Goal: Task Accomplishment & Management: Complete application form

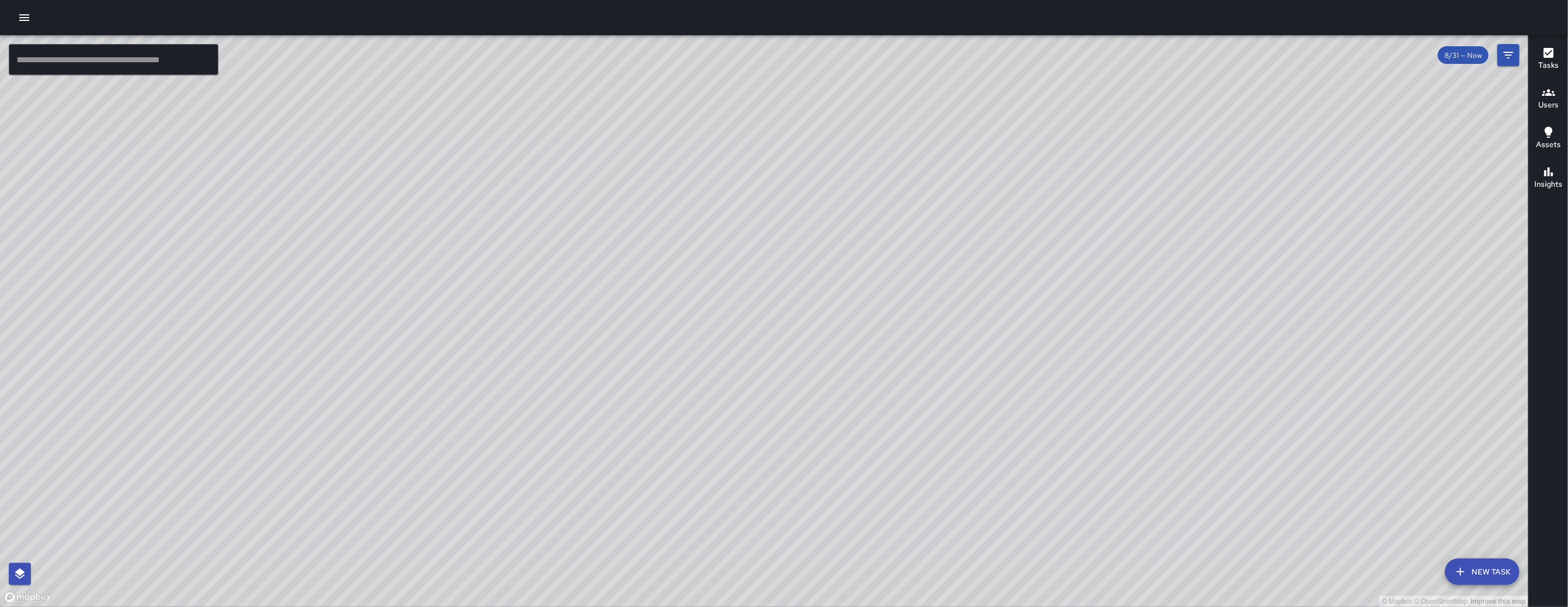
click at [1469, 562] on button "New Task" at bounding box center [1482, 572] width 75 height 26
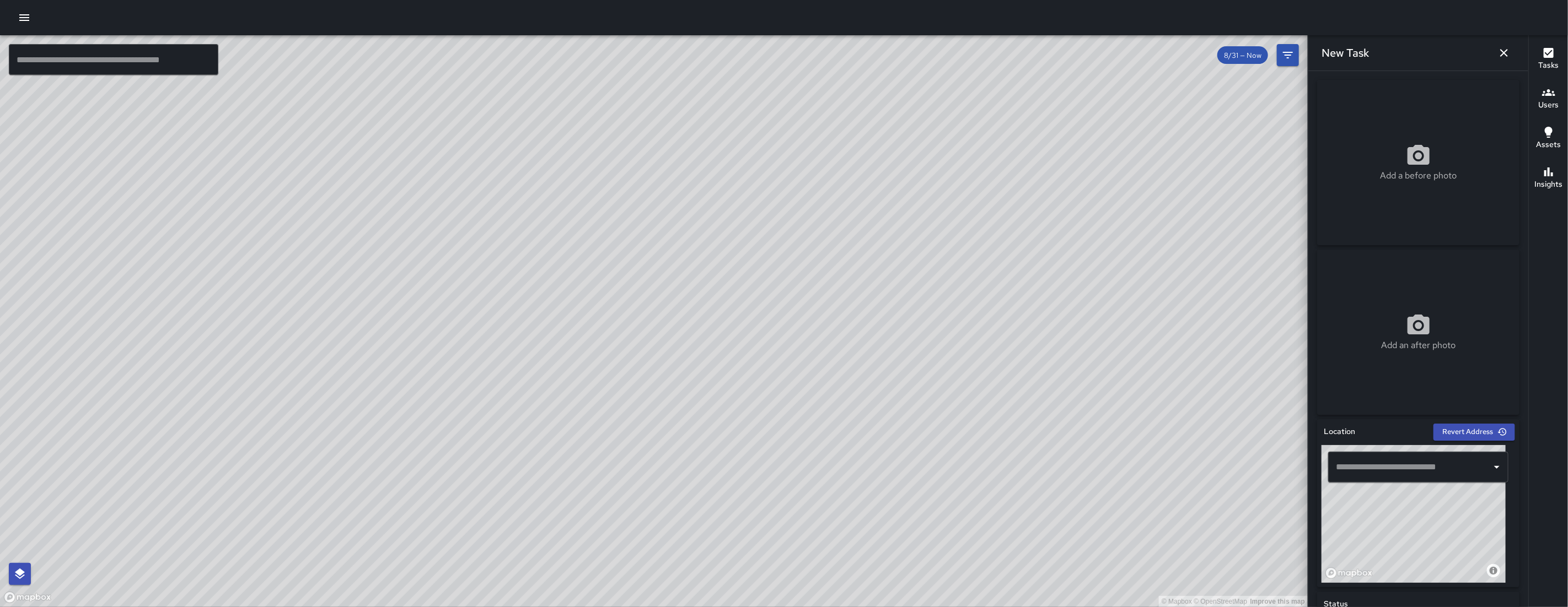
click at [1400, 462] on input "text" at bounding box center [1410, 467] width 154 height 21
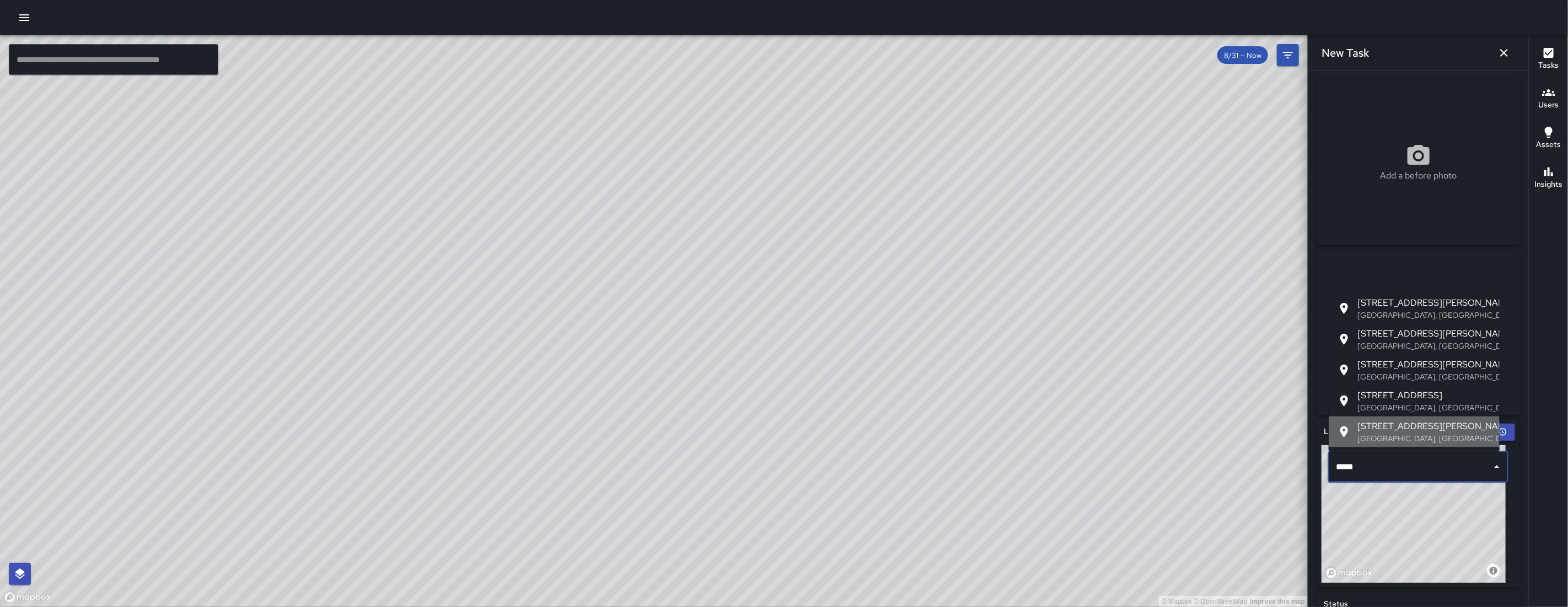
click at [1432, 431] on span "[STREET_ADDRESS][PERSON_NAME]" at bounding box center [1424, 426] width 133 height 13
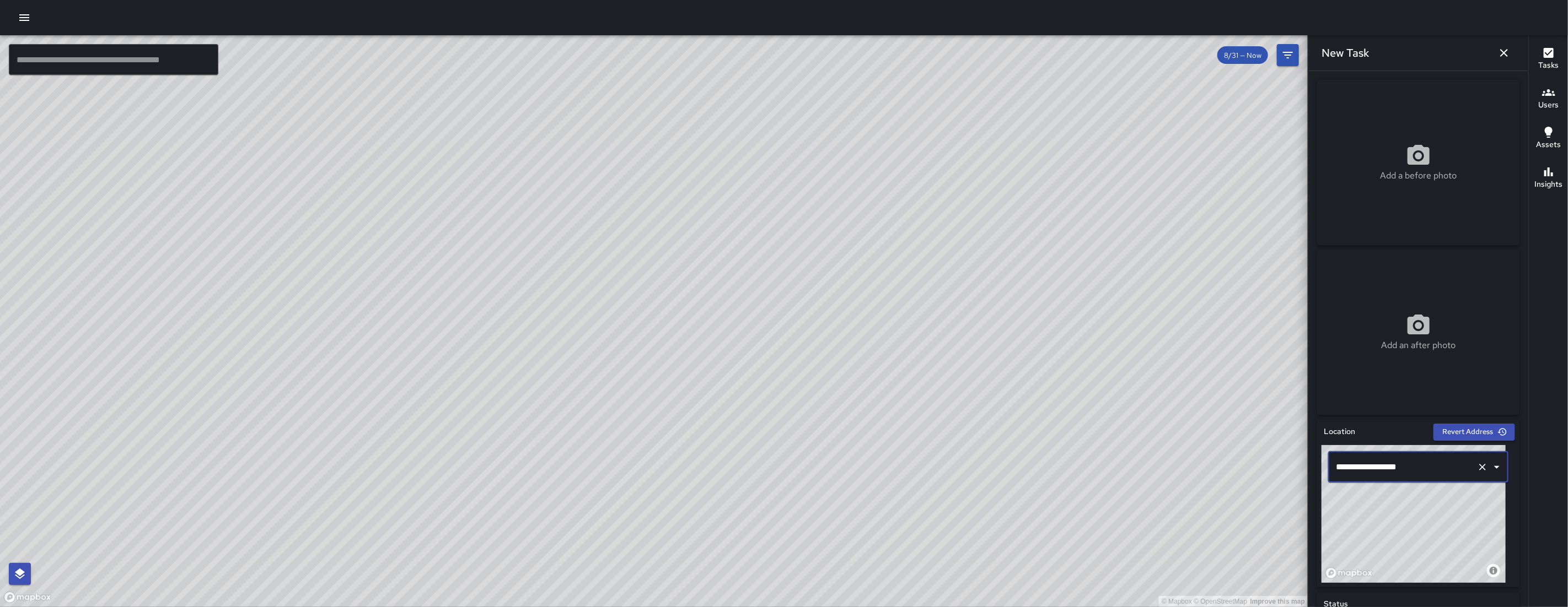
type input "**********"
click at [1451, 471] on input "**********" at bounding box center [1402, 467] width 139 height 21
click at [1479, 468] on icon "Clear" at bounding box center [1482, 467] width 7 height 7
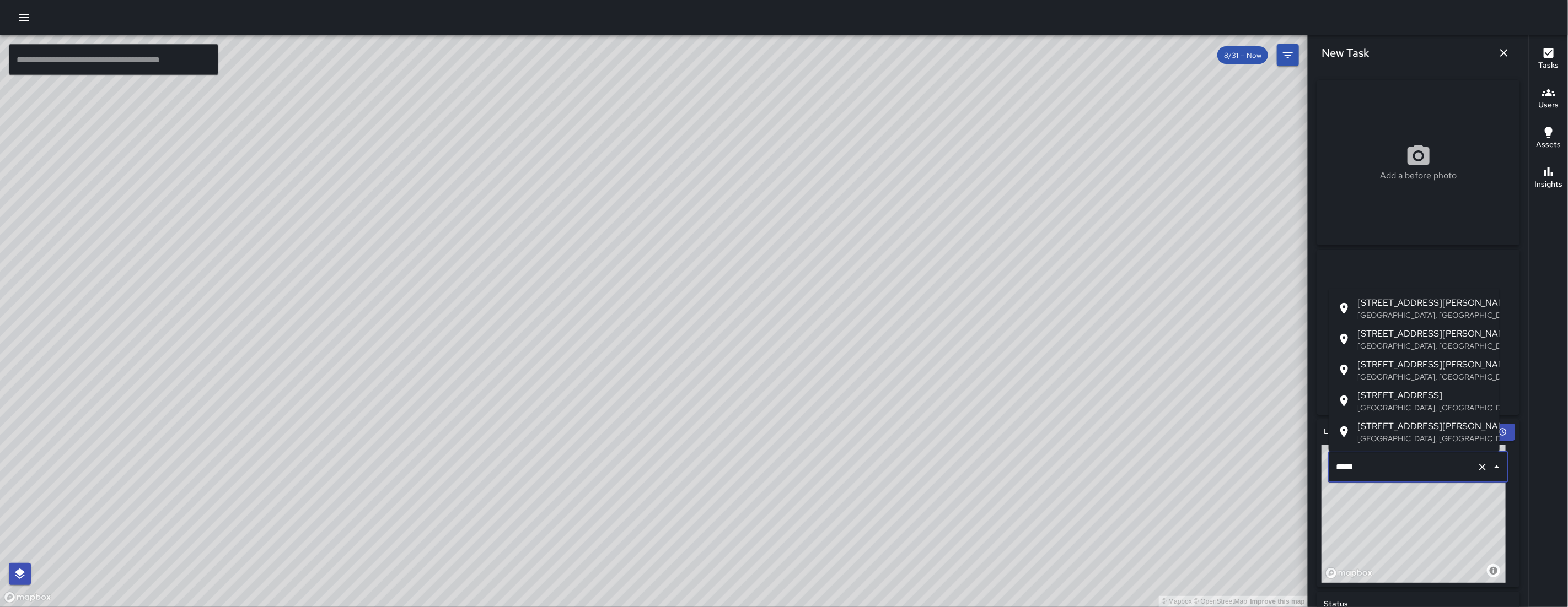
click at [1430, 329] on span "[STREET_ADDRESS][PERSON_NAME]" at bounding box center [1424, 333] width 133 height 13
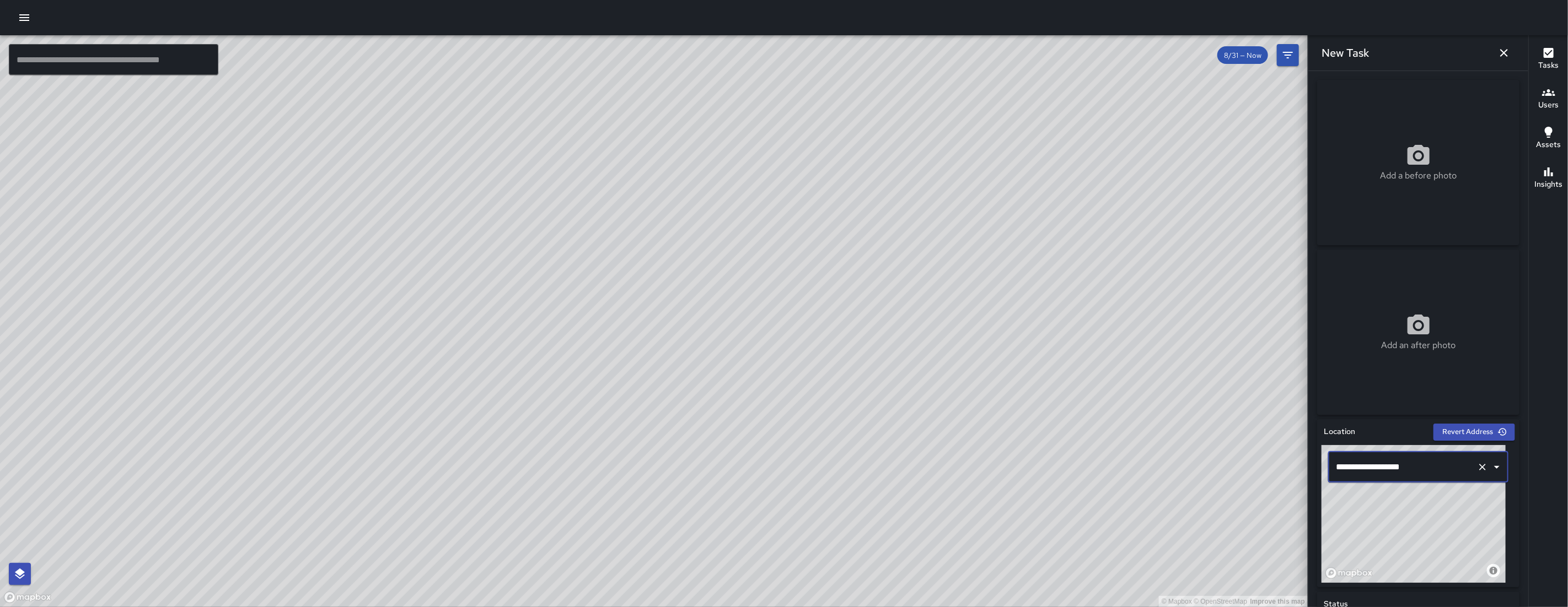
type input "**********"
click at [1478, 470] on icon "Clear" at bounding box center [1482, 467] width 11 height 11
type input "*"
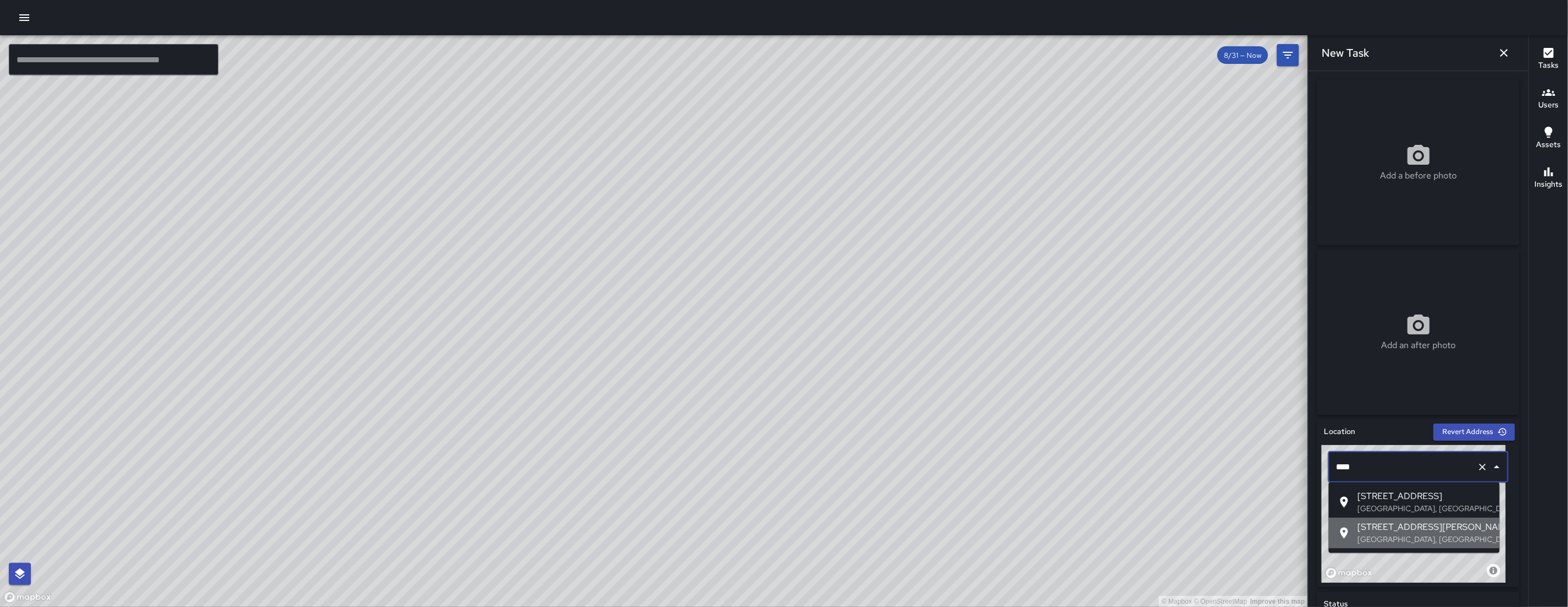
click at [1379, 521] on span "[STREET_ADDRESS][PERSON_NAME]" at bounding box center [1424, 528] width 133 height 13
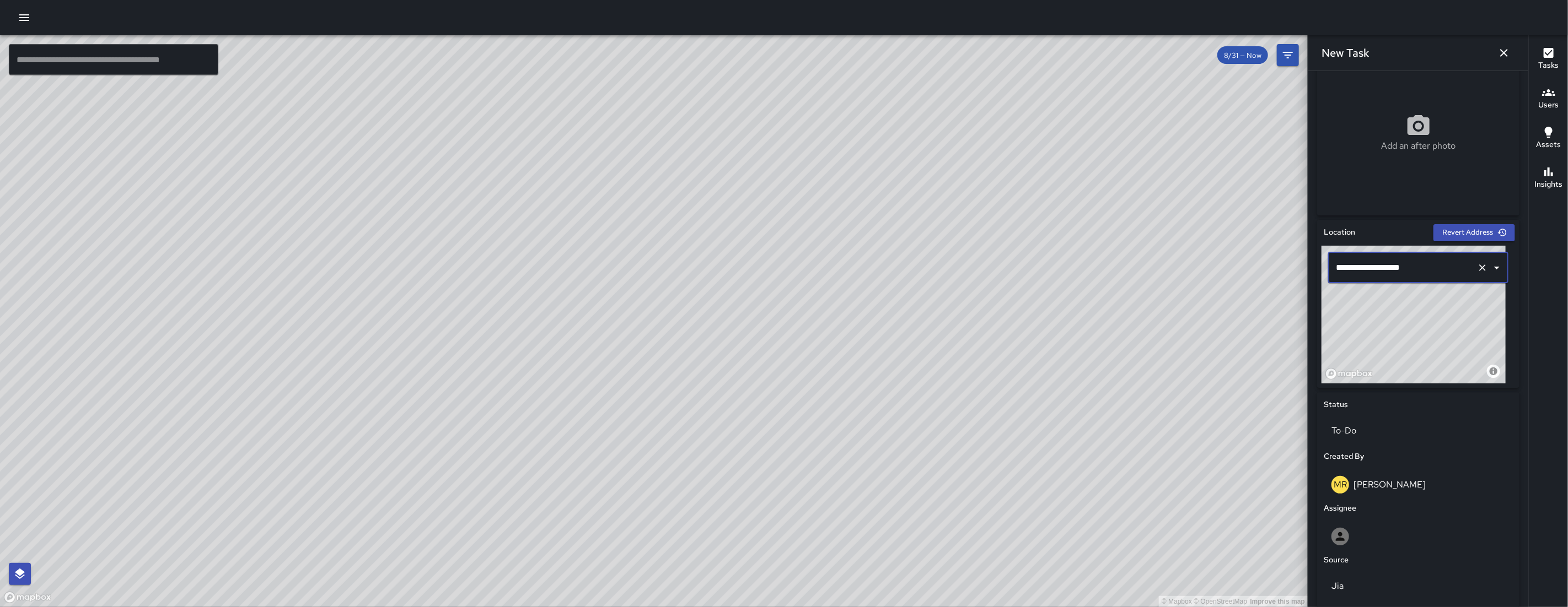
scroll to position [373, 0]
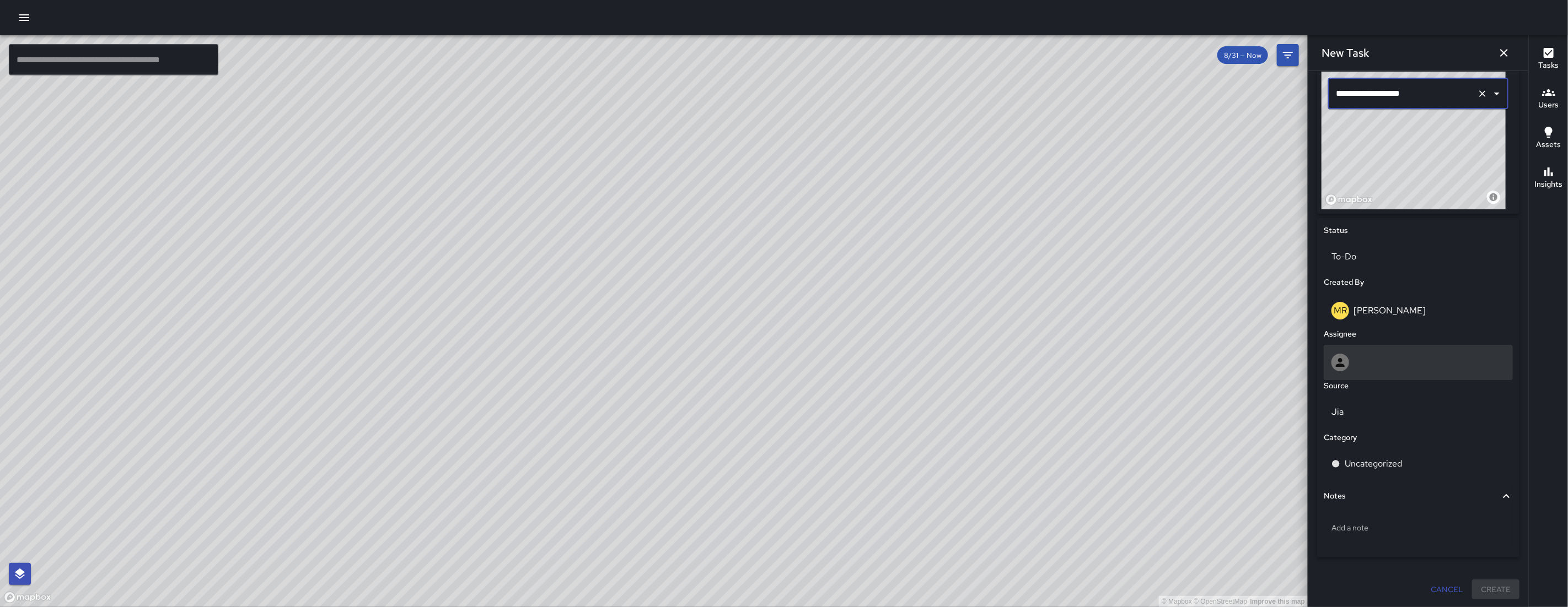
type input "**********"
click at [1385, 346] on div at bounding box center [1418, 363] width 189 height 35
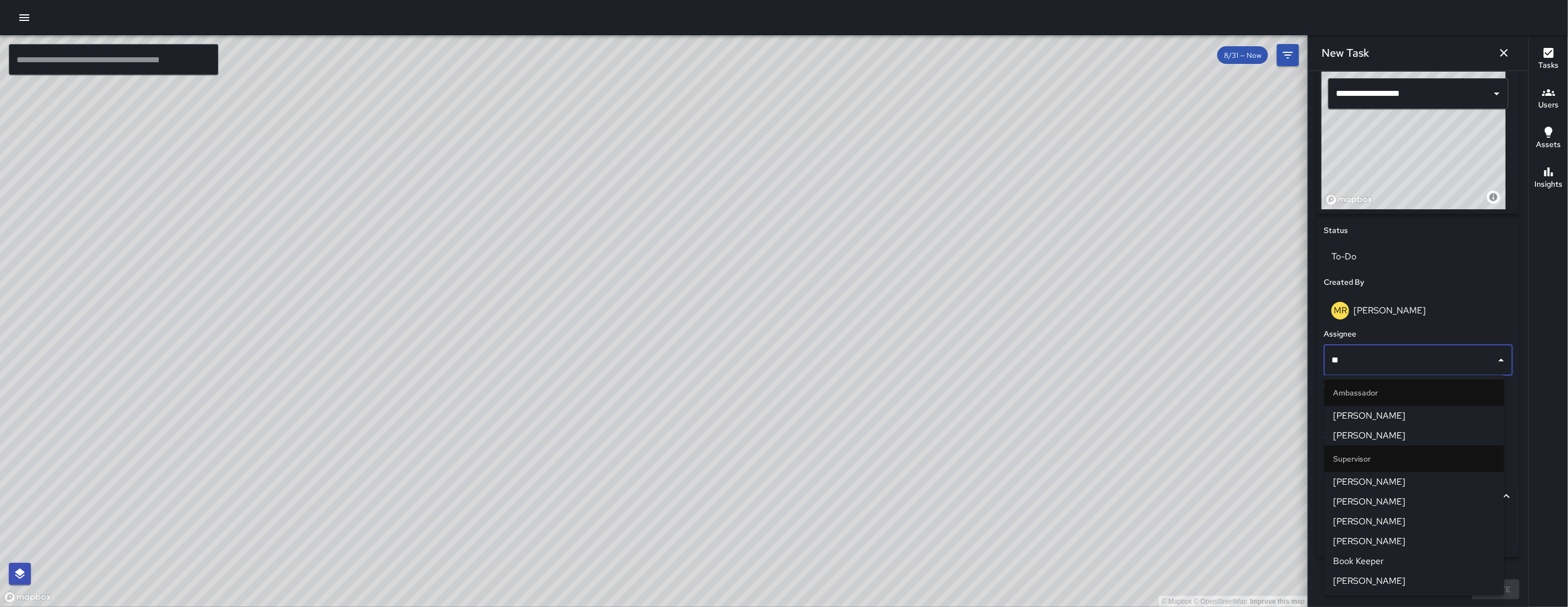
type input "***"
click at [1376, 439] on span "[PERSON_NAME]" at bounding box center [1414, 435] width 162 height 13
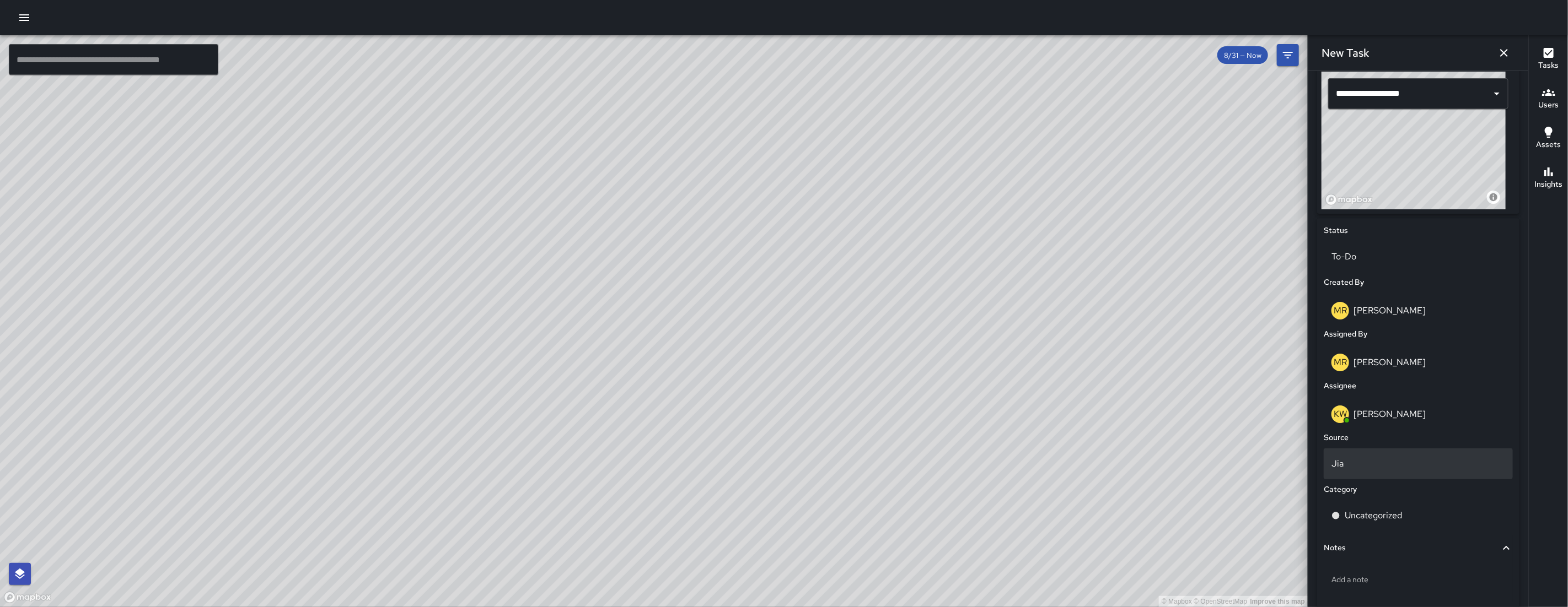
click at [1385, 463] on p "Jia" at bounding box center [1419, 464] width 174 height 13
click at [1376, 536] on li "Phone" at bounding box center [1414, 544] width 180 height 20
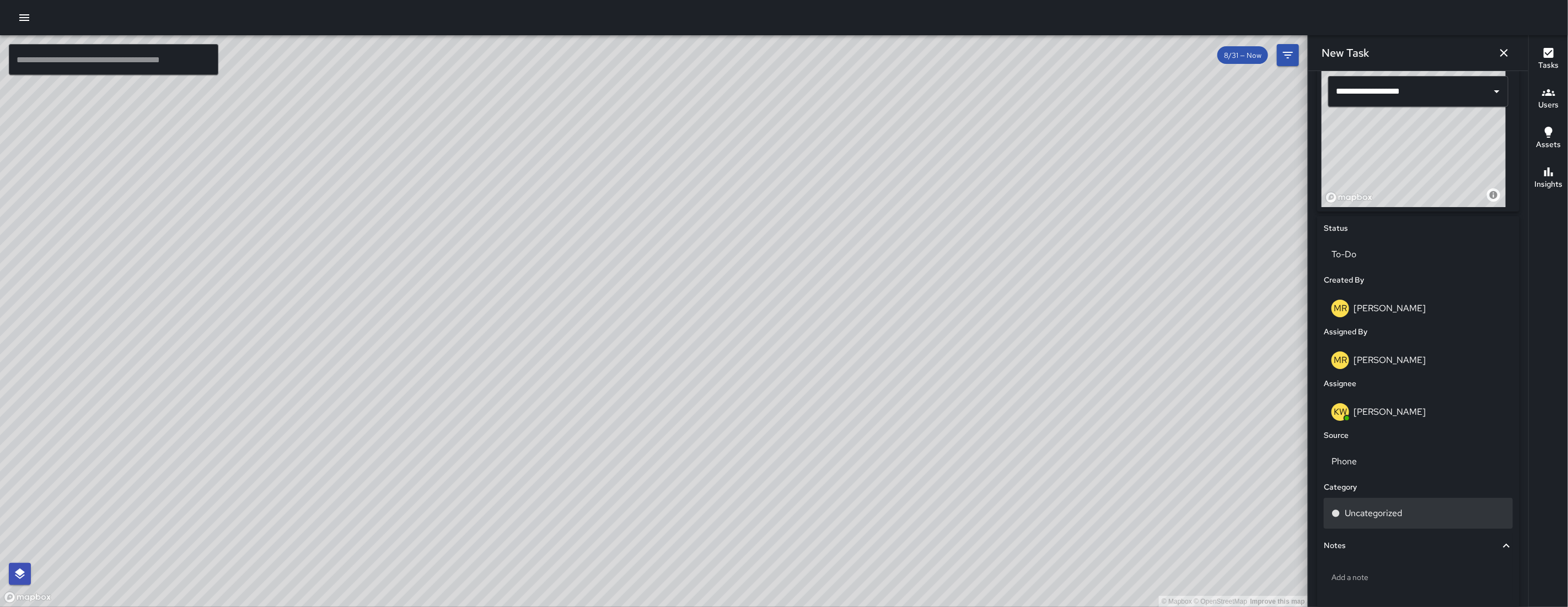
scroll to position [376, 0]
click at [1380, 519] on div "Uncategorized" at bounding box center [1418, 513] width 189 height 31
type input "*"
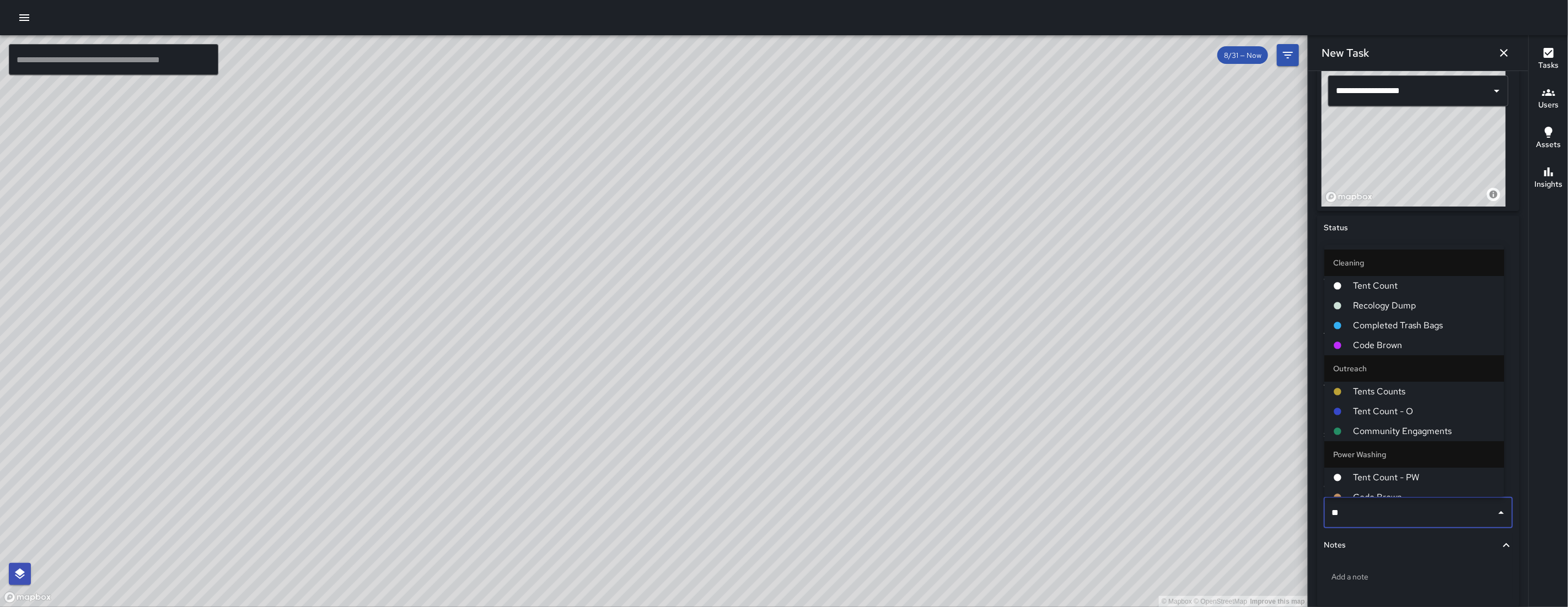
type input "***"
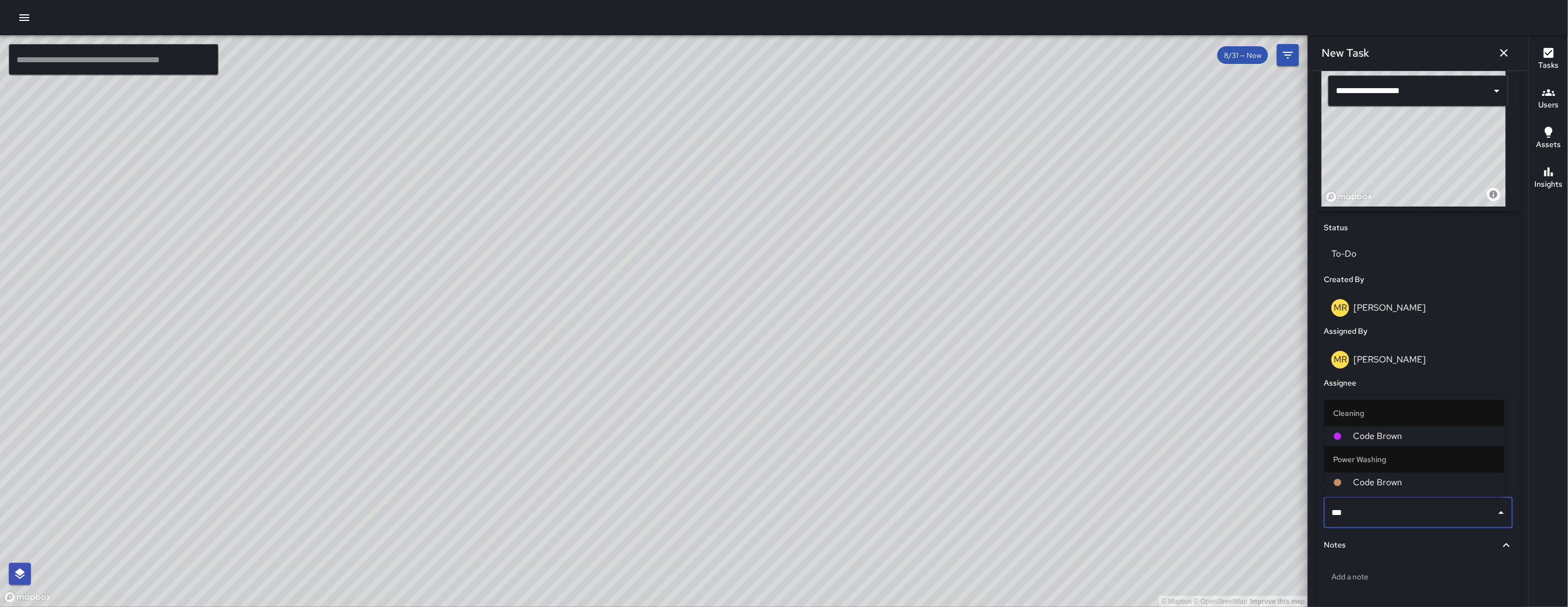
click at [1370, 434] on span "Code Brown" at bounding box center [1423, 436] width 142 height 13
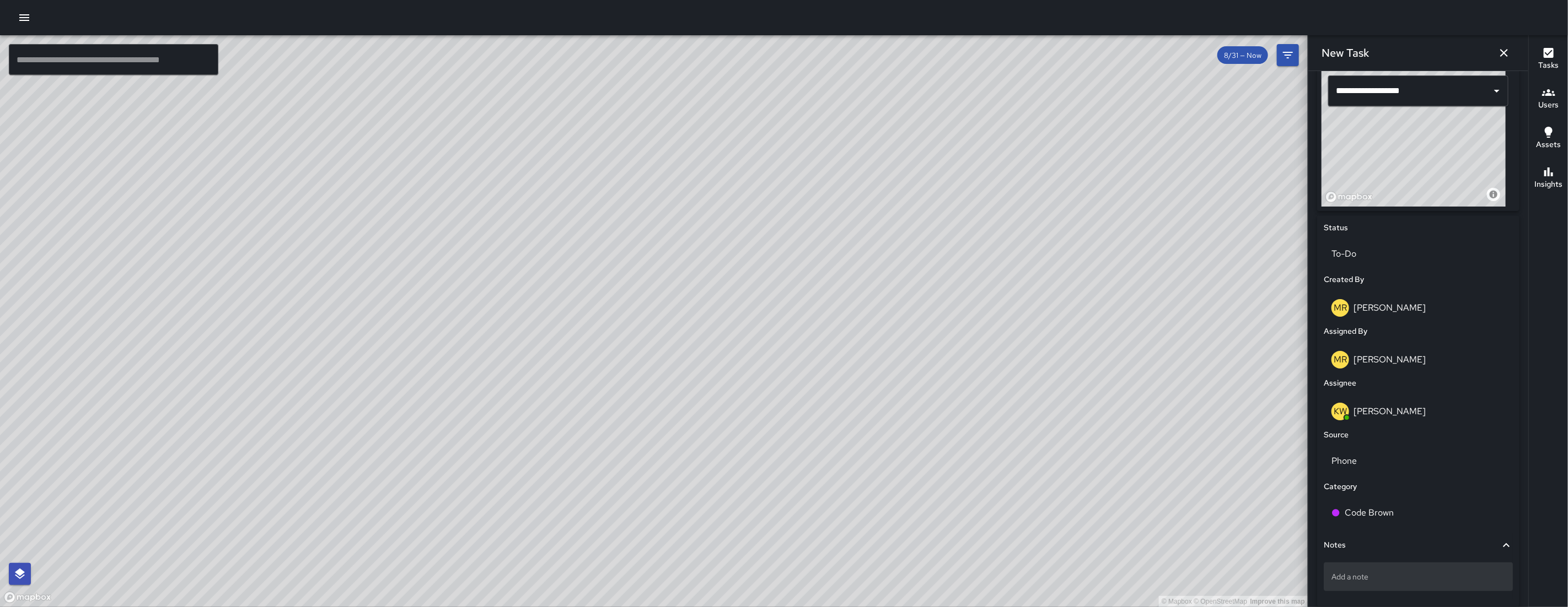
click at [1382, 572] on p "Add a note" at bounding box center [1419, 577] width 174 height 11
type textarea "**********"
click at [1470, 566] on div "feces on the door step" at bounding box center [1418, 577] width 189 height 29
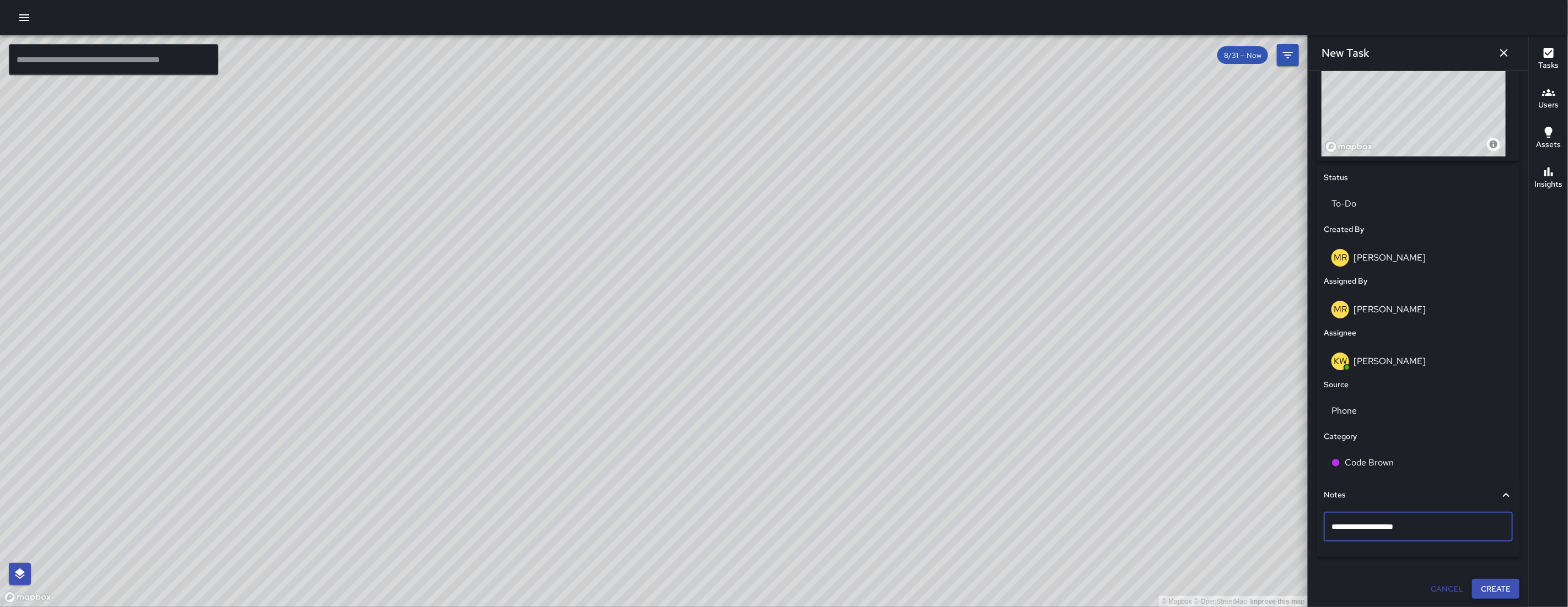
scroll to position [426, 0]
click at [1478, 593] on button "Create" at bounding box center [1496, 590] width 48 height 20
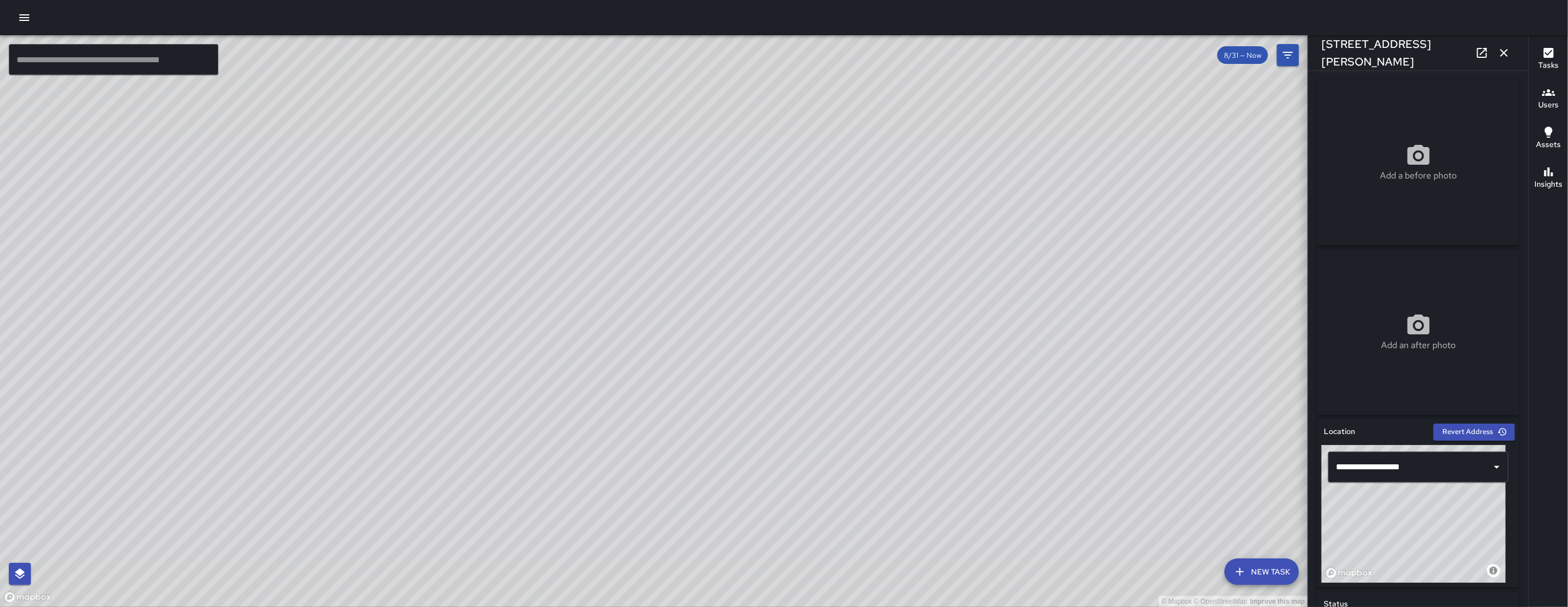
click at [1503, 58] on icon "button" at bounding box center [1503, 52] width 13 height 13
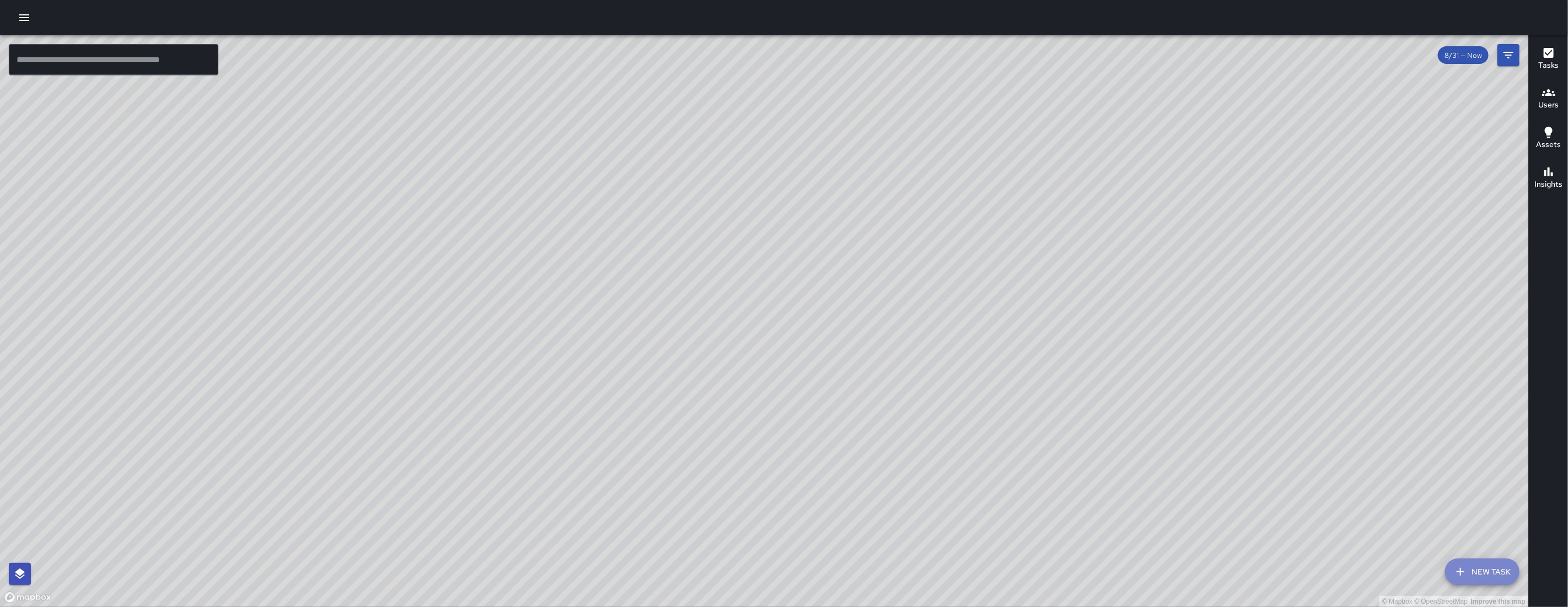
click at [1471, 575] on button "New Task" at bounding box center [1482, 572] width 75 height 26
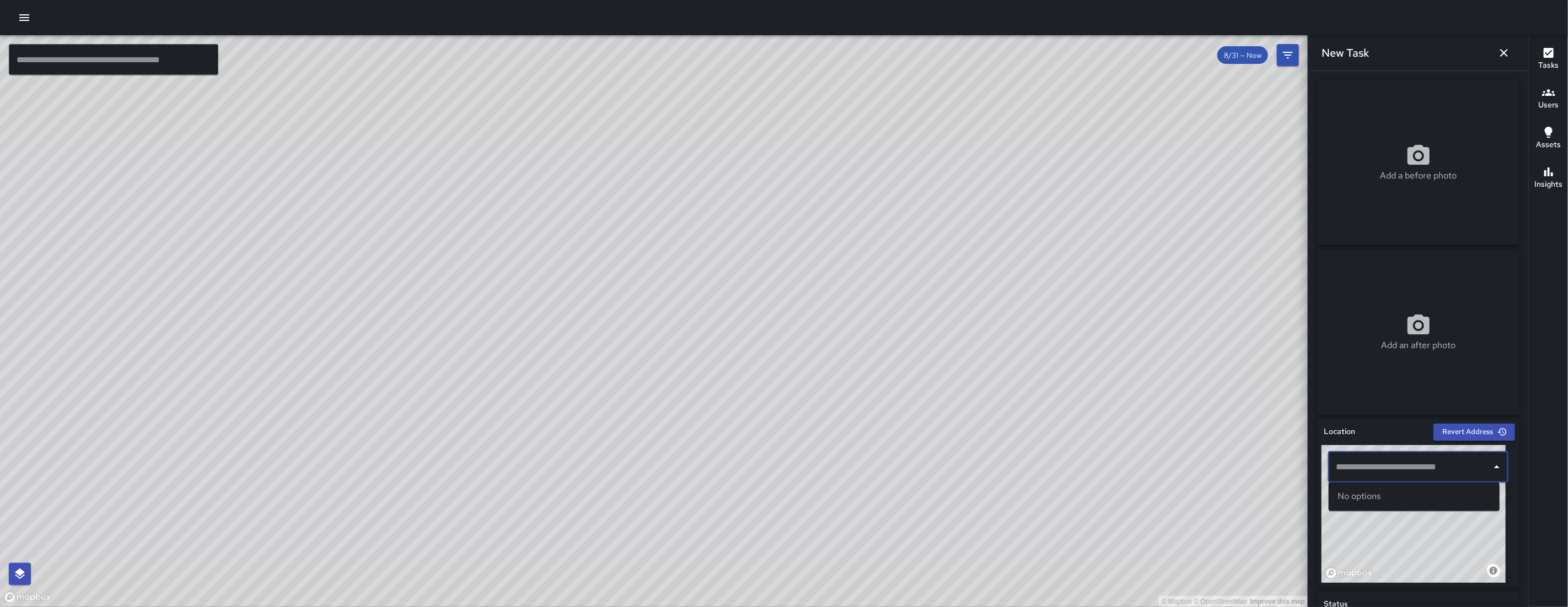
click at [1408, 472] on input "text" at bounding box center [1410, 467] width 154 height 21
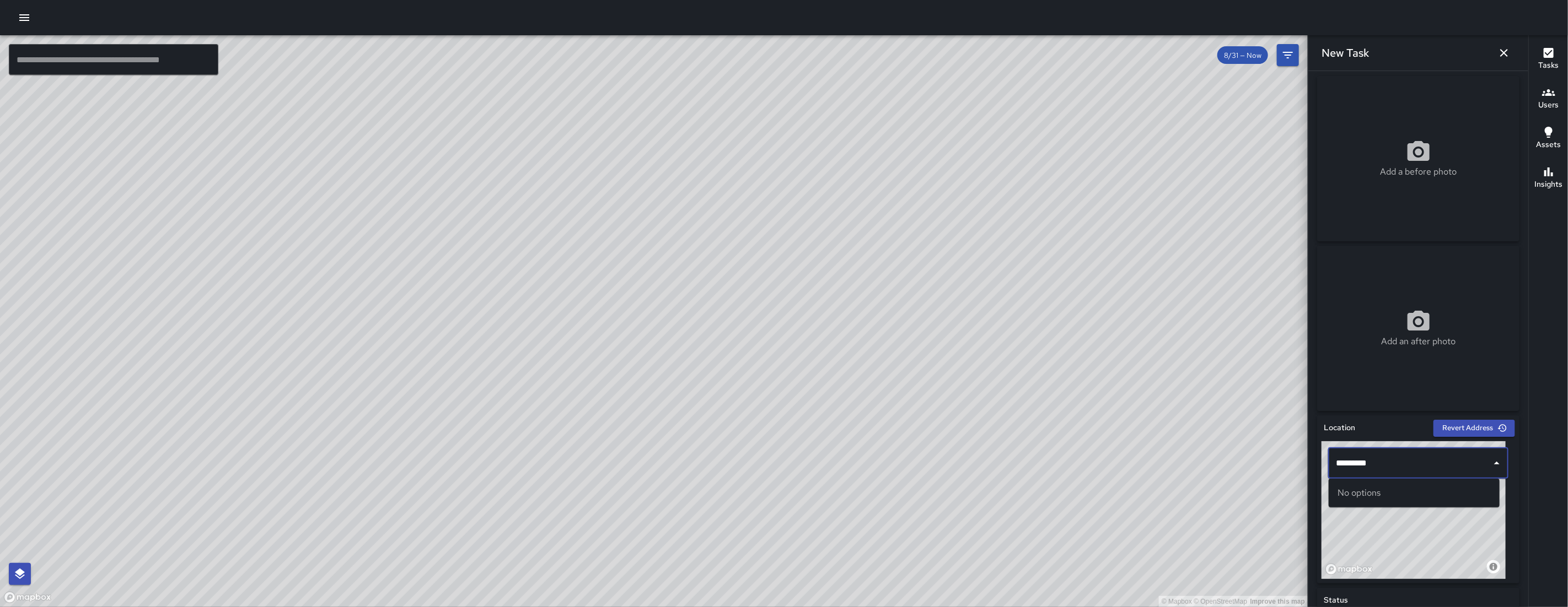
scroll to position [4, 0]
click at [1358, 464] on input "*********" at bounding box center [1410, 462] width 154 height 21
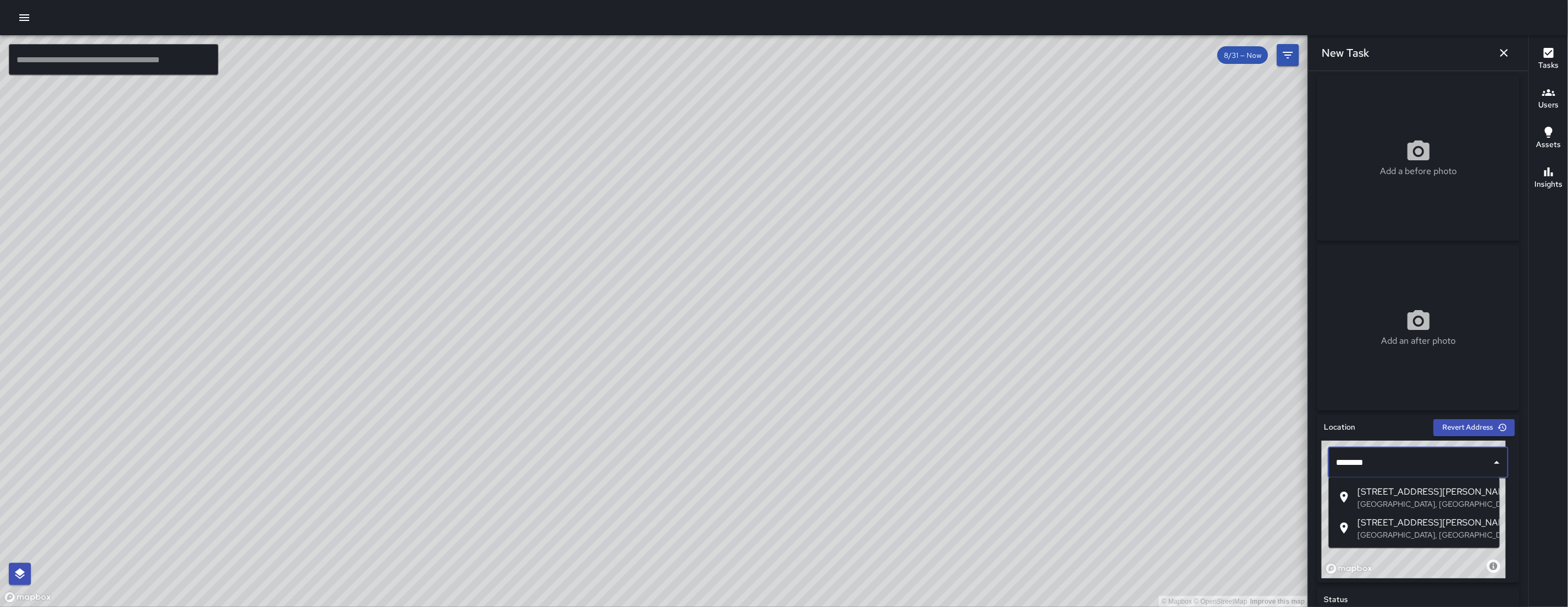
click at [1476, 535] on p "[GEOGRAPHIC_DATA], [GEOGRAPHIC_DATA], [GEOGRAPHIC_DATA]" at bounding box center [1424, 535] width 133 height 11
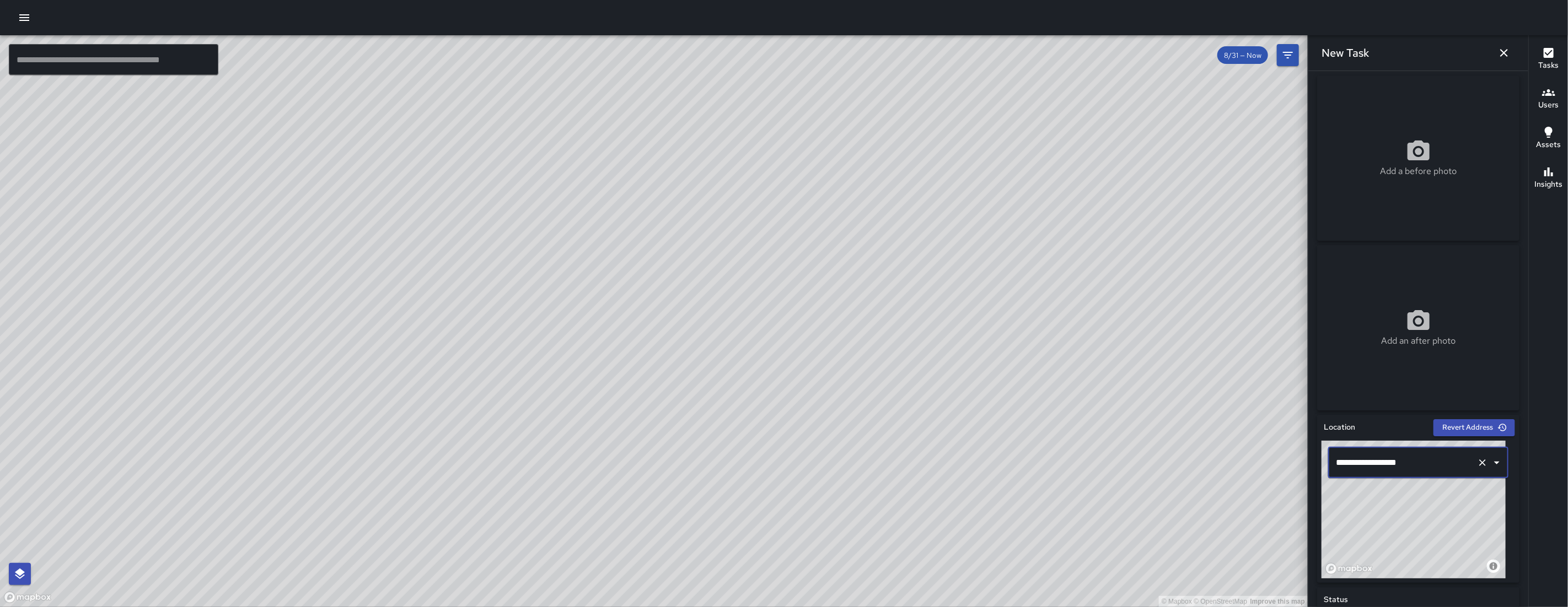
type input "**********"
click at [1505, 48] on icon "button" at bounding box center [1503, 52] width 13 height 13
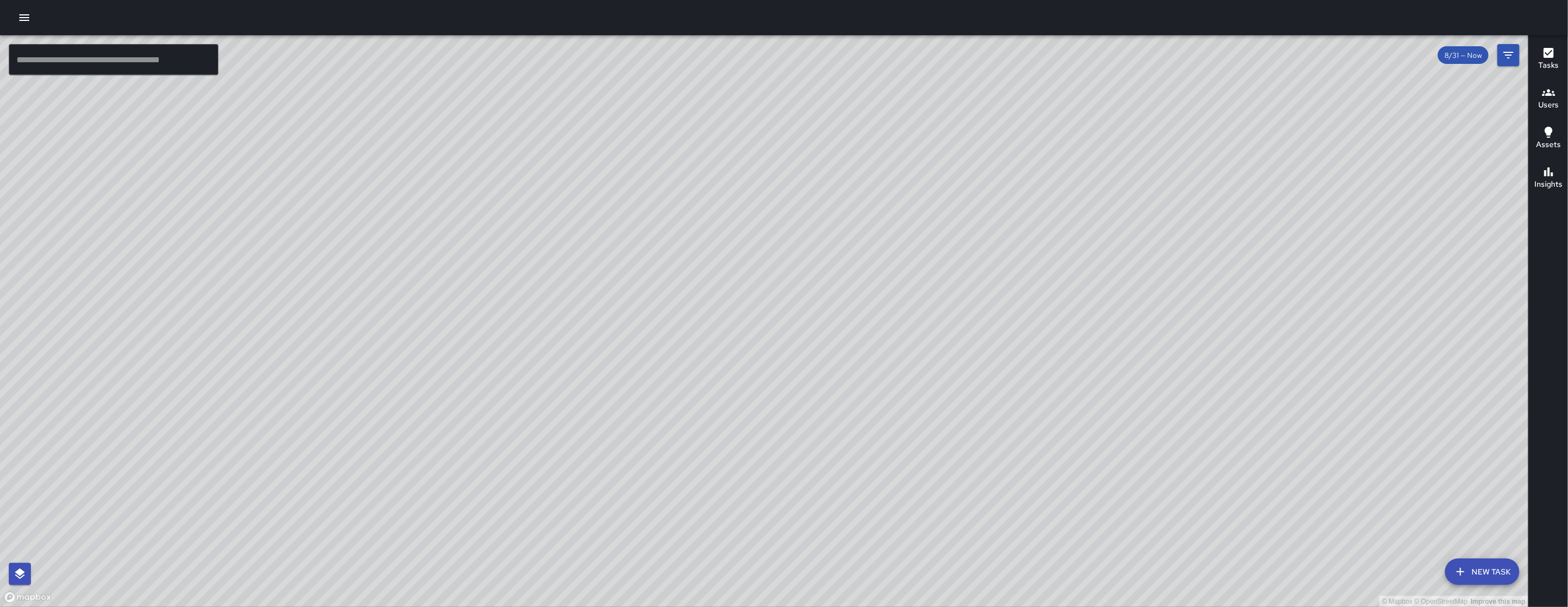
drag, startPoint x: 742, startPoint y: 437, endPoint x: 846, endPoint y: 241, distance: 221.9
click at [846, 241] on div "© Mapbox © OpenStreetMap Improve this map" at bounding box center [764, 321] width 1528 height 572
drag, startPoint x: 847, startPoint y: 243, endPoint x: 872, endPoint y: 241, distance: 25.1
click at [869, 244] on div "© Mapbox © OpenStreetMap Improve this map" at bounding box center [764, 321] width 1528 height 572
drag, startPoint x: 518, startPoint y: 174, endPoint x: 567, endPoint y: 324, distance: 157.8
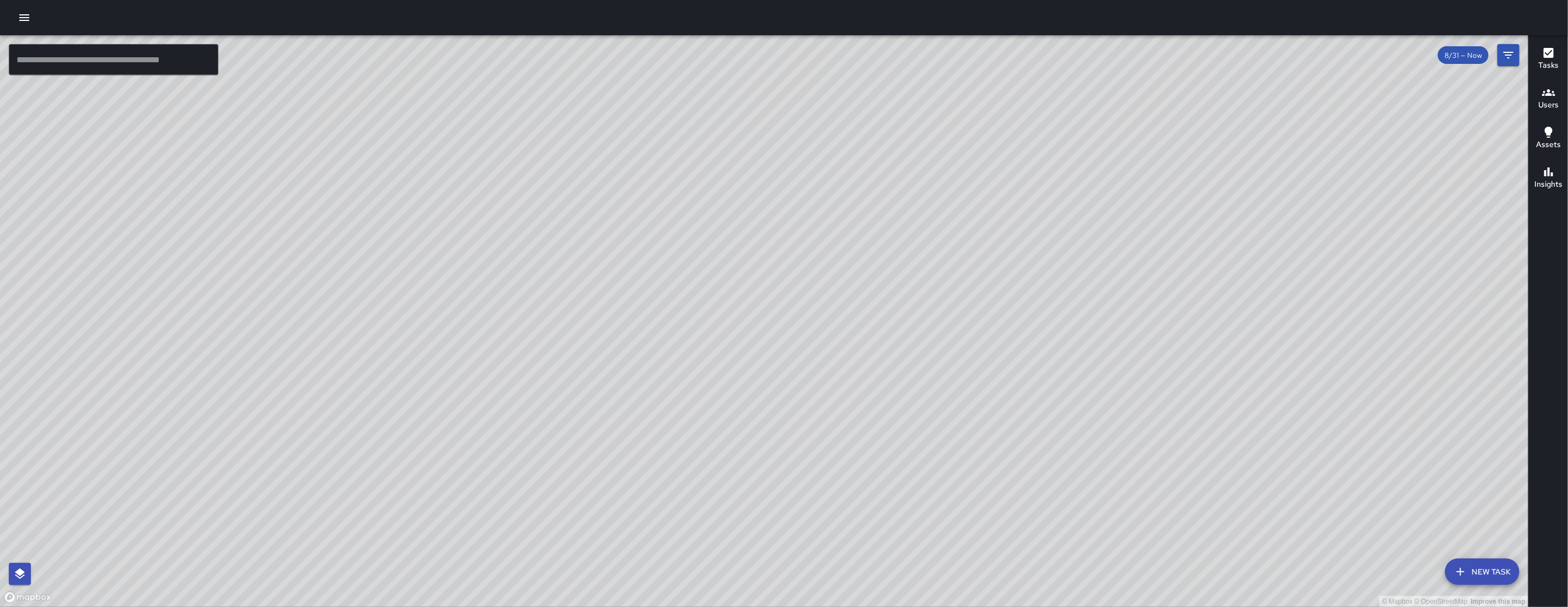
click at [566, 323] on div "© Mapbox © OpenStreetMap Improve this map" at bounding box center [764, 321] width 1528 height 572
drag, startPoint x: 806, startPoint y: 289, endPoint x: 1007, endPoint y: 242, distance: 206.4
click at [1152, 183] on div "© Mapbox © OpenStreetMap Improve this map" at bounding box center [764, 321] width 1528 height 572
drag, startPoint x: 908, startPoint y: 238, endPoint x: 1108, endPoint y: 256, distance: 200.8
click at [1107, 256] on div "© Mapbox © OpenStreetMap Improve this map" at bounding box center [764, 321] width 1528 height 572
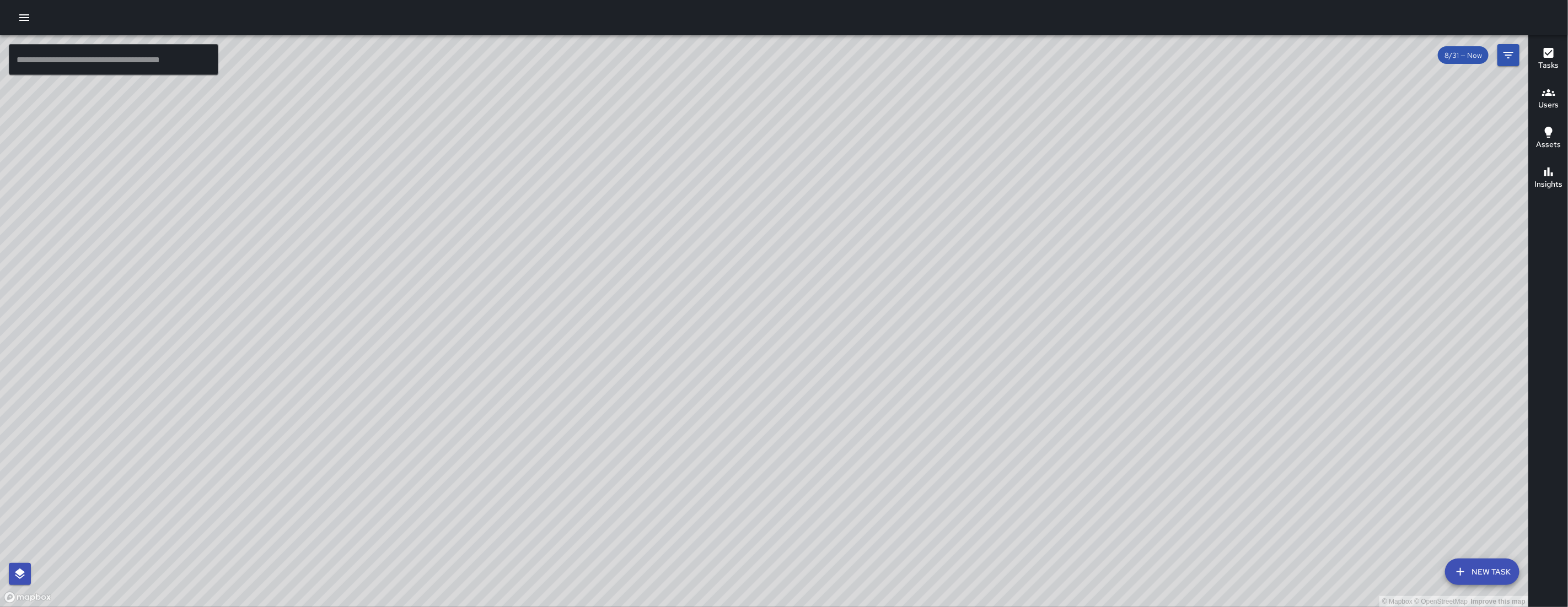
drag, startPoint x: 1108, startPoint y: 264, endPoint x: 1111, endPoint y: 314, distance: 50.1
click at [1111, 314] on div "© Mapbox © OpenStreetMap Improve this map" at bounding box center [764, 321] width 1528 height 572
click at [1518, 58] on button "Filters" at bounding box center [1508, 55] width 22 height 22
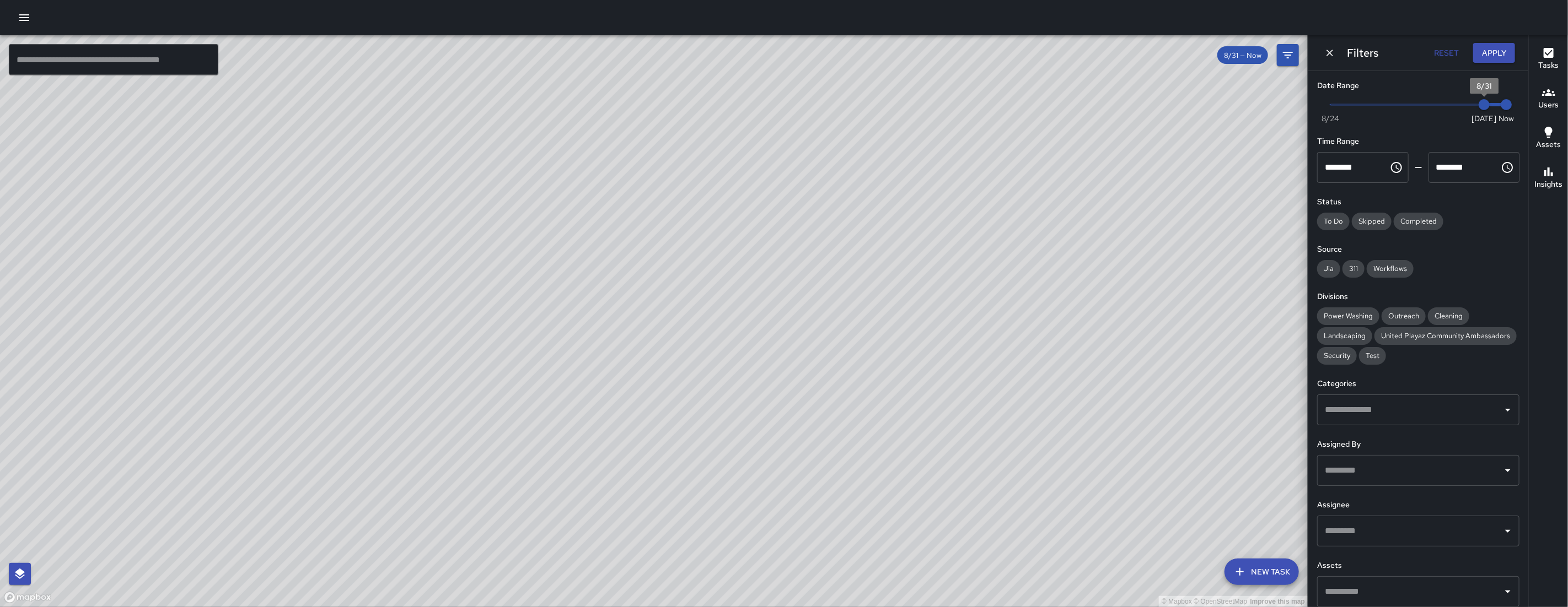
type input "*"
drag, startPoint x: 1473, startPoint y: 103, endPoint x: 1461, endPoint y: 102, distance: 12.0
click at [1461, 102] on span "8/30" at bounding box center [1462, 105] width 11 height 11
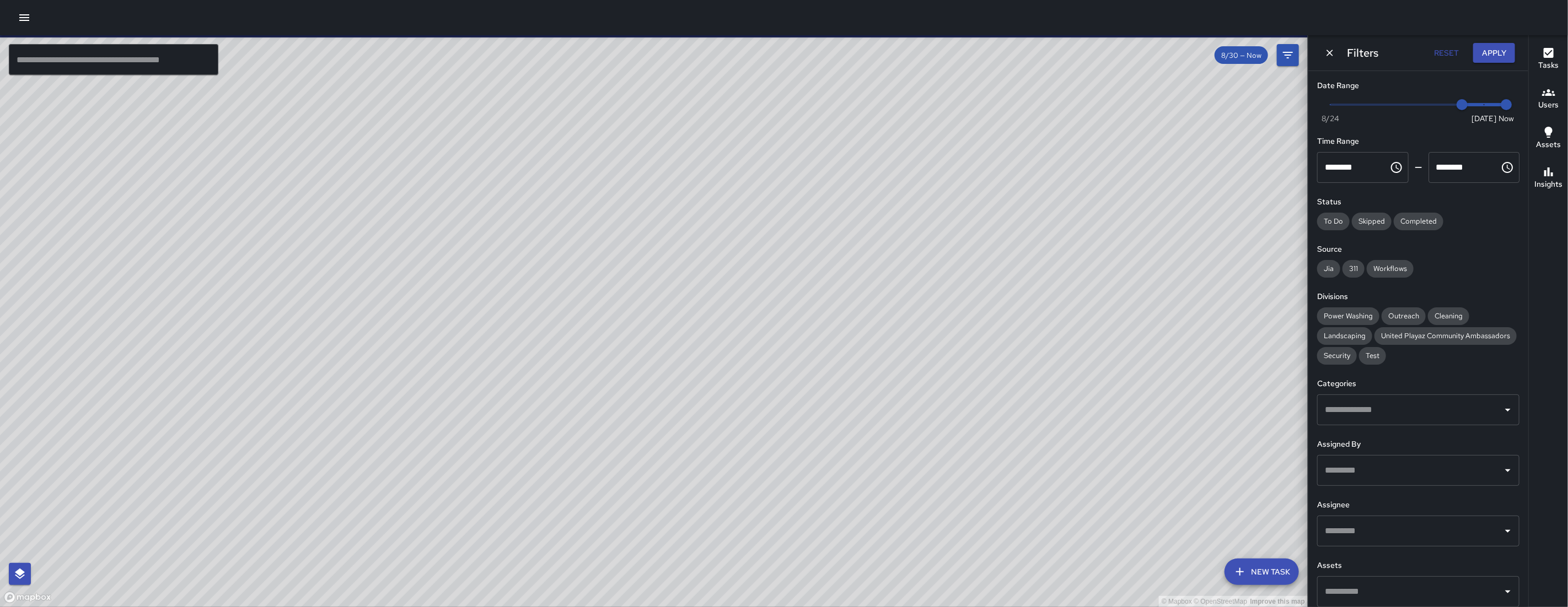
click at [354, 342] on div "© Mapbox © OpenStreetMap Improve this map" at bounding box center [654, 321] width 1308 height 572
click at [357, 344] on div "© Mapbox © OpenStreetMap Improve this map" at bounding box center [654, 321] width 1308 height 572
click at [357, 342] on div "© Mapbox © OpenStreetMap Improve this map DL [PERSON_NAME] [STREET_ADDRESS] Cre…" at bounding box center [654, 321] width 1308 height 572
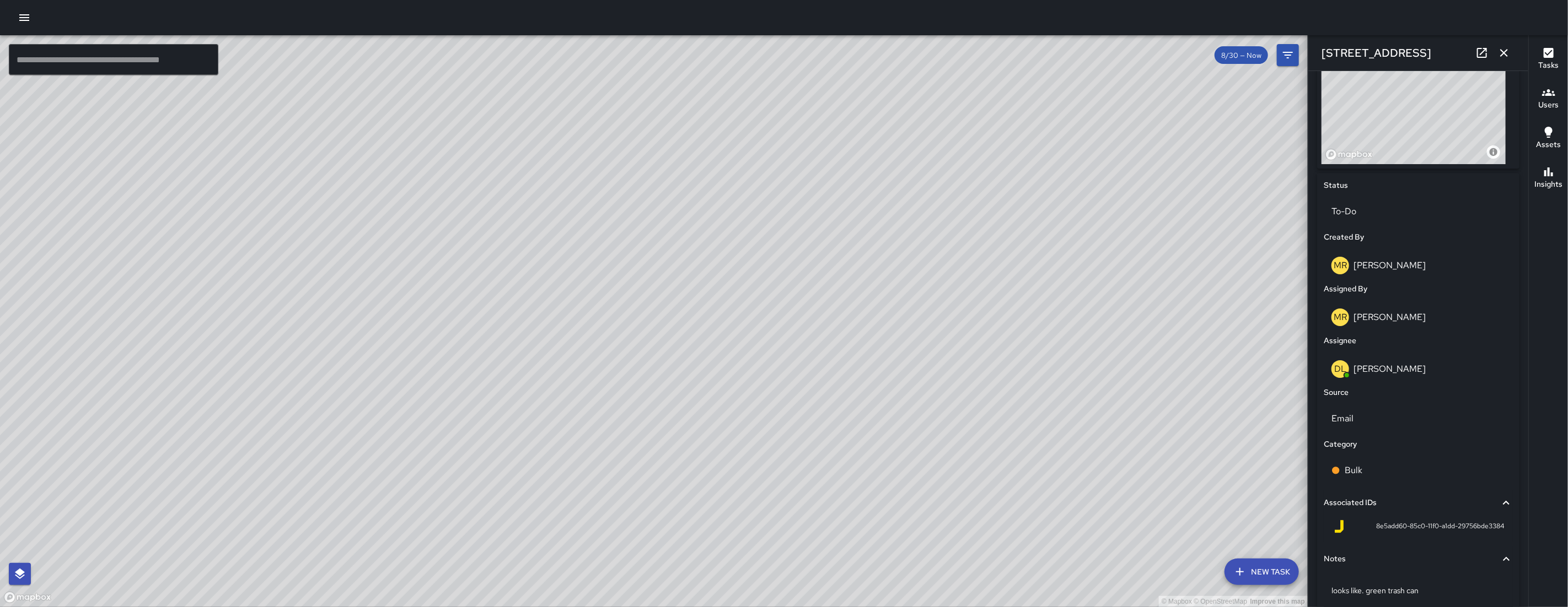
scroll to position [449, 0]
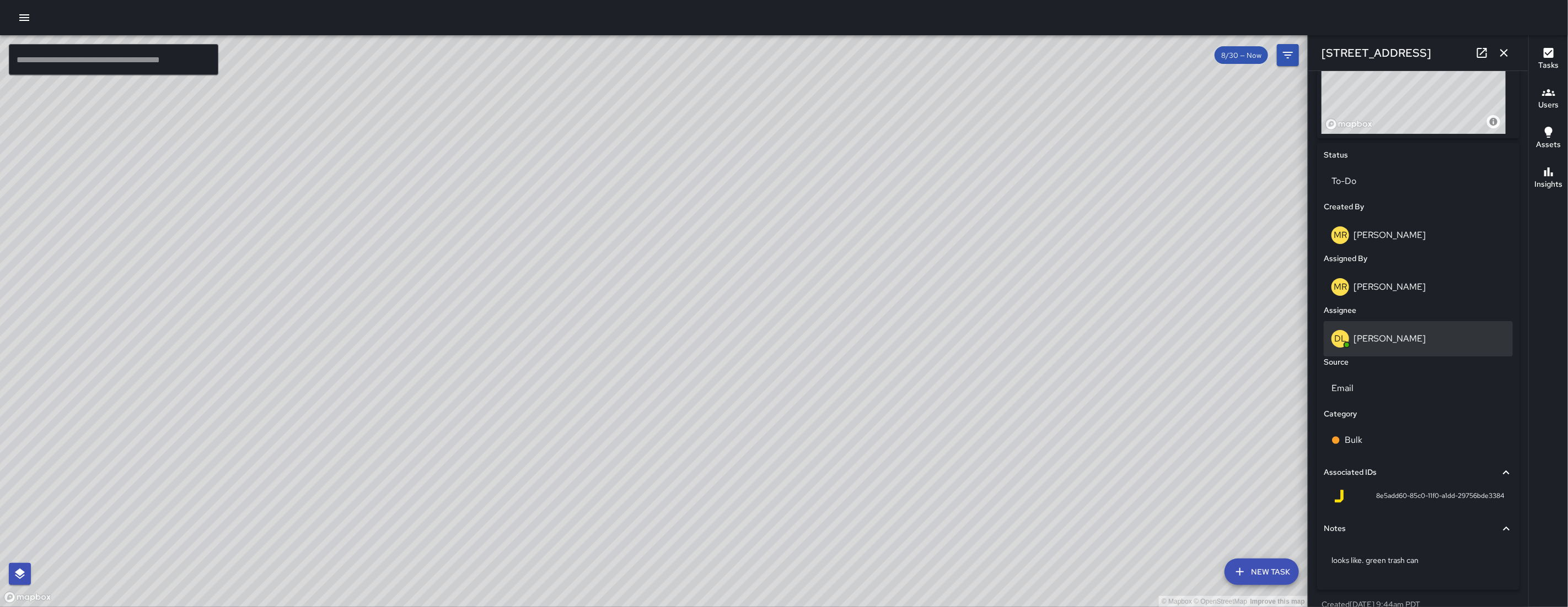
click at [1412, 326] on div "DL [PERSON_NAME]" at bounding box center [1418, 339] width 189 height 35
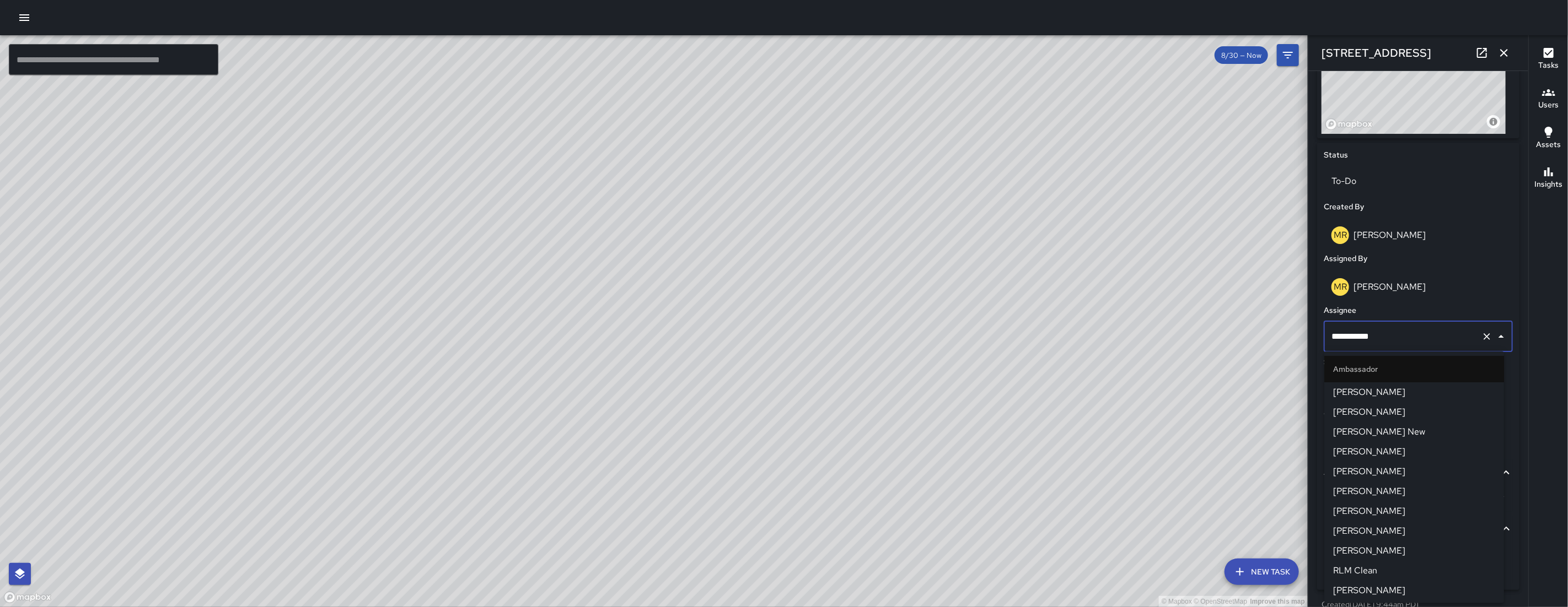
scroll to position [579, 0]
click at [1415, 329] on input "**********" at bounding box center [1403, 336] width 148 height 21
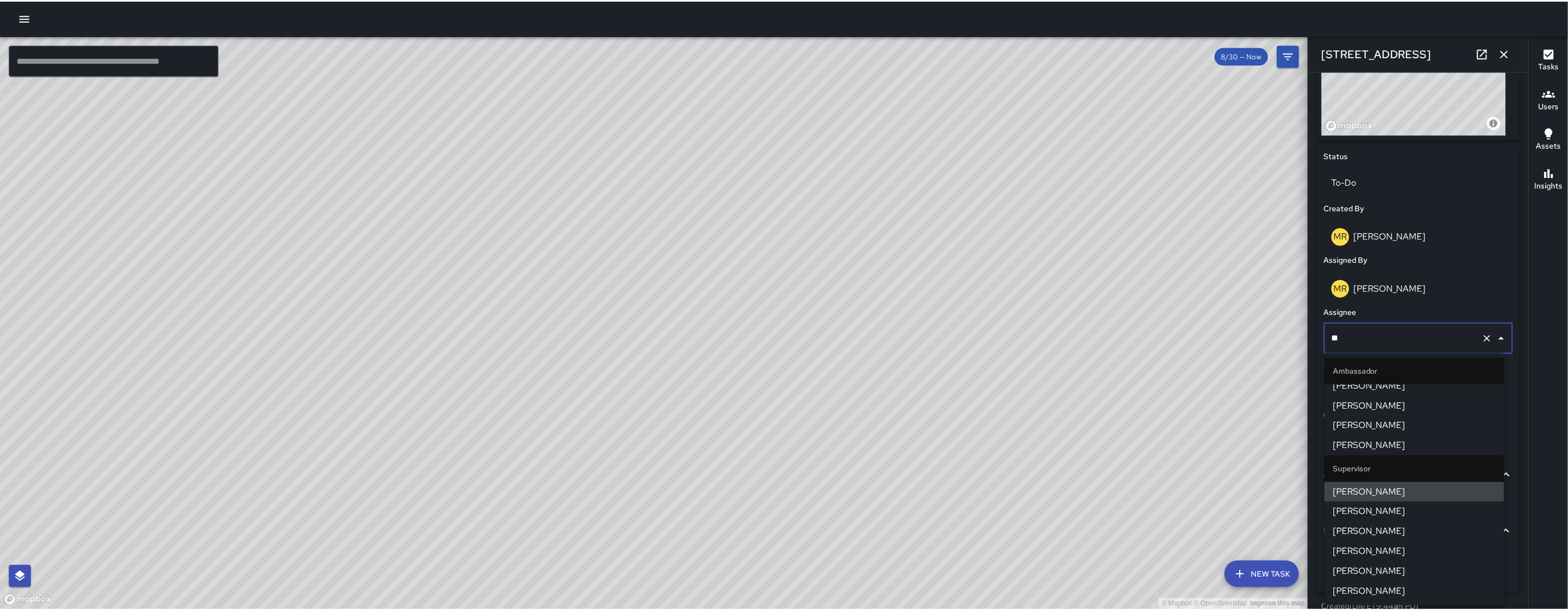
scroll to position [0, 0]
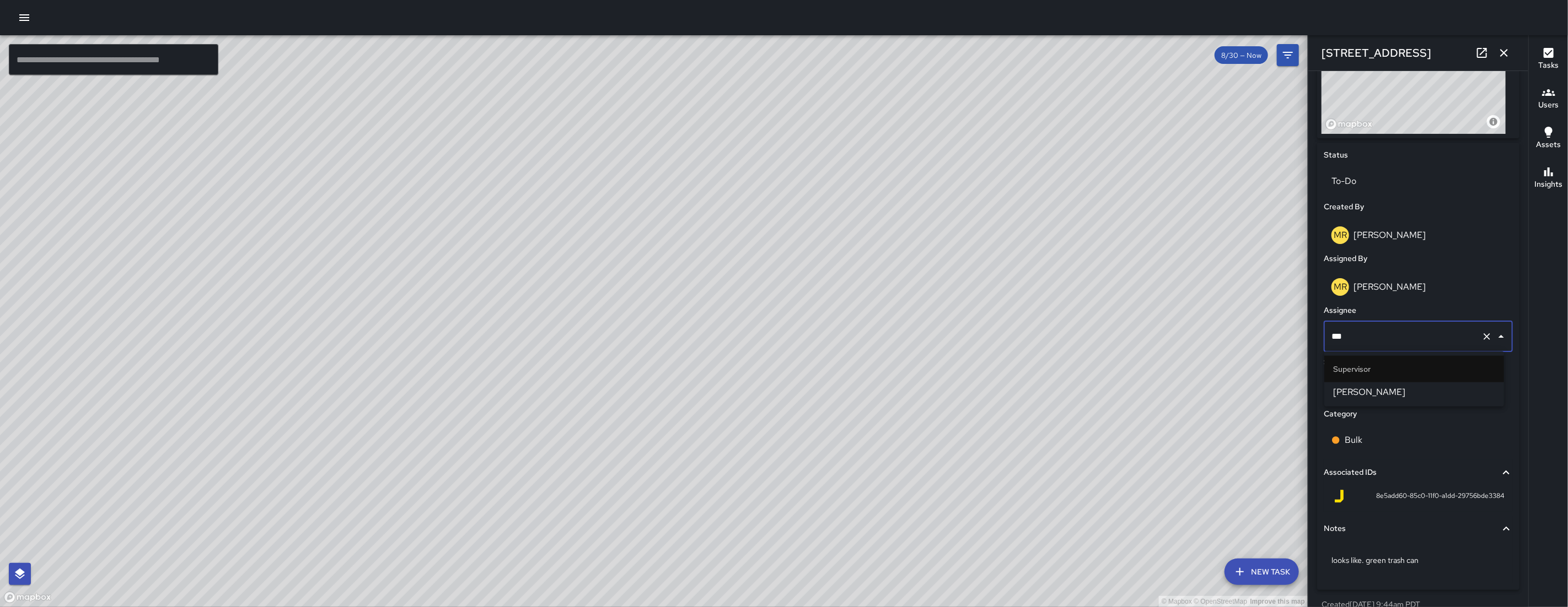
type input "****"
click at [1399, 390] on span "[PERSON_NAME]" at bounding box center [1414, 392] width 162 height 13
click at [1512, 46] on button "button" at bounding box center [1503, 53] width 22 height 22
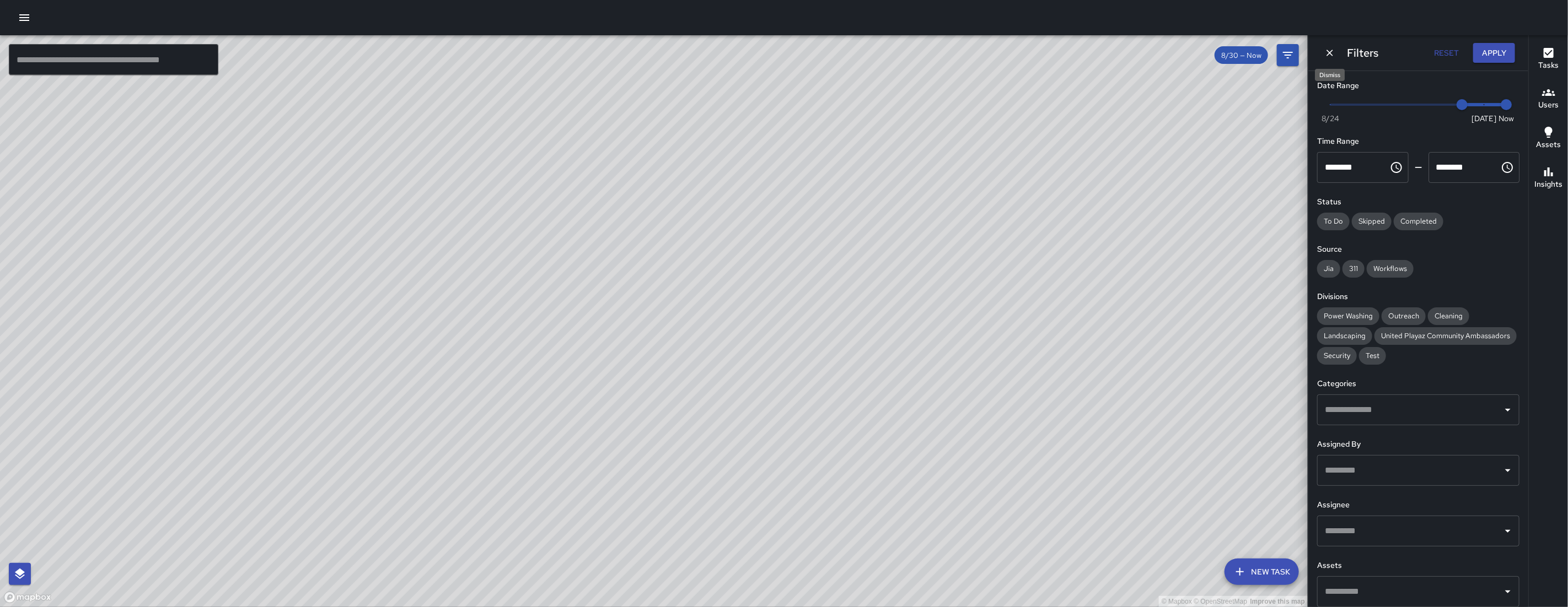
click at [1324, 56] on icon "Dismiss" at bounding box center [1330, 53] width 11 height 11
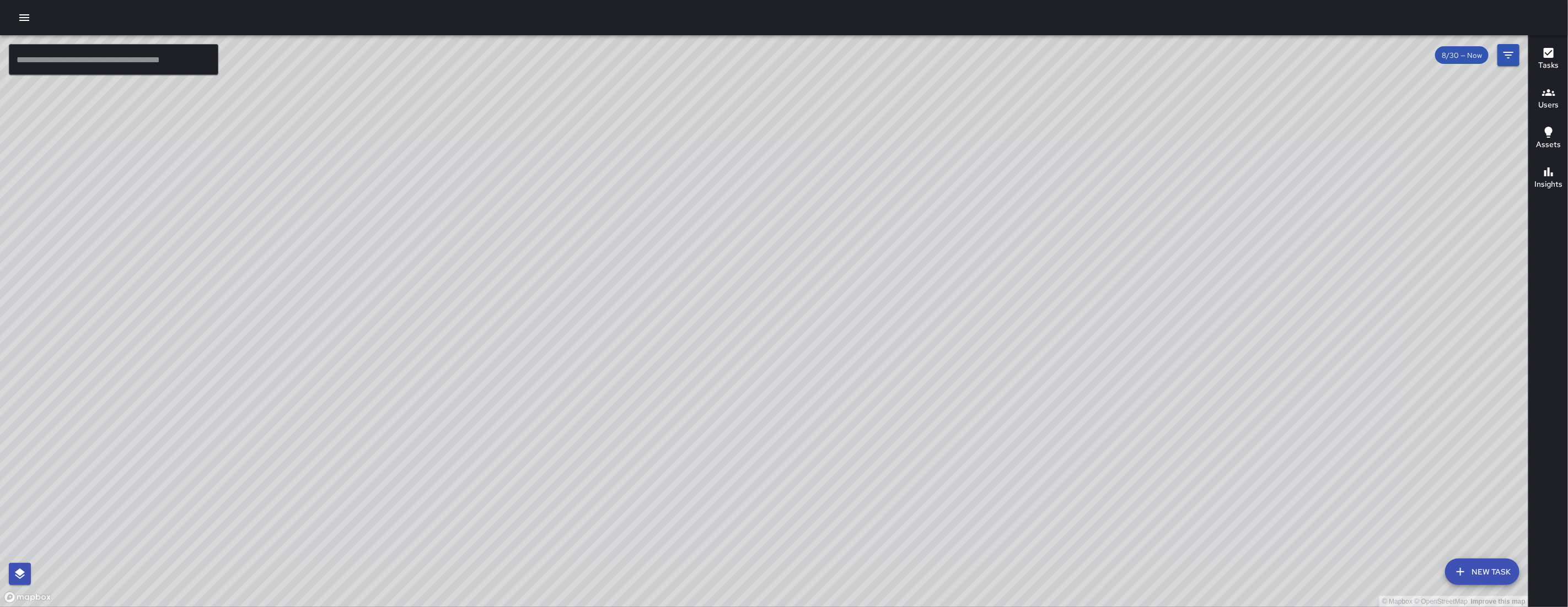
drag, startPoint x: 1354, startPoint y: 328, endPoint x: 899, endPoint y: 431, distance: 466.5
click at [841, 464] on div "© Mapbox © OpenStreetMap Improve this map" at bounding box center [764, 321] width 1528 height 572
click at [1500, 49] on button "Filters" at bounding box center [1508, 55] width 22 height 22
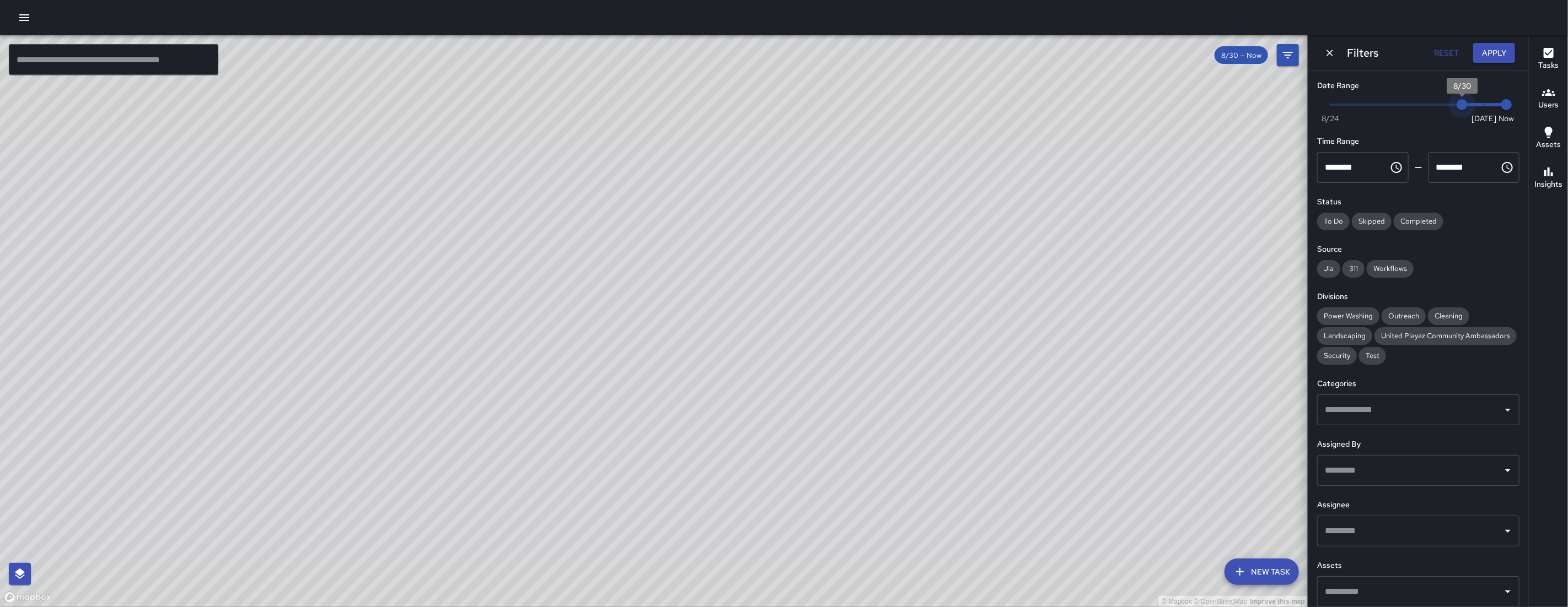
type input "*"
drag, startPoint x: 1458, startPoint y: 103, endPoint x: 1498, endPoint y: 106, distance: 40.1
click at [1499, 106] on div "Now [DATE] [DATE] 7:06 am" at bounding box center [1419, 111] width 202 height 31
click at [1321, 56] on button "Dismiss" at bounding box center [1330, 53] width 16 height 16
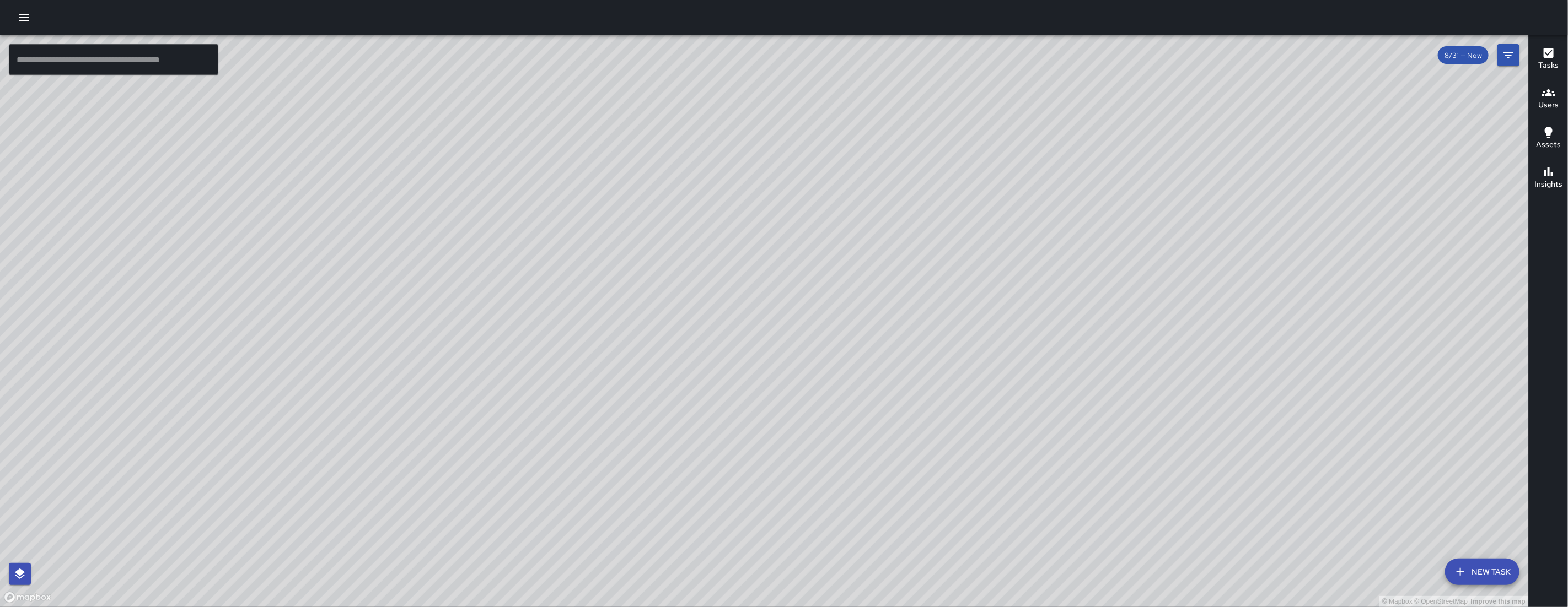
drag, startPoint x: 565, startPoint y: 438, endPoint x: 743, endPoint y: 370, distance: 190.5
click at [741, 370] on div "© Mapbox © OpenStreetMap Improve this map" at bounding box center [764, 321] width 1528 height 572
drag, startPoint x: 750, startPoint y: 386, endPoint x: 847, endPoint y: 333, distance: 110.5
click at [847, 333] on div "© Mapbox © OpenStreetMap Improve this map" at bounding box center [764, 321] width 1528 height 572
drag, startPoint x: 866, startPoint y: 343, endPoint x: 931, endPoint y: 268, distance: 99.2
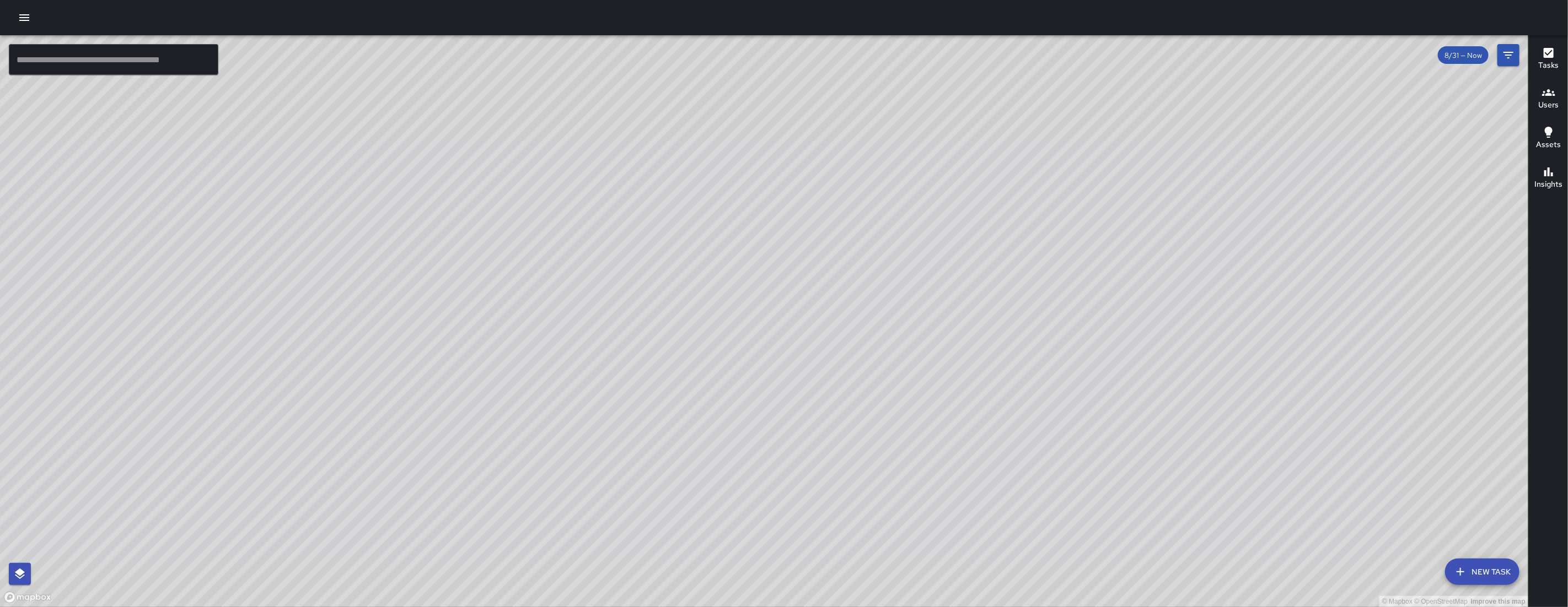
click at [931, 268] on div "© Mapbox © OpenStreetMap Improve this map" at bounding box center [764, 321] width 1528 height 572
click at [26, 22] on icon "button" at bounding box center [24, 17] width 13 height 13
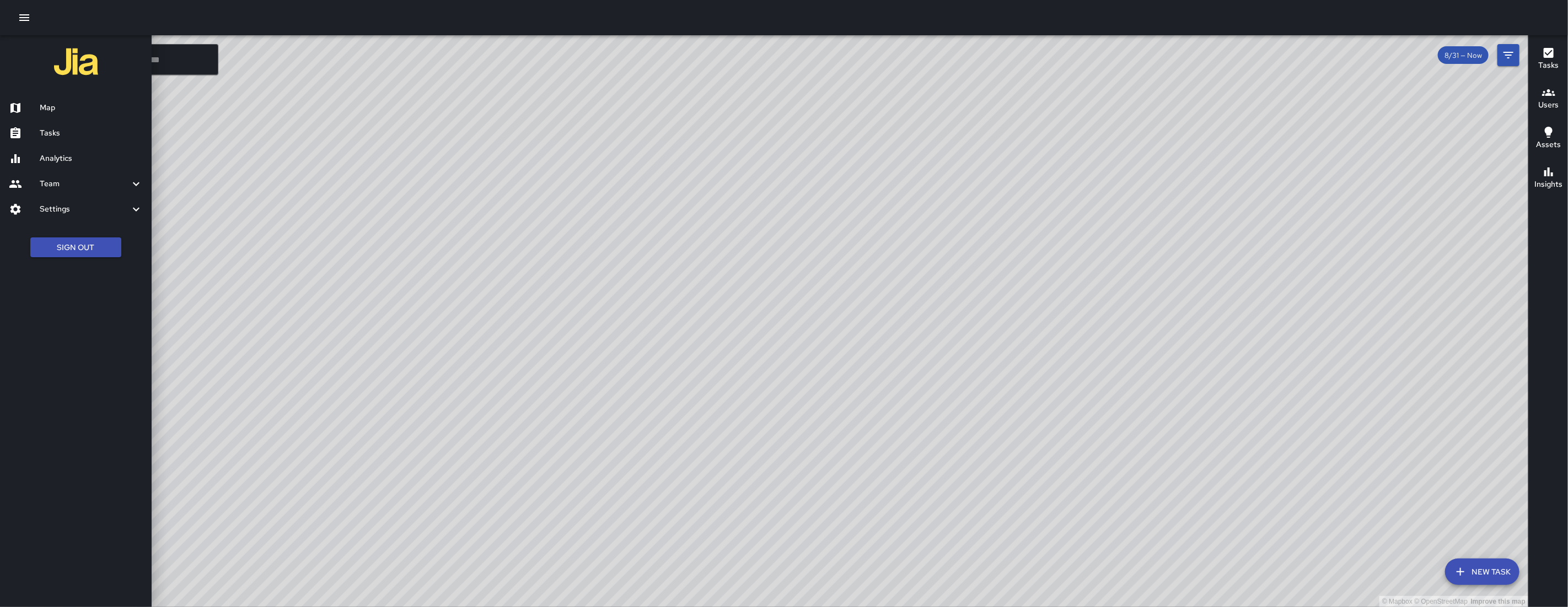
click at [68, 127] on h6 "Tasks" at bounding box center [91, 133] width 103 height 12
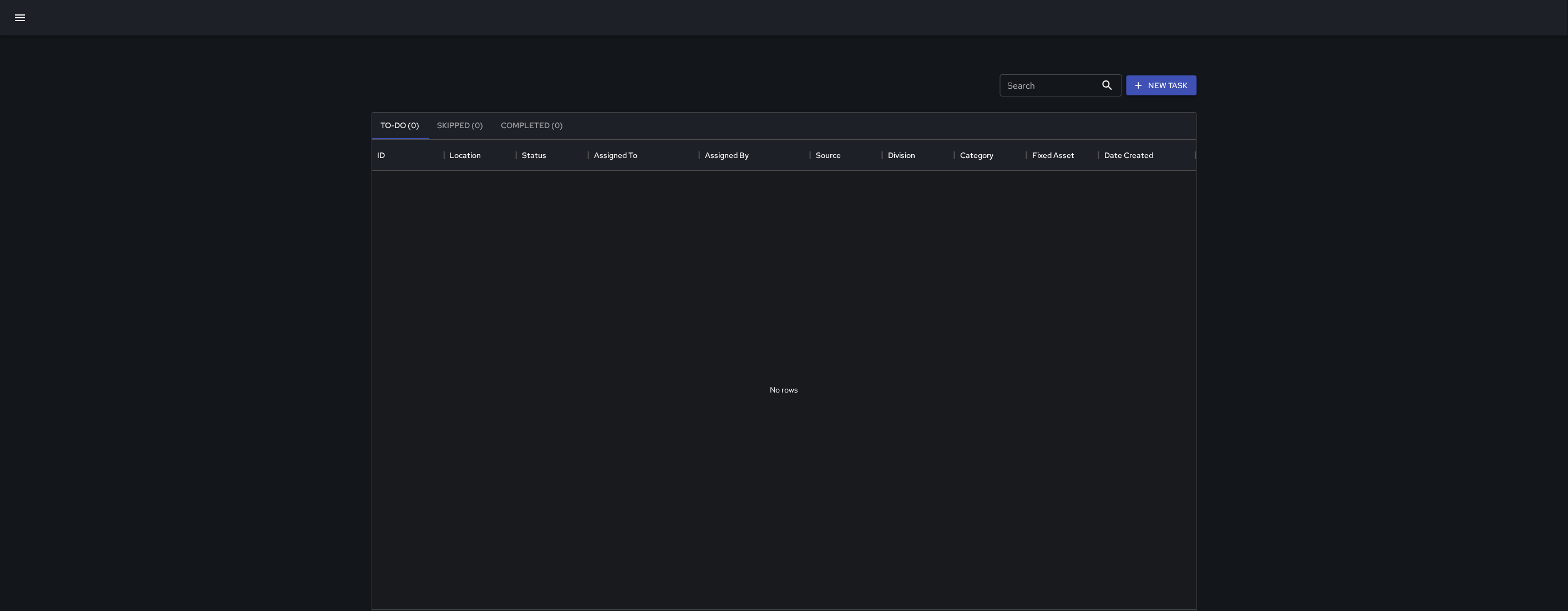
scroll to position [461, 814]
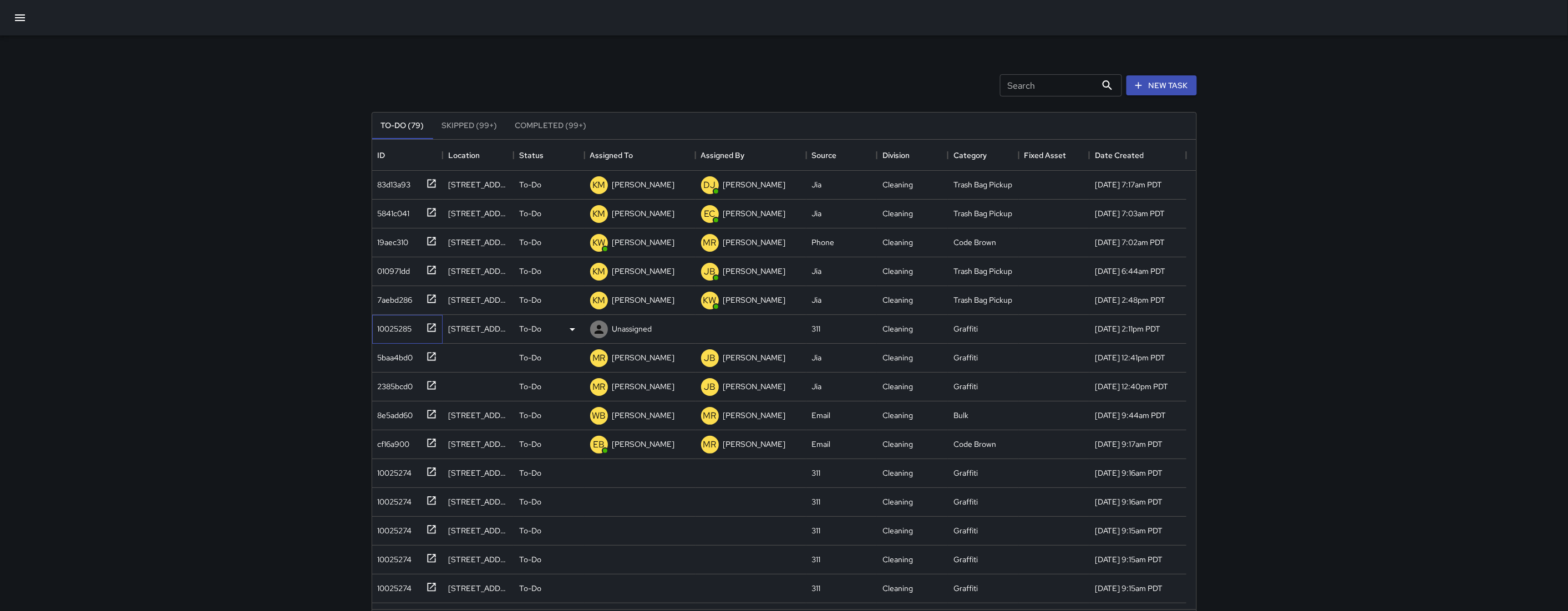
click at [381, 331] on div "10025285" at bounding box center [392, 327] width 39 height 16
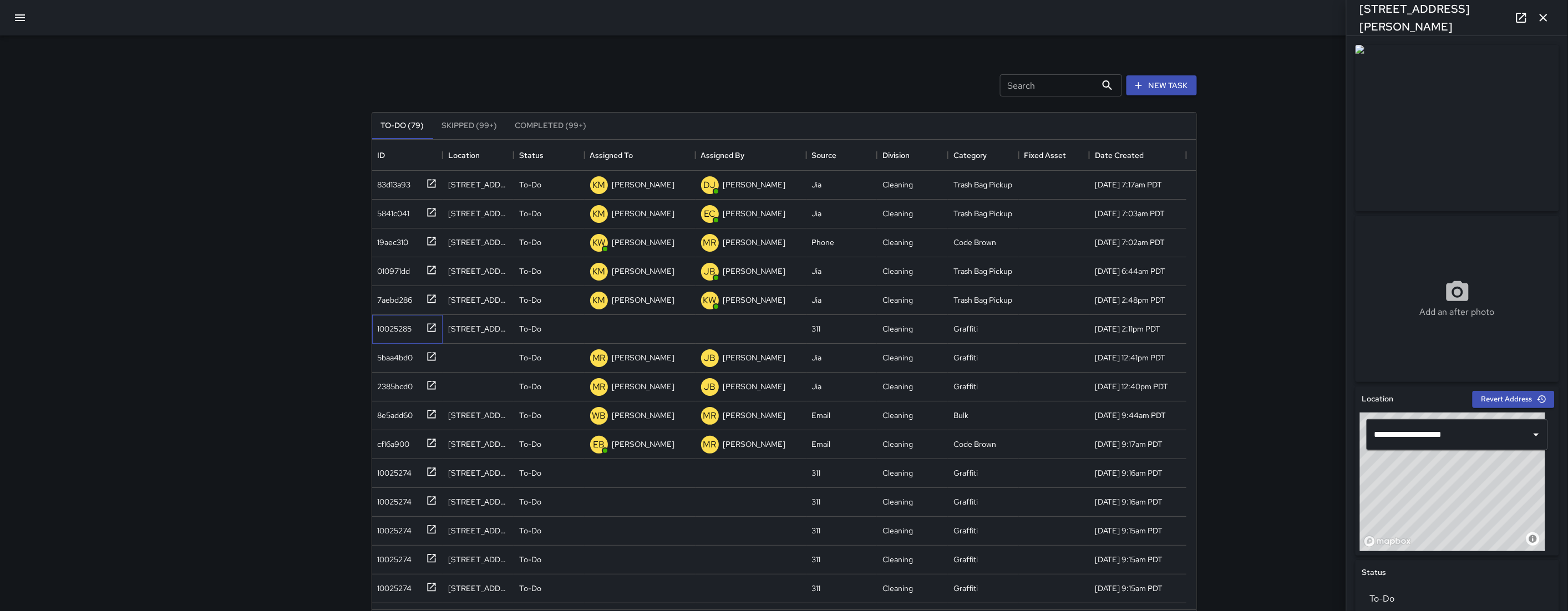
scroll to position [372, 0]
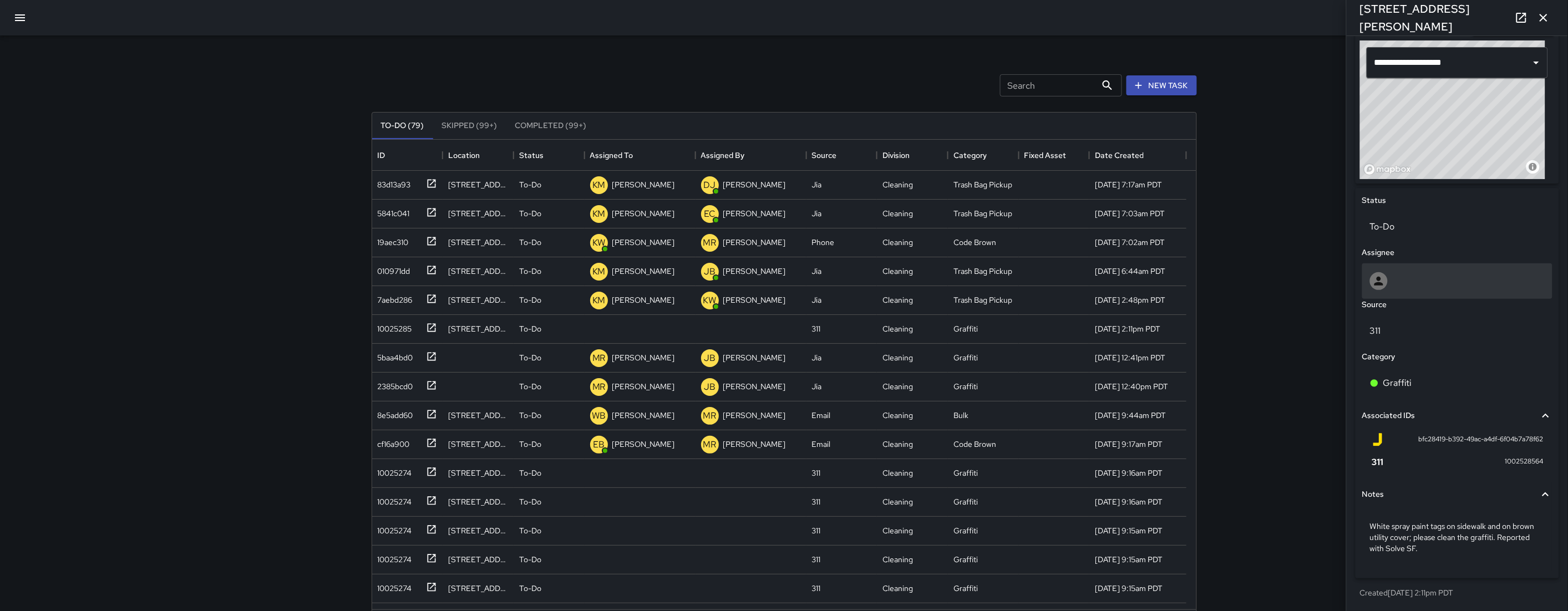
click at [1389, 287] on div at bounding box center [1457, 281] width 175 height 18
type input "****"
click at [1416, 337] on span "[PERSON_NAME]" at bounding box center [1453, 334] width 163 height 13
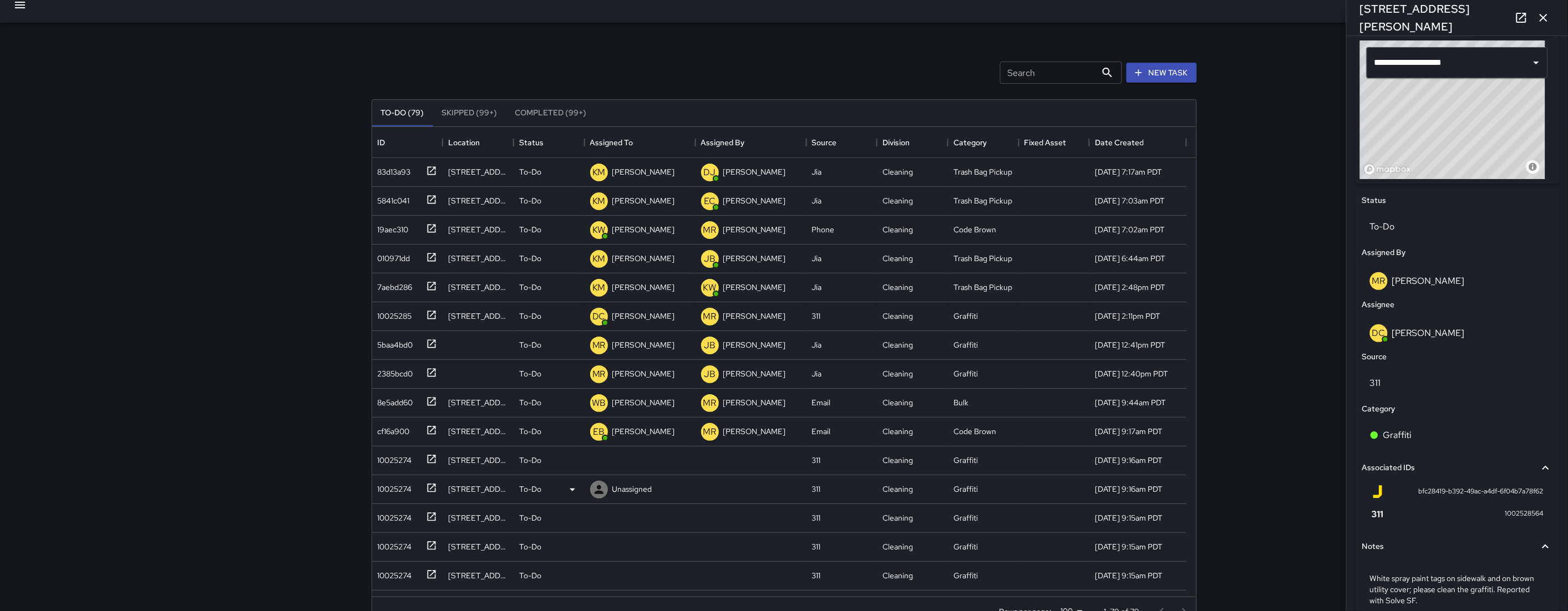
scroll to position [25, 0]
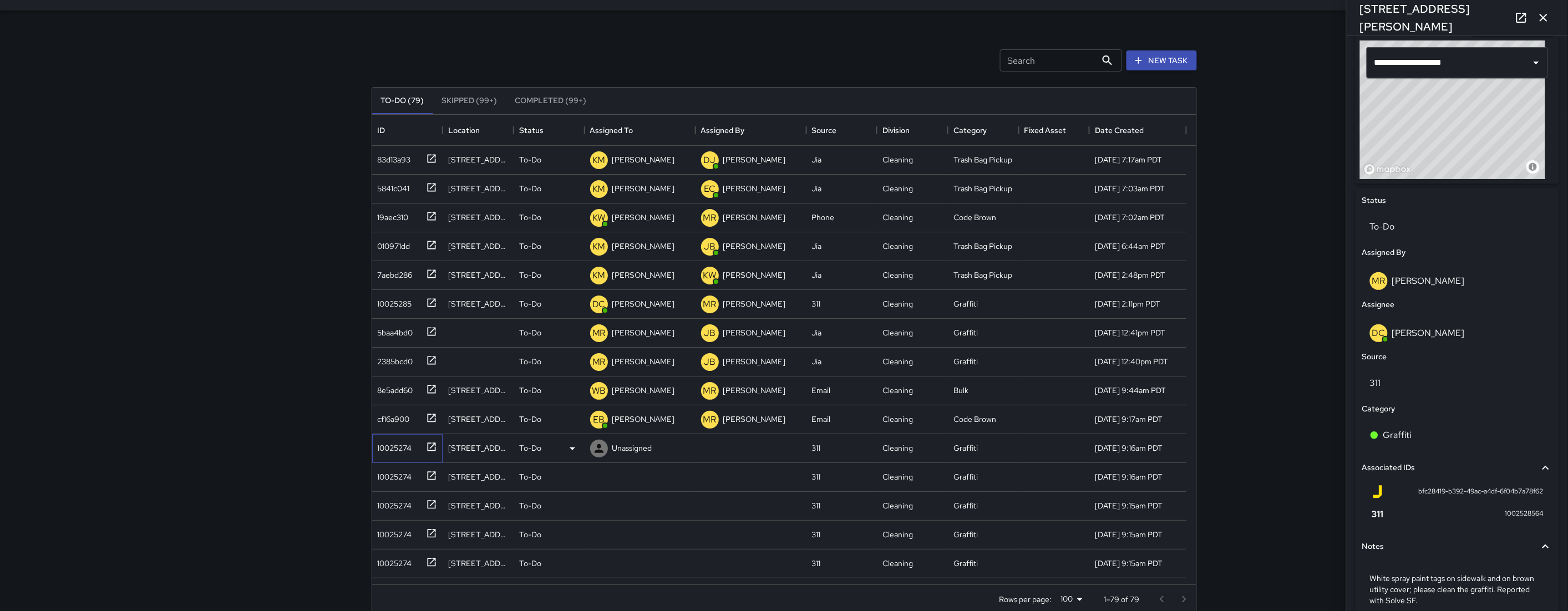
click at [409, 448] on div "10025274" at bounding box center [392, 446] width 39 height 16
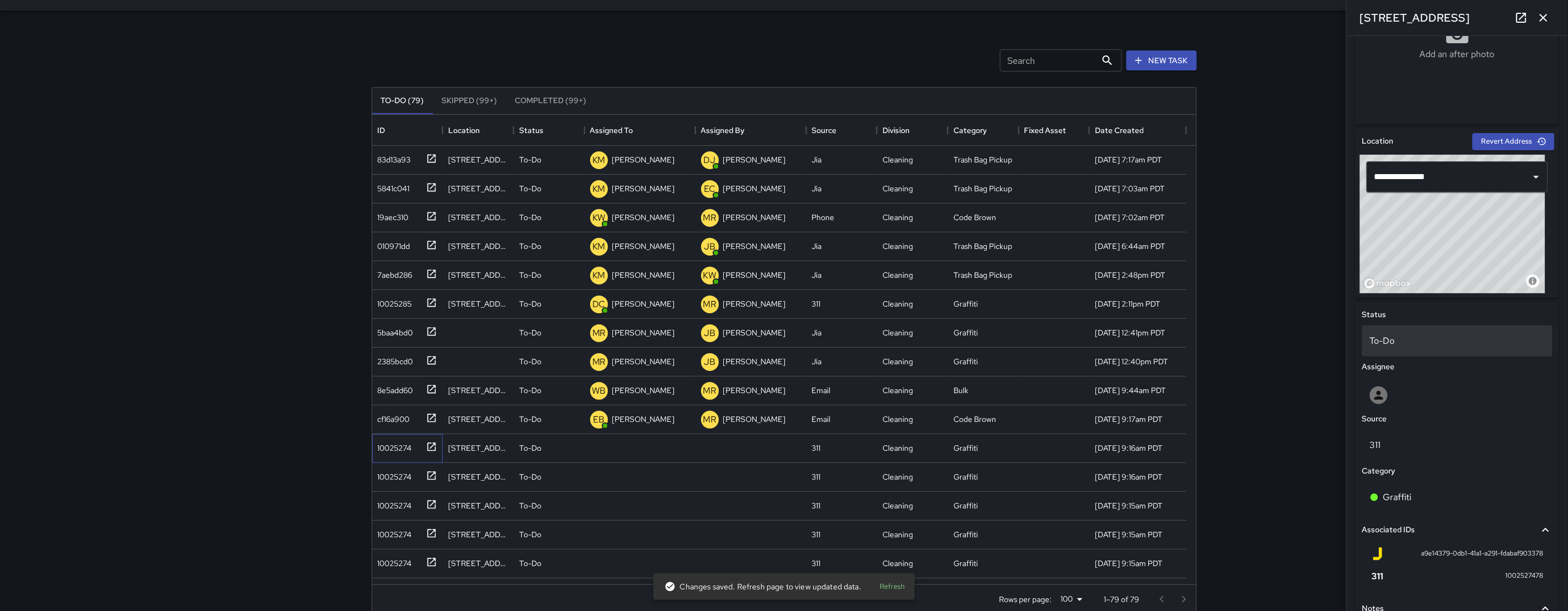
scroll to position [257, 0]
click at [1411, 355] on div "To-Do" at bounding box center [1457, 342] width 190 height 31
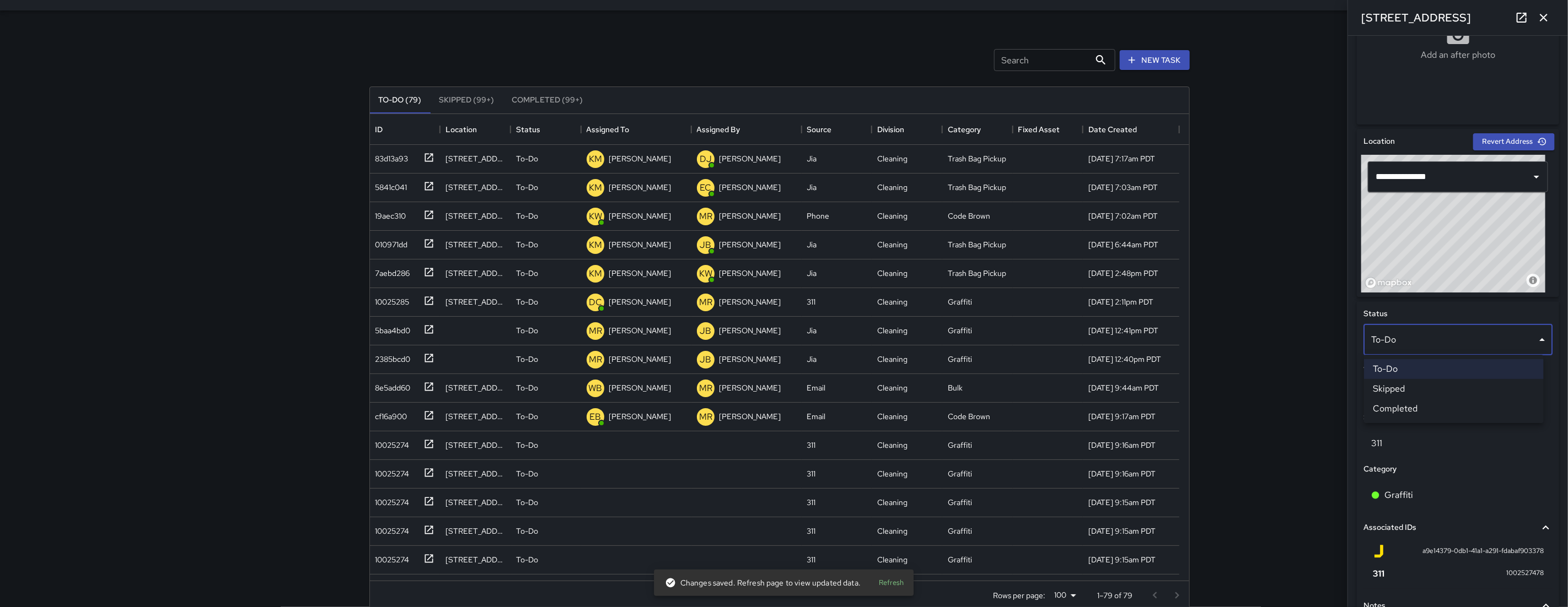
click at [1404, 384] on li "Skipped" at bounding box center [1454, 388] width 180 height 20
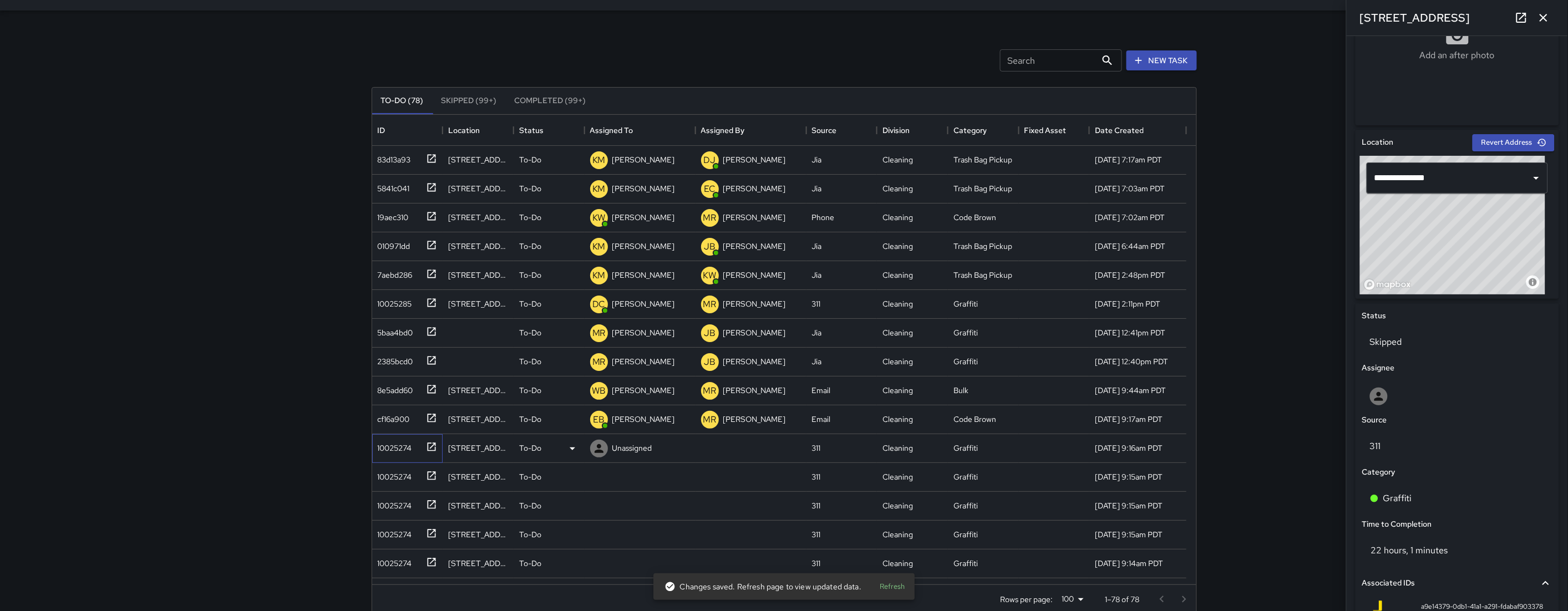
click at [378, 445] on div "10025274" at bounding box center [392, 446] width 39 height 16
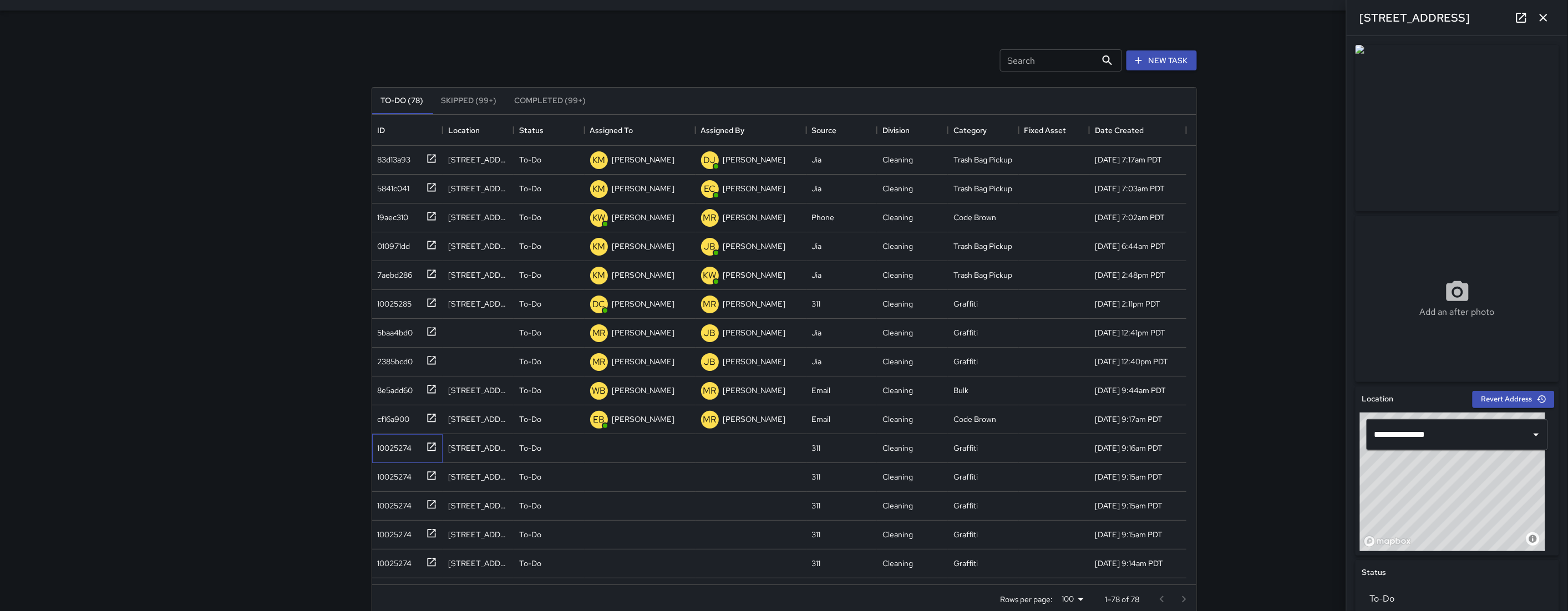
scroll to position [372, 0]
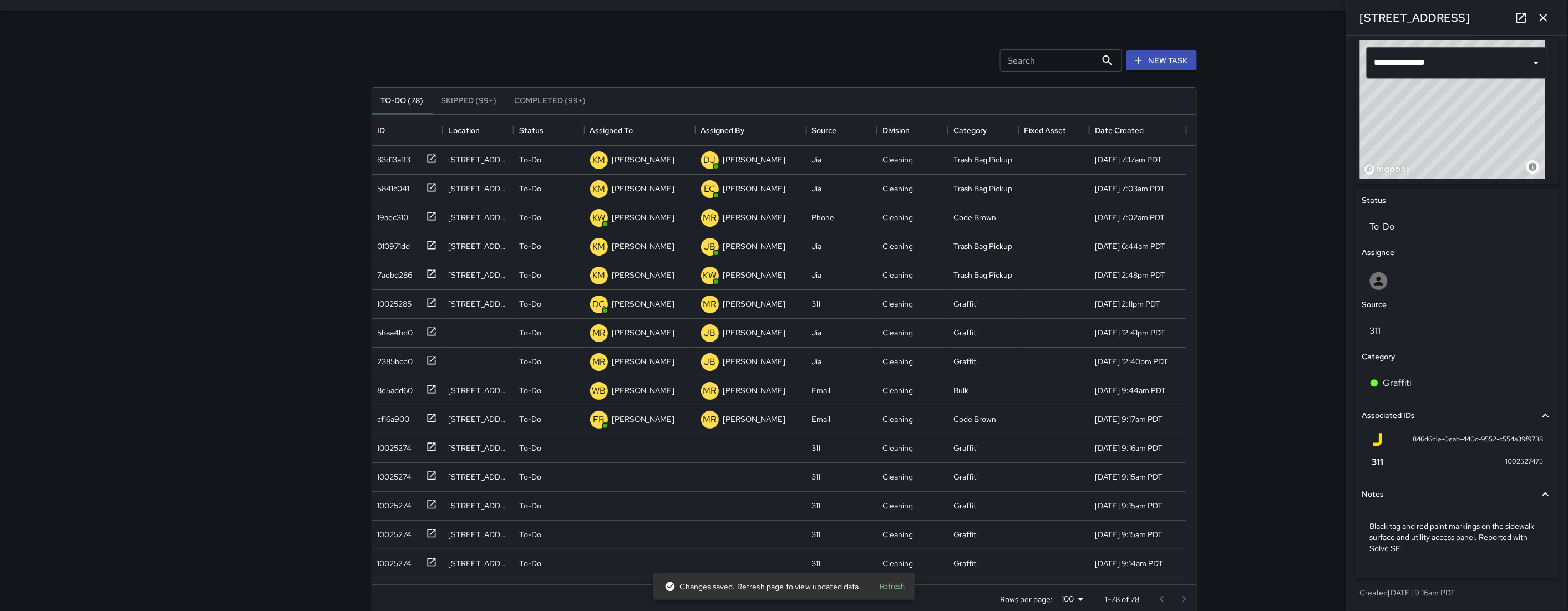
click at [1406, 299] on div "Source" at bounding box center [1457, 305] width 195 height 16
click at [1407, 288] on div at bounding box center [1457, 281] width 175 height 18
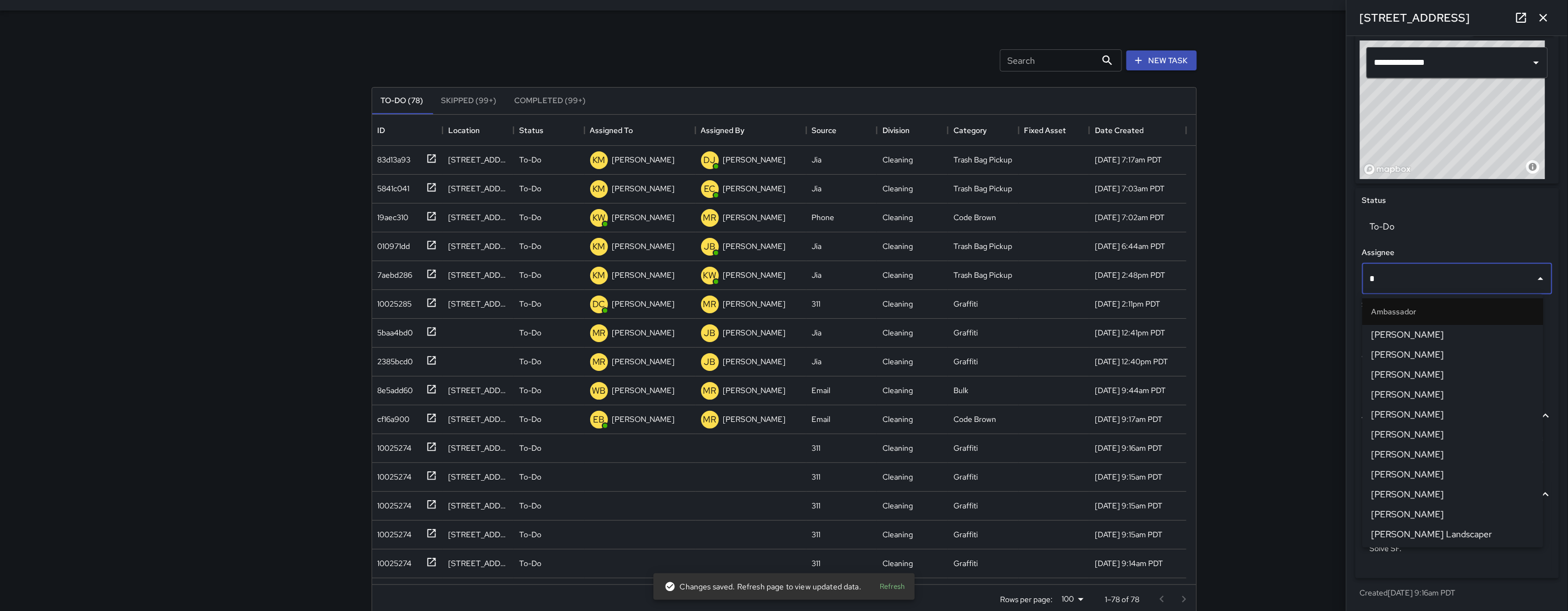
type input "**"
click at [1408, 375] on span "[PERSON_NAME]" at bounding box center [1453, 381] width 163 height 13
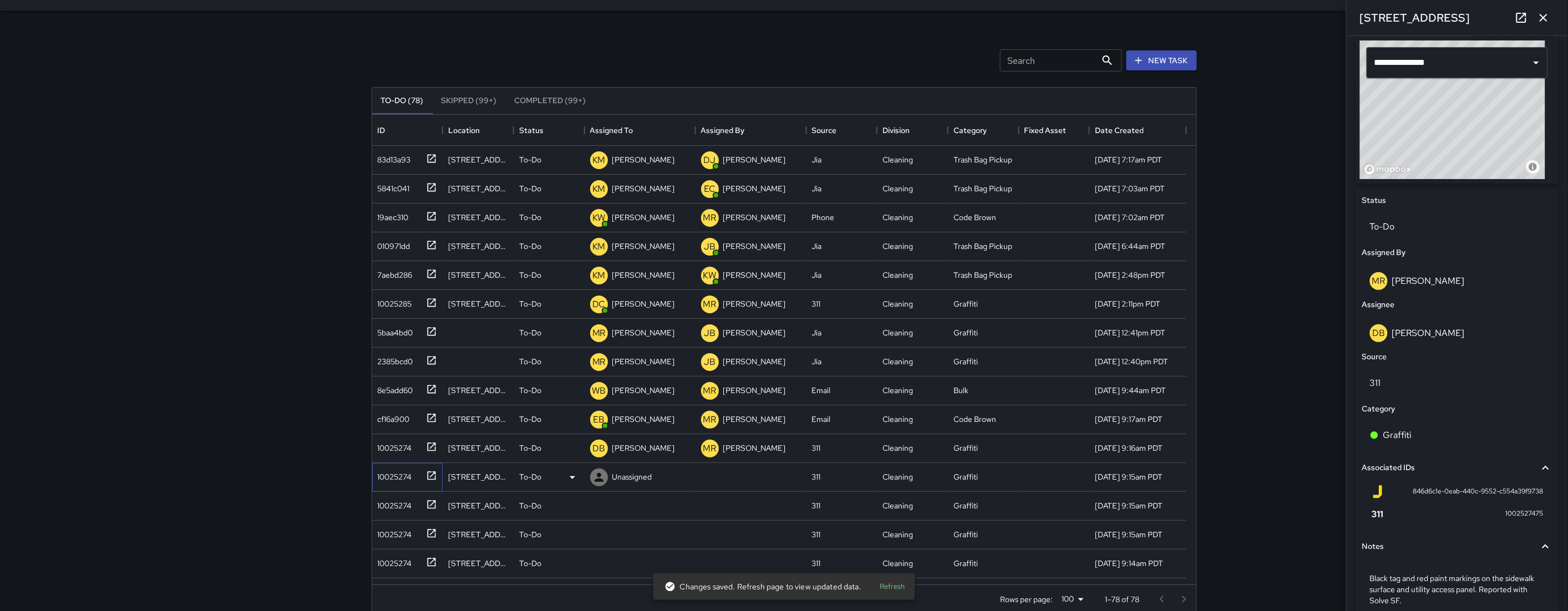
click at [412, 481] on div "10025274" at bounding box center [392, 474] width 39 height 16
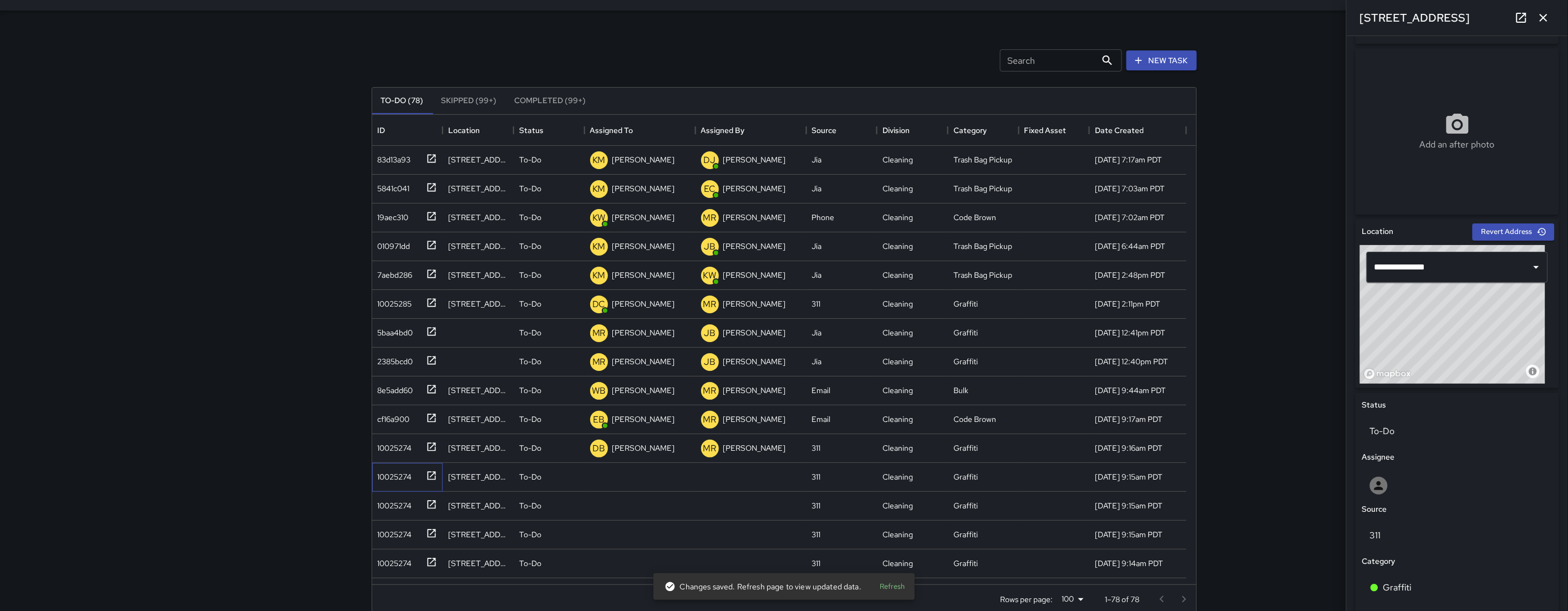
scroll to position [361, 0]
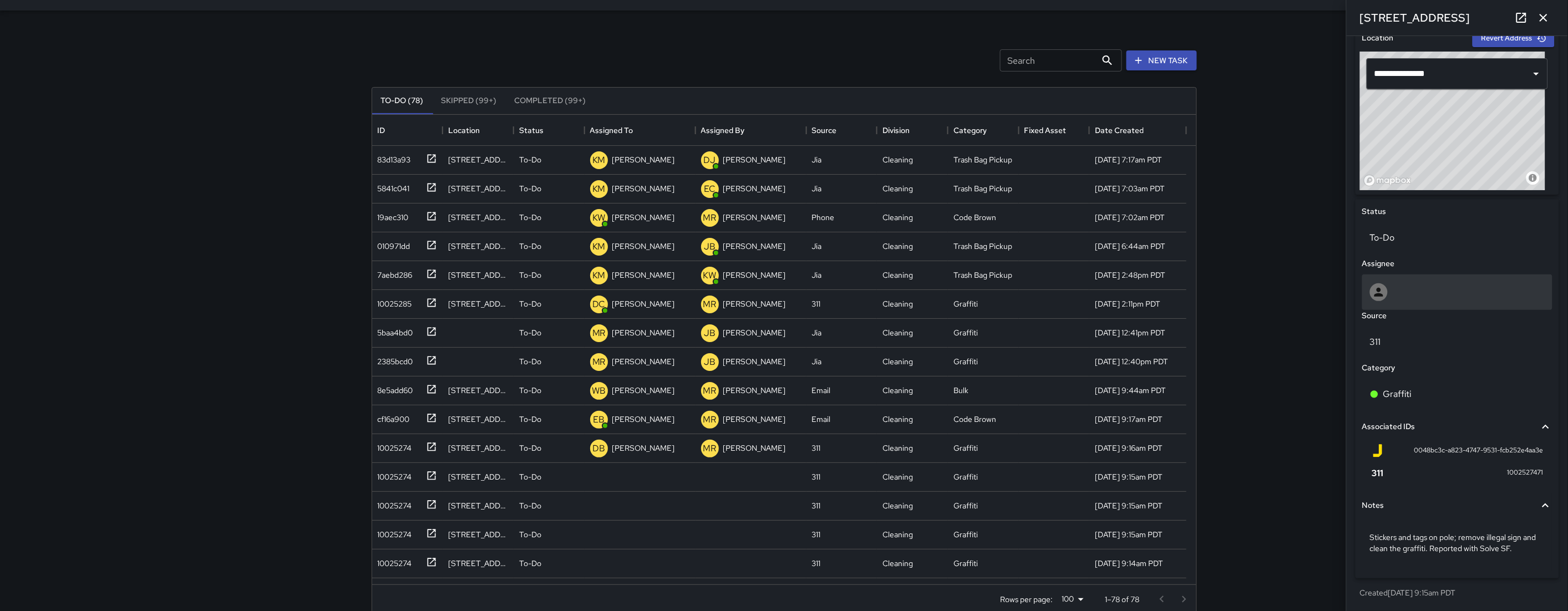
click at [1393, 281] on div at bounding box center [1457, 293] width 190 height 36
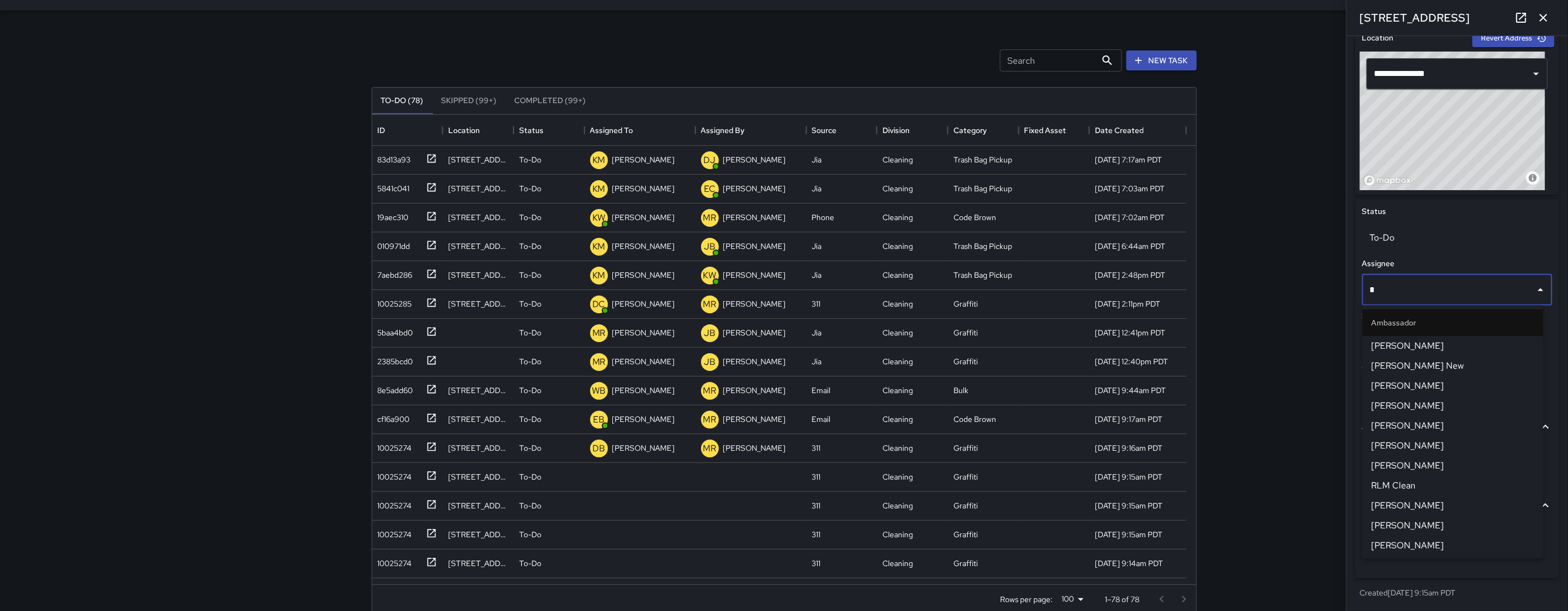
type input "**"
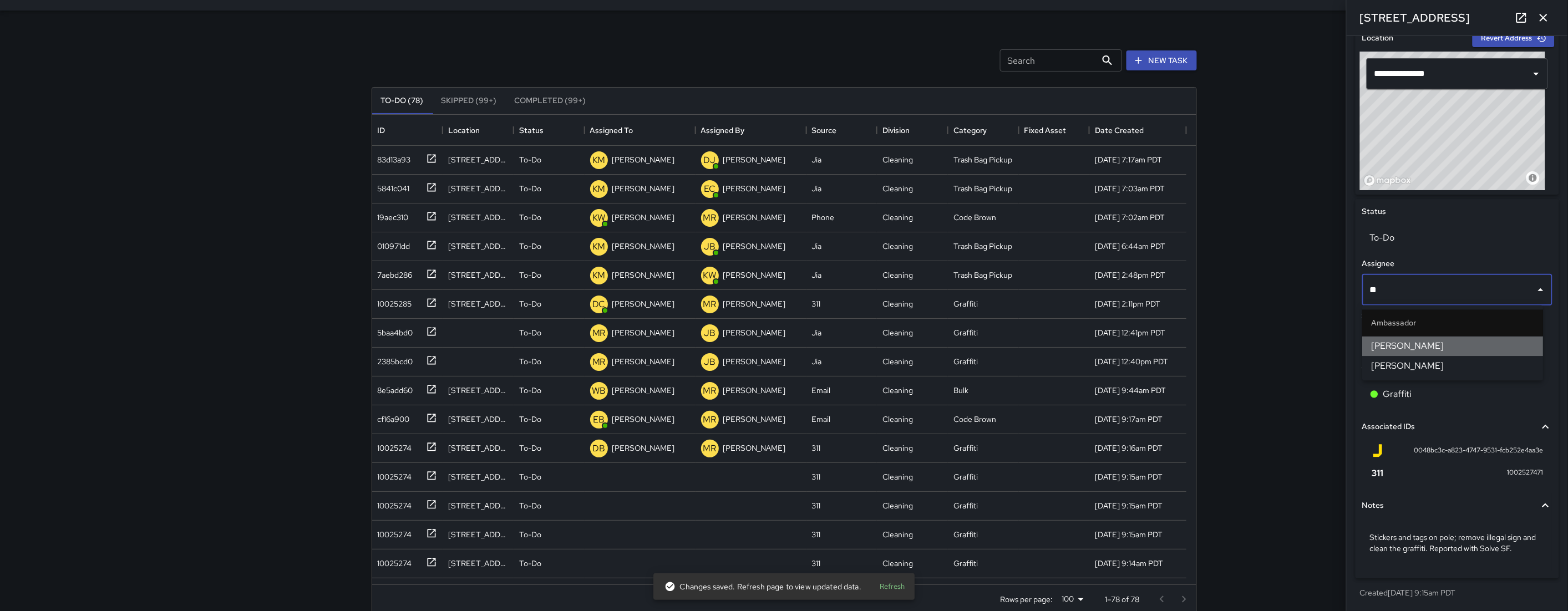
click at [1450, 346] on span "[PERSON_NAME]" at bounding box center [1453, 346] width 163 height 13
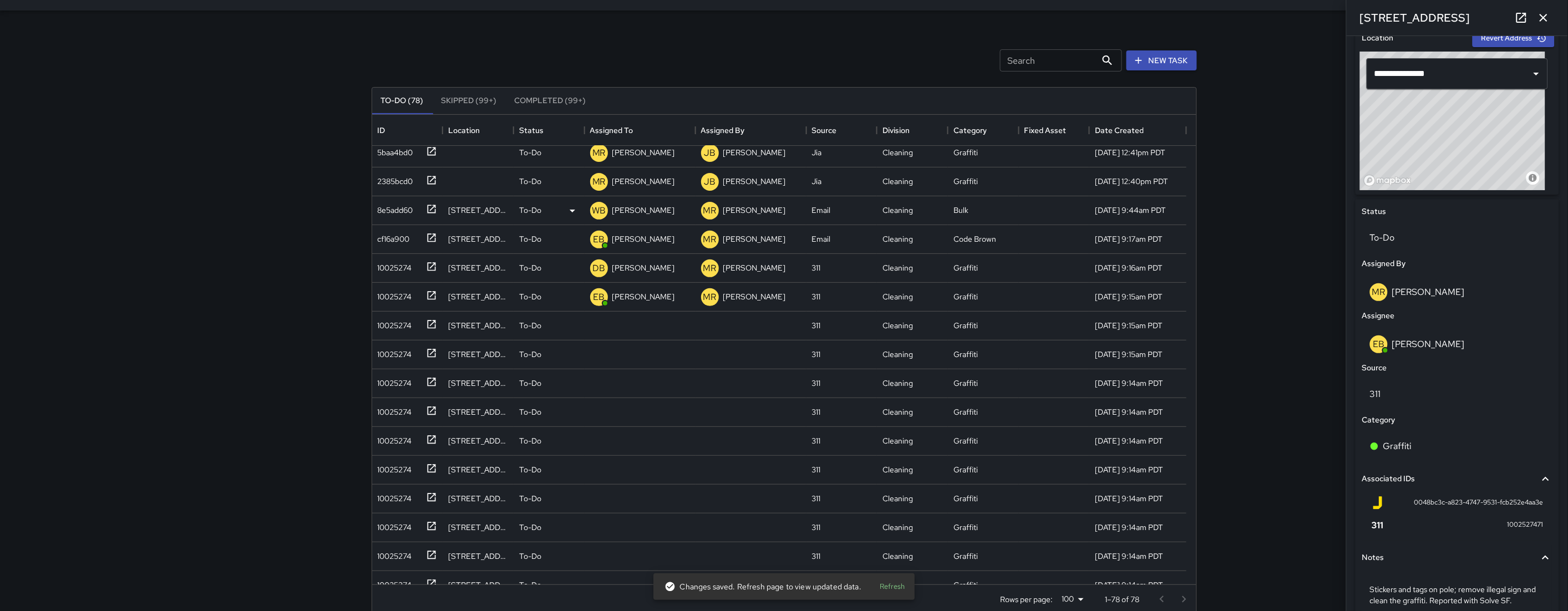
scroll to position [211, 0]
click at [402, 289] on div "10025274" at bounding box center [392, 293] width 39 height 16
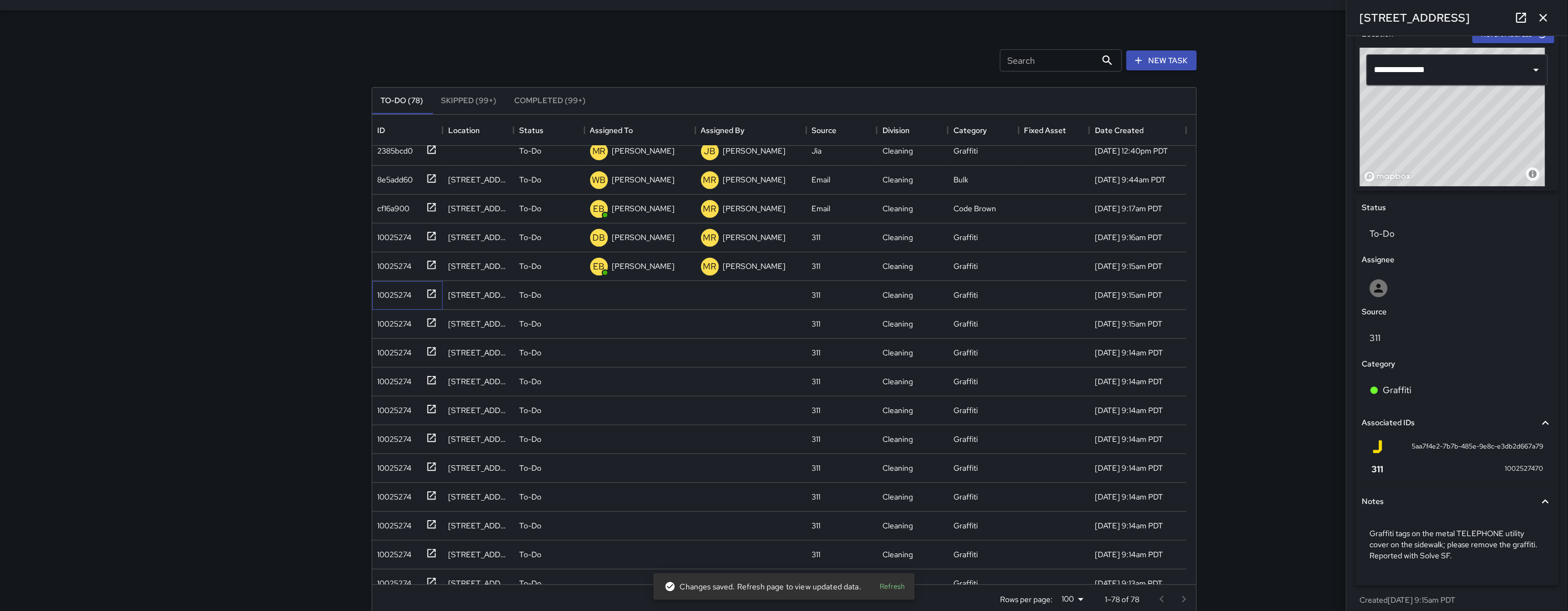
scroll to position [372, 0]
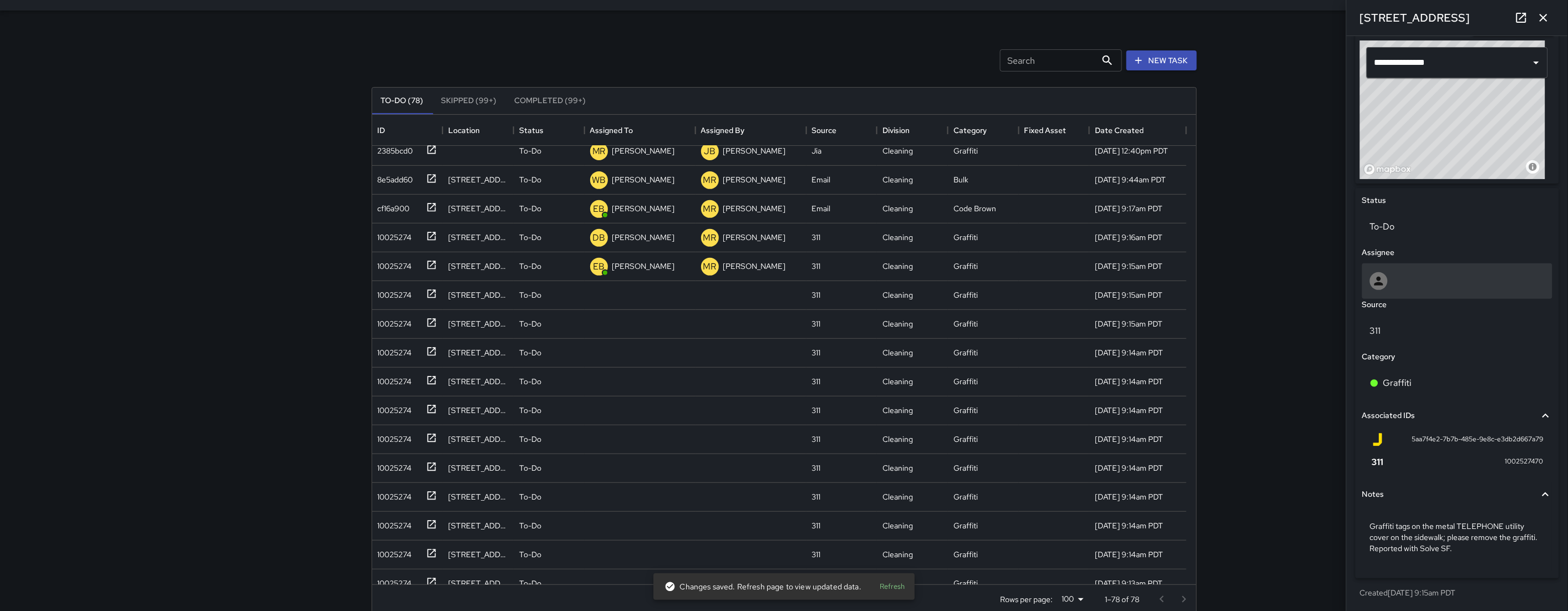
click at [1428, 290] on div at bounding box center [1457, 281] width 190 height 36
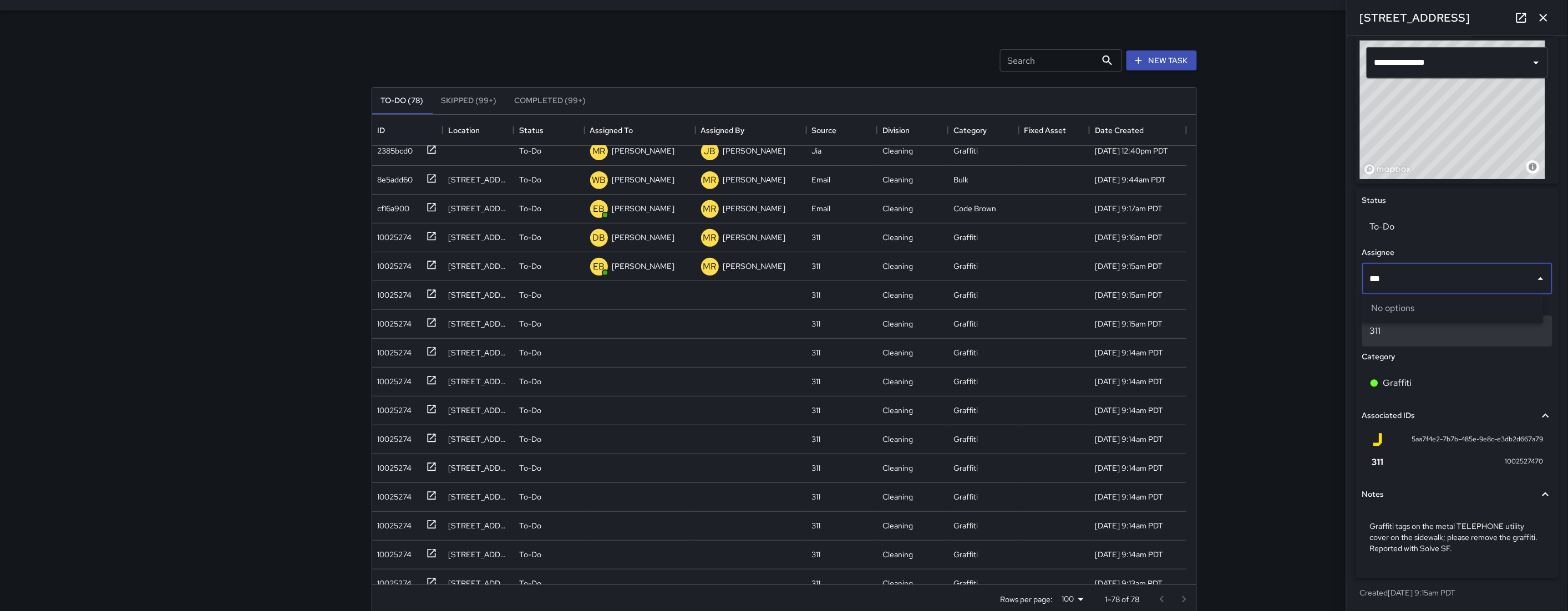
type input "**"
click at [1405, 334] on span "[PERSON_NAME]" at bounding box center [1453, 335] width 163 height 13
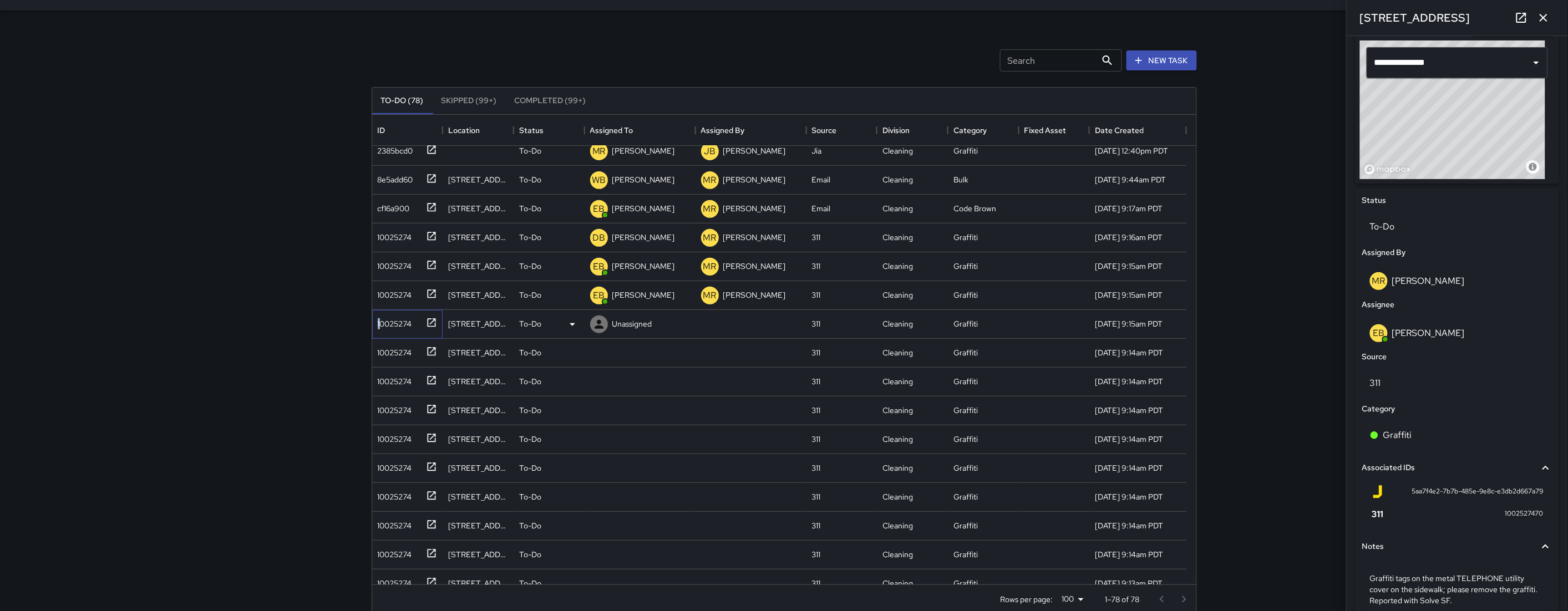
click at [379, 318] on div "10025274" at bounding box center [392, 321] width 39 height 16
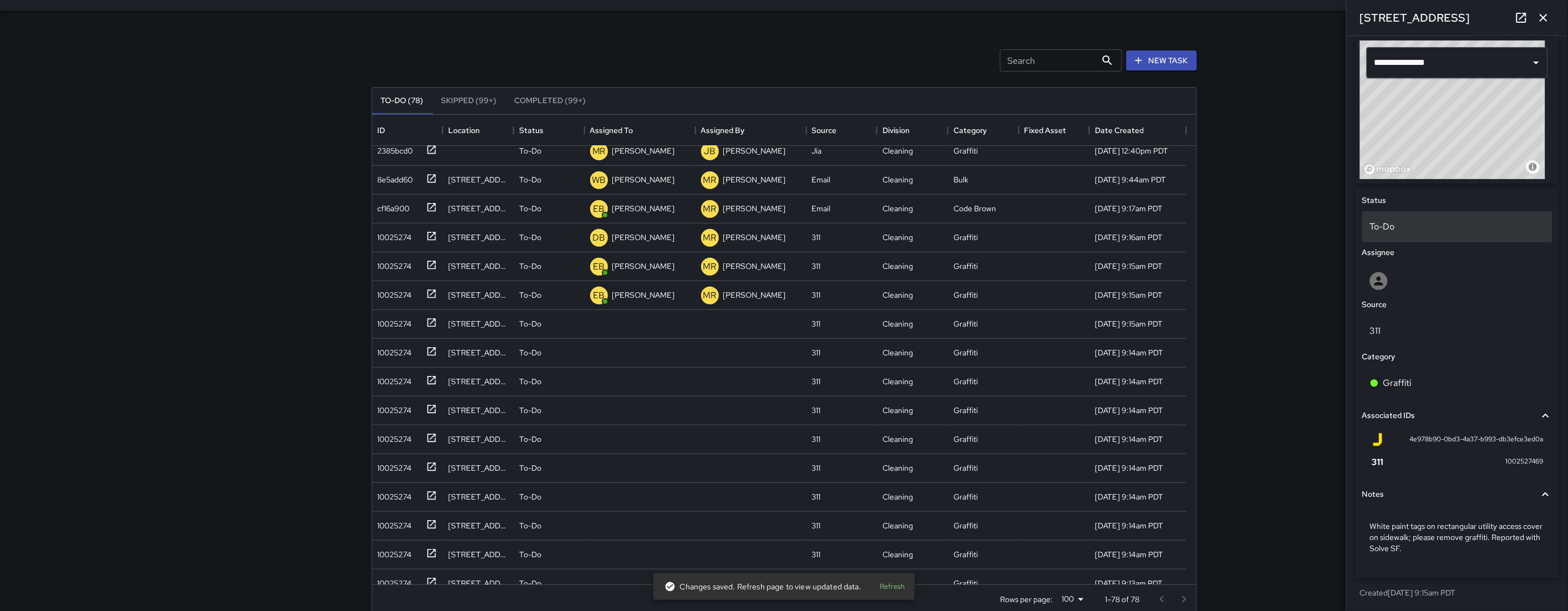
click at [1393, 230] on p "To-Do" at bounding box center [1457, 226] width 175 height 13
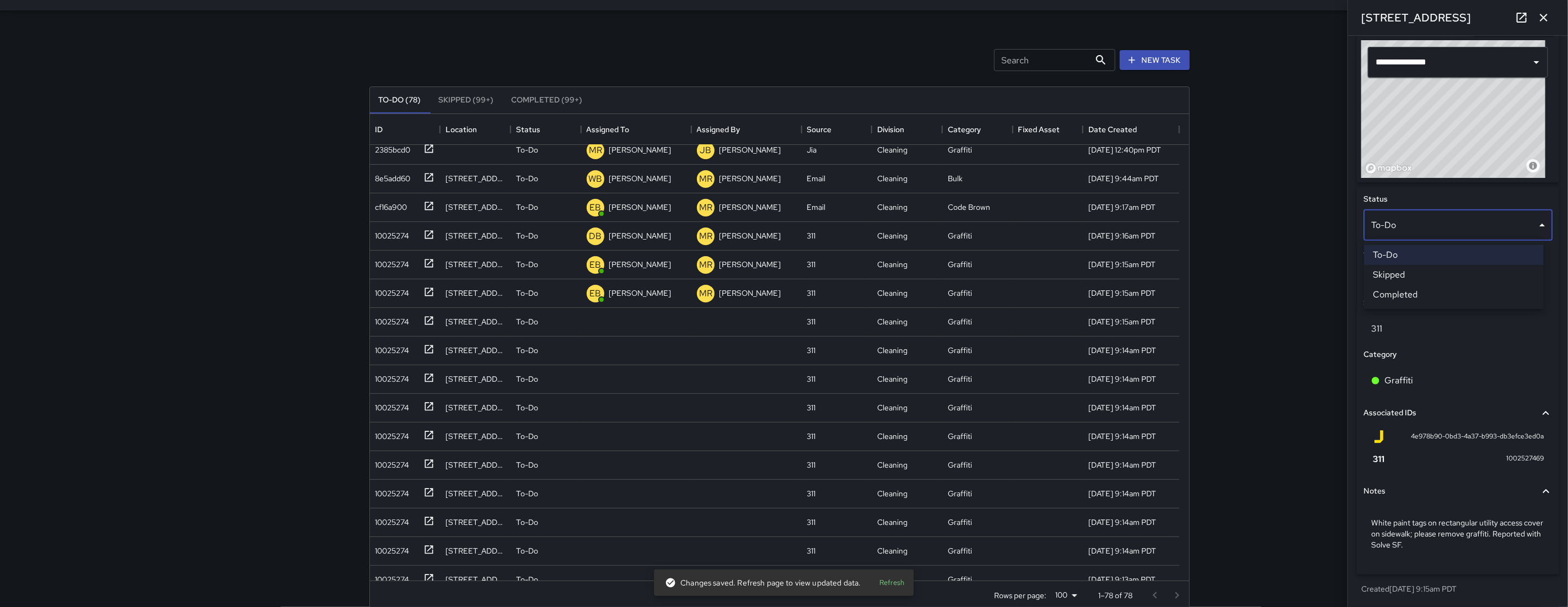
click at [1404, 272] on li "Skipped" at bounding box center [1454, 274] width 180 height 20
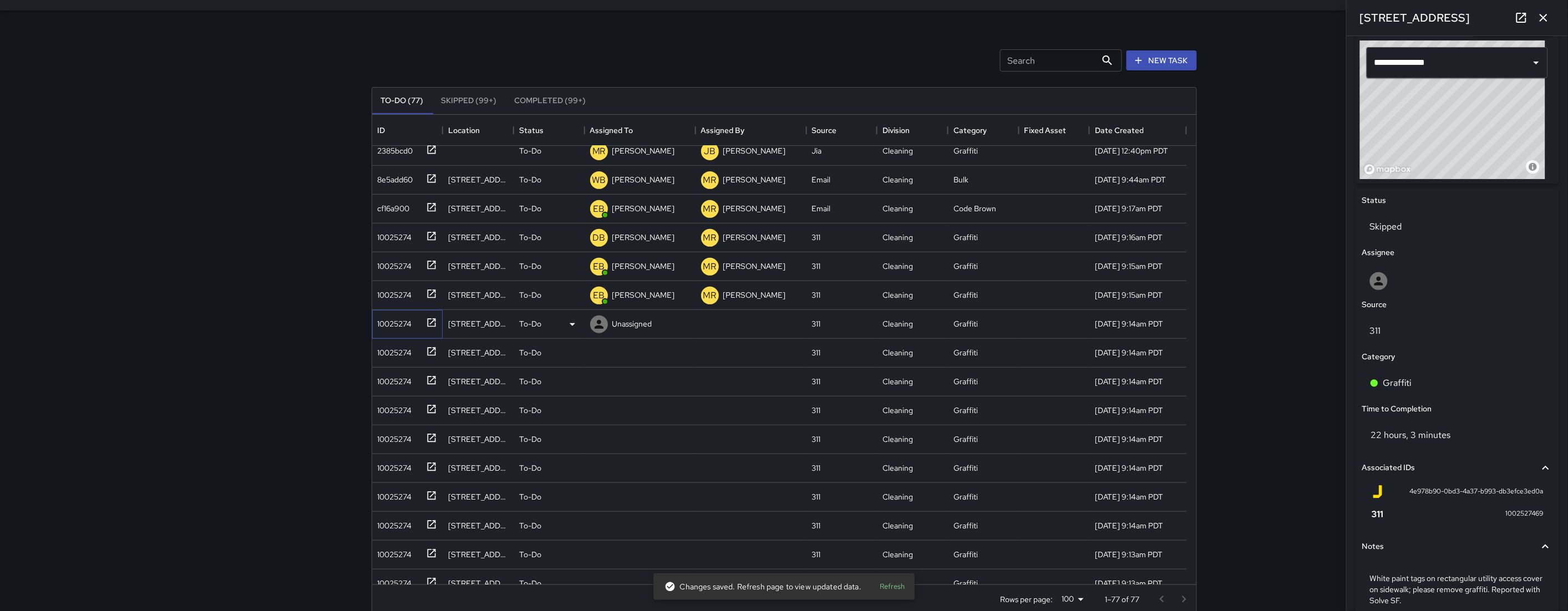
click at [383, 320] on div "10025274" at bounding box center [392, 321] width 39 height 16
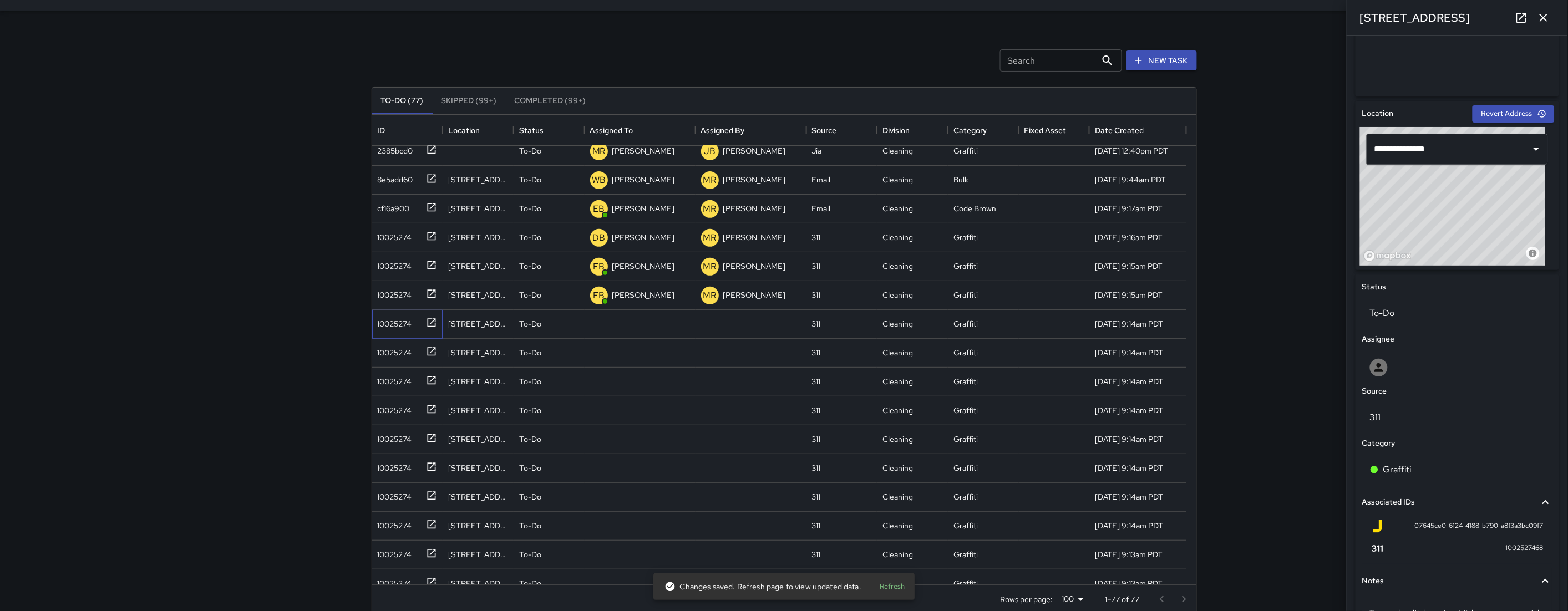
scroll to position [276, 0]
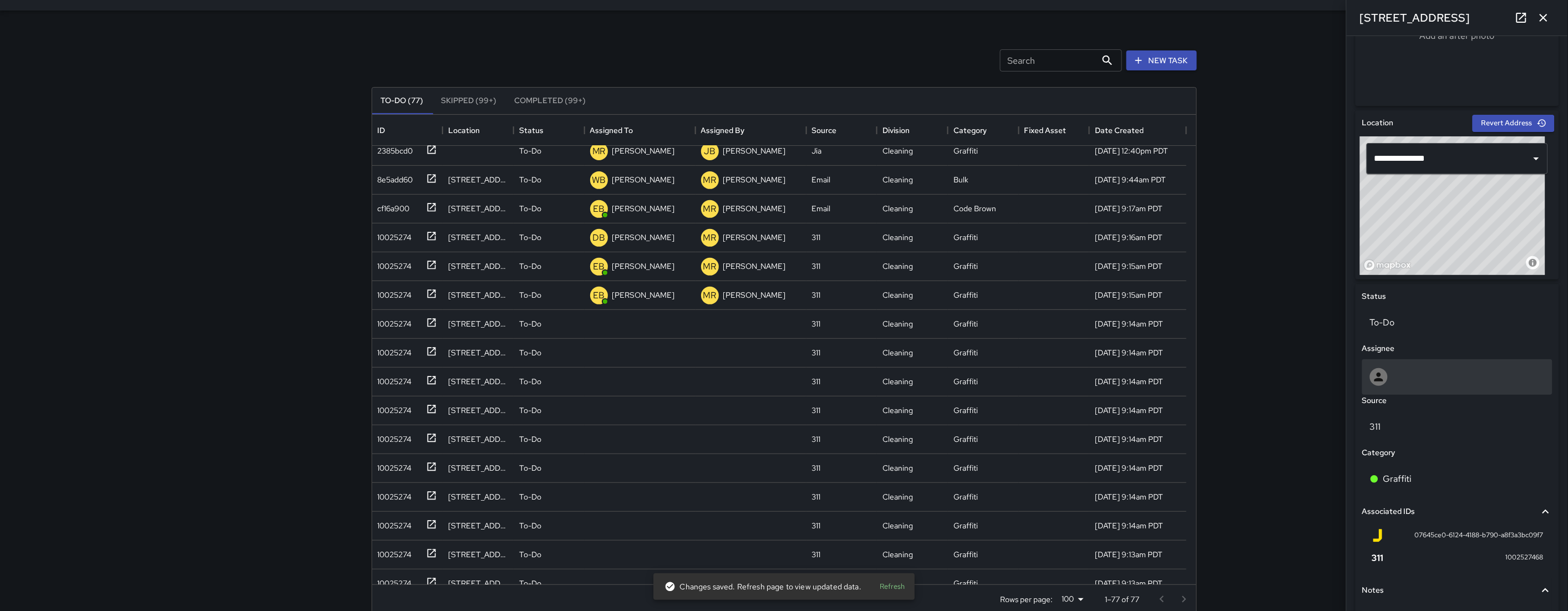
click at [1424, 375] on div at bounding box center [1457, 377] width 175 height 18
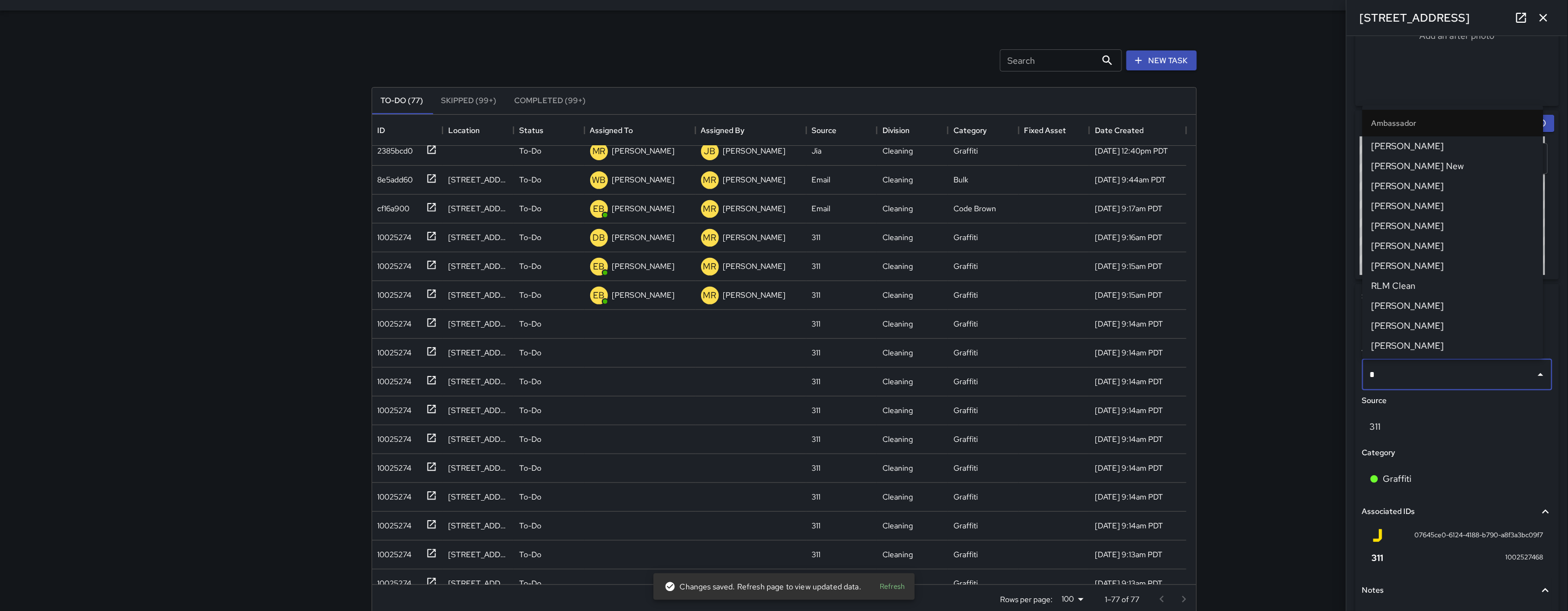
type input "**"
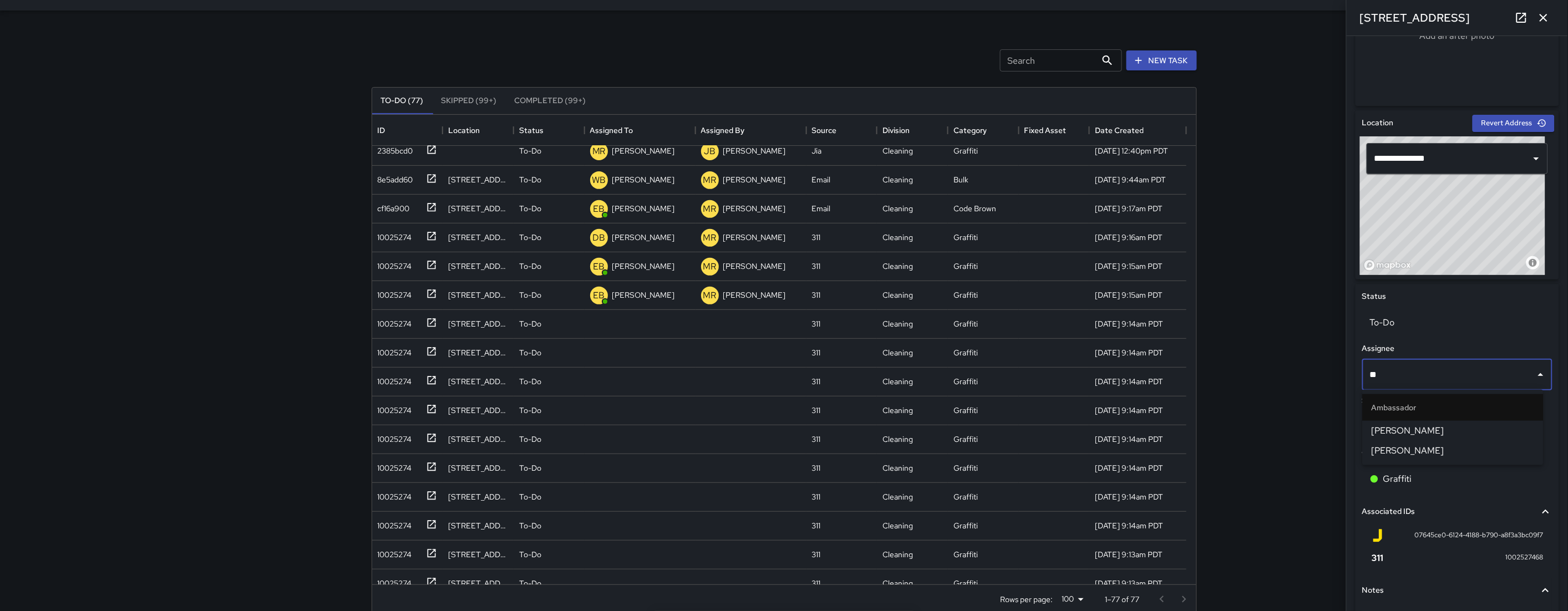
click at [1420, 427] on span "[PERSON_NAME]" at bounding box center [1453, 431] width 163 height 13
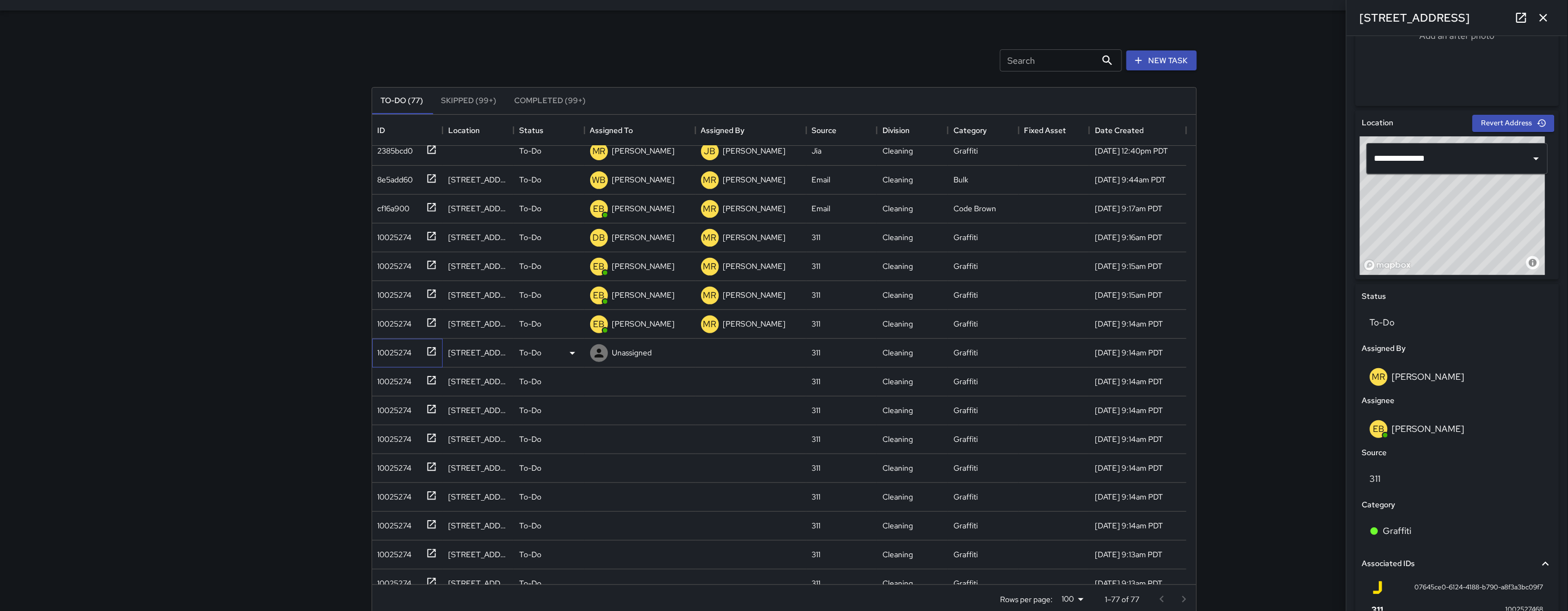
click at [388, 346] on div "10025274" at bounding box center [392, 350] width 39 height 16
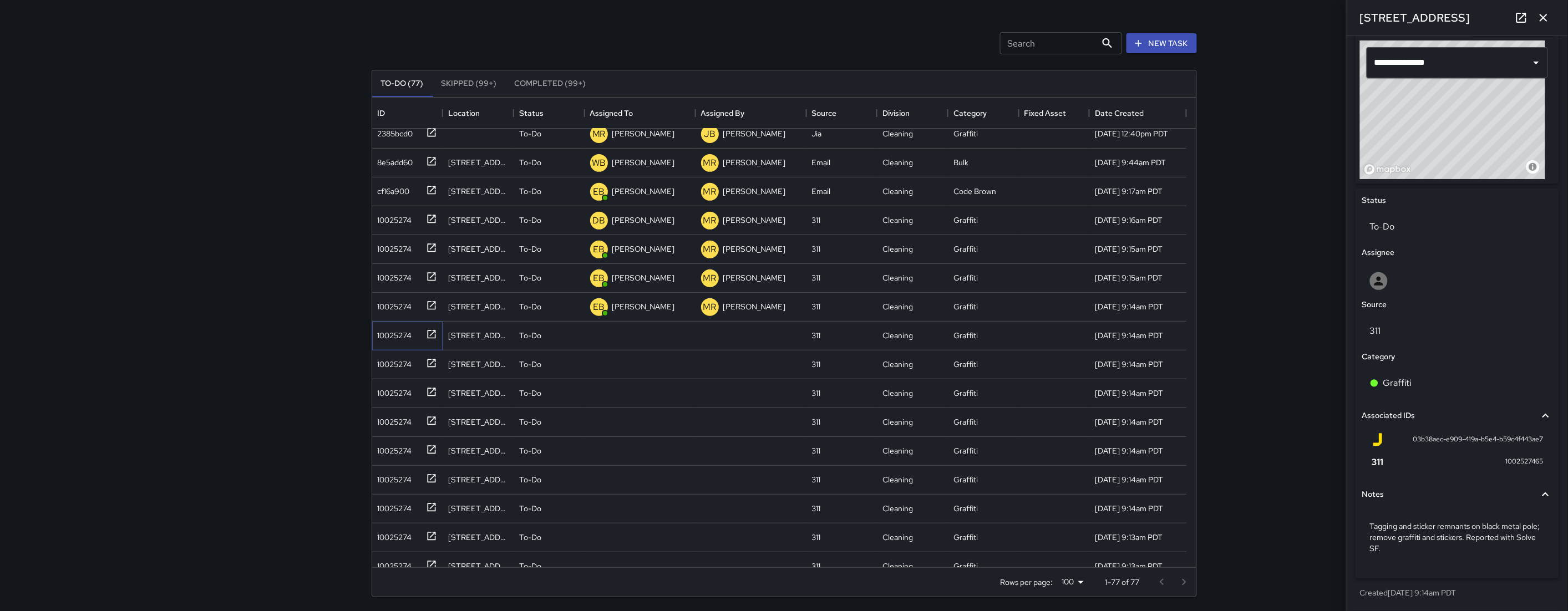
scroll to position [43, 0]
click at [1434, 290] on div at bounding box center [1457, 281] width 190 height 36
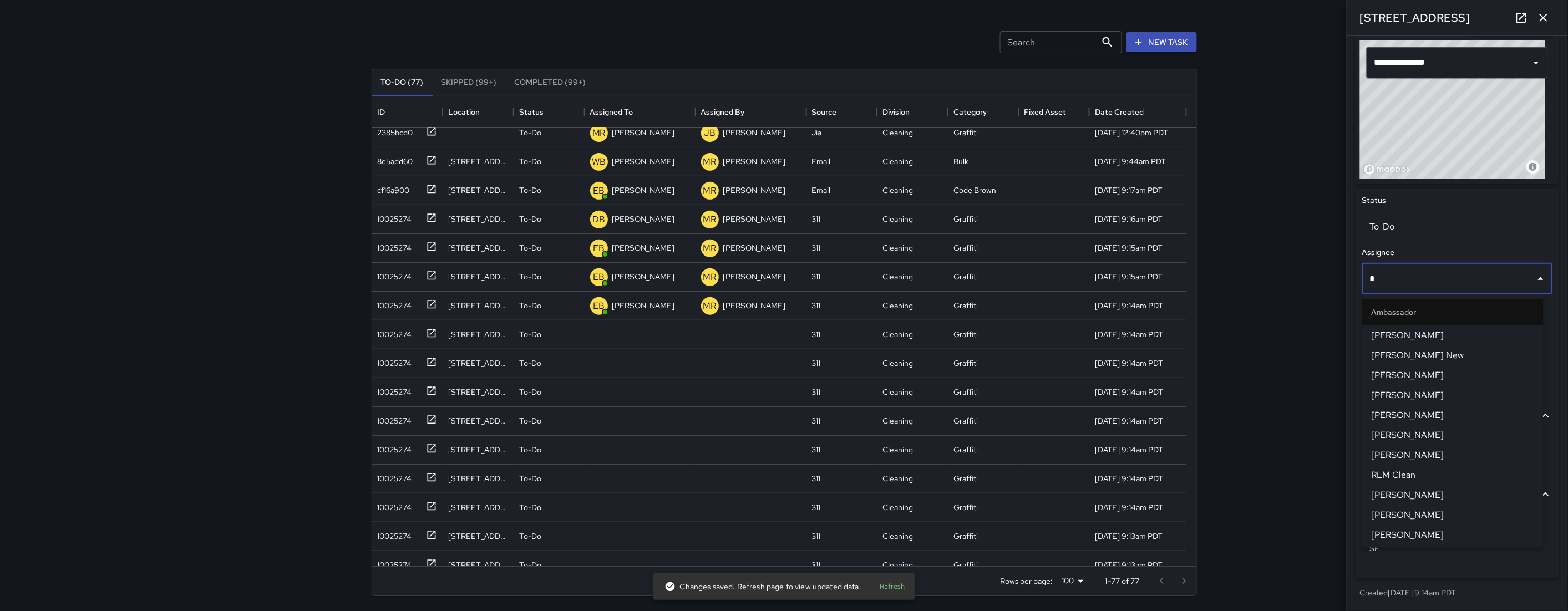
type input "**"
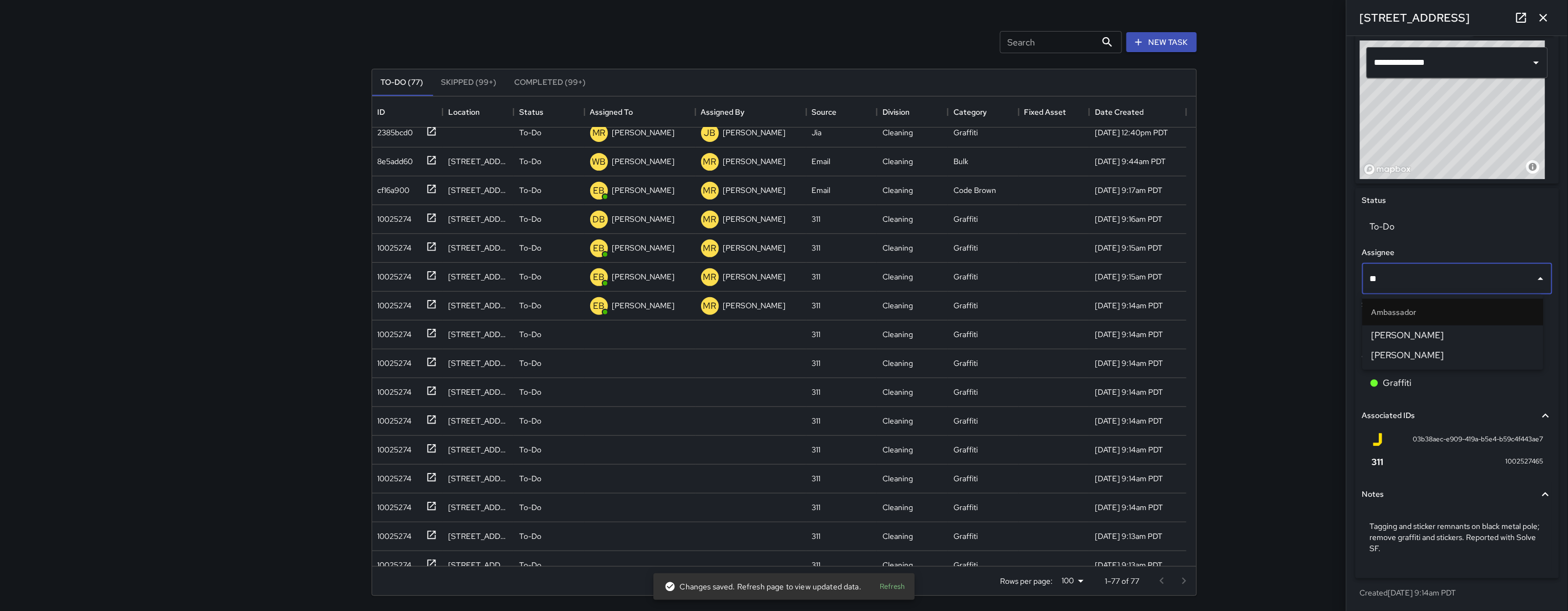
click at [1432, 334] on span "[PERSON_NAME]" at bounding box center [1453, 335] width 163 height 13
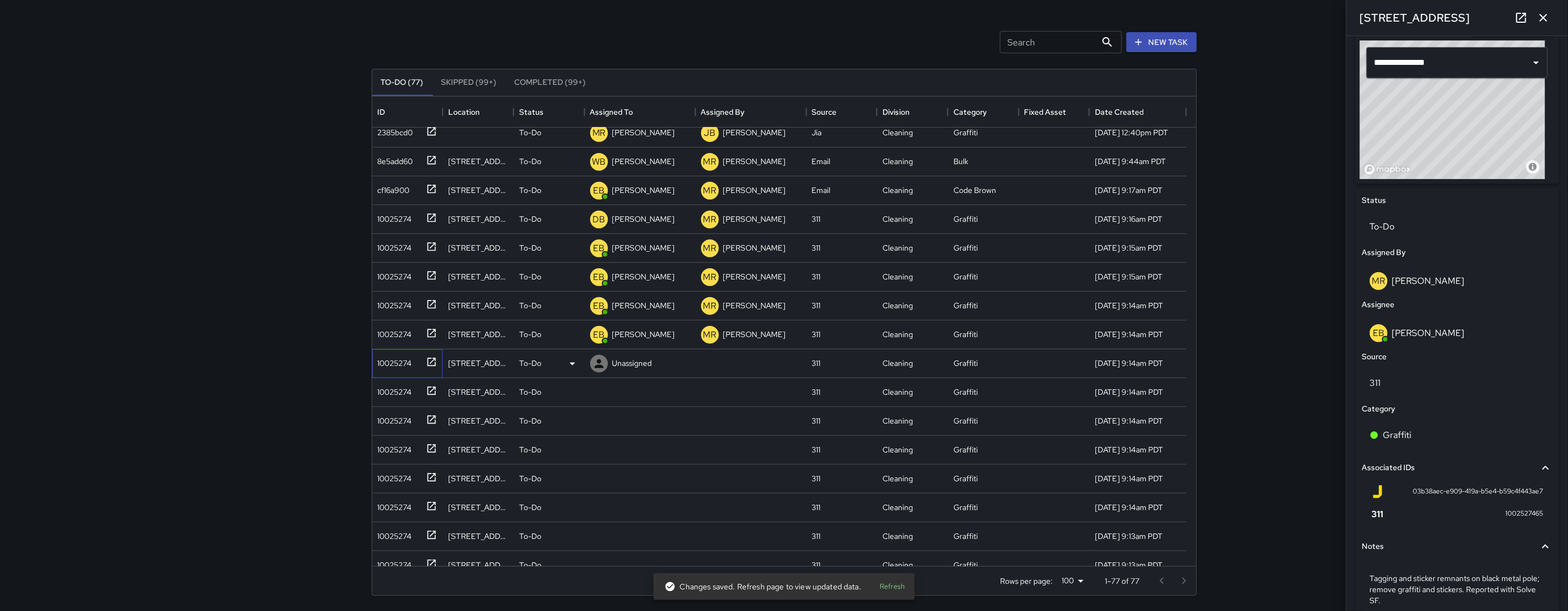
click at [373, 364] on div "10025274" at bounding box center [392, 361] width 39 height 16
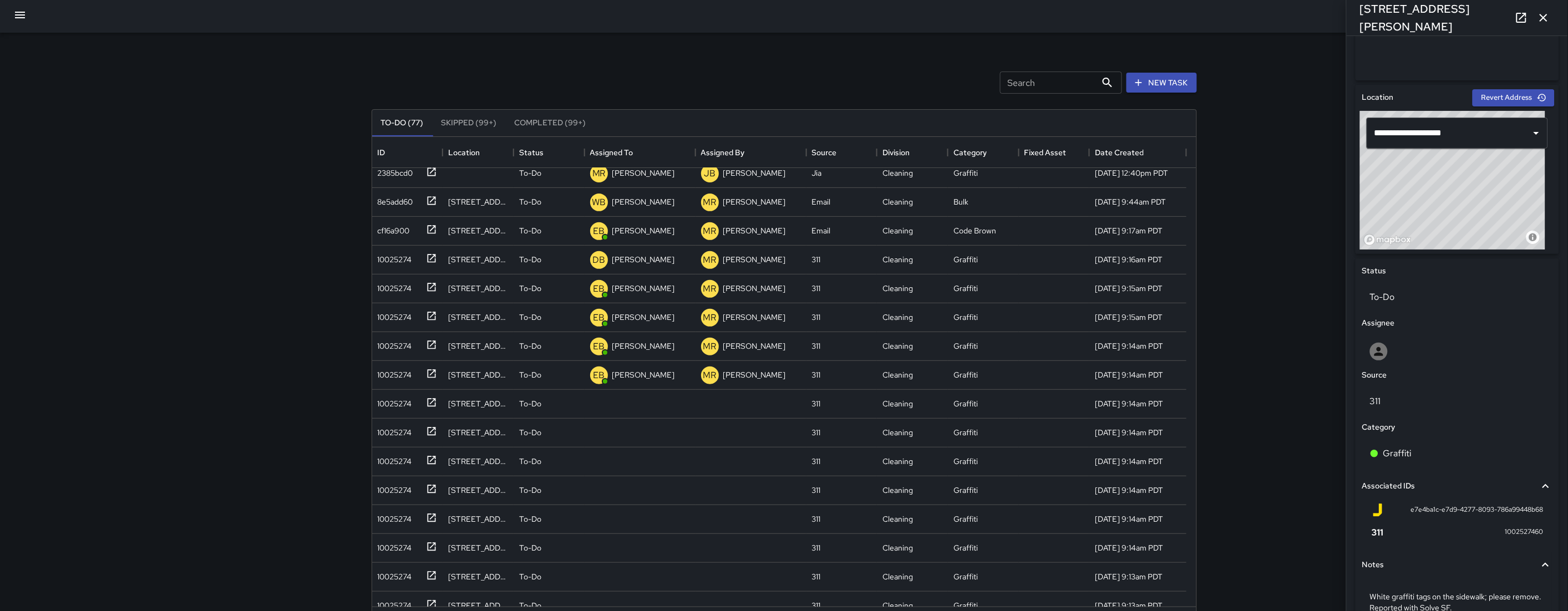
scroll to position [0, 0]
click at [19, 25] on button "button" at bounding box center [20, 17] width 27 height 27
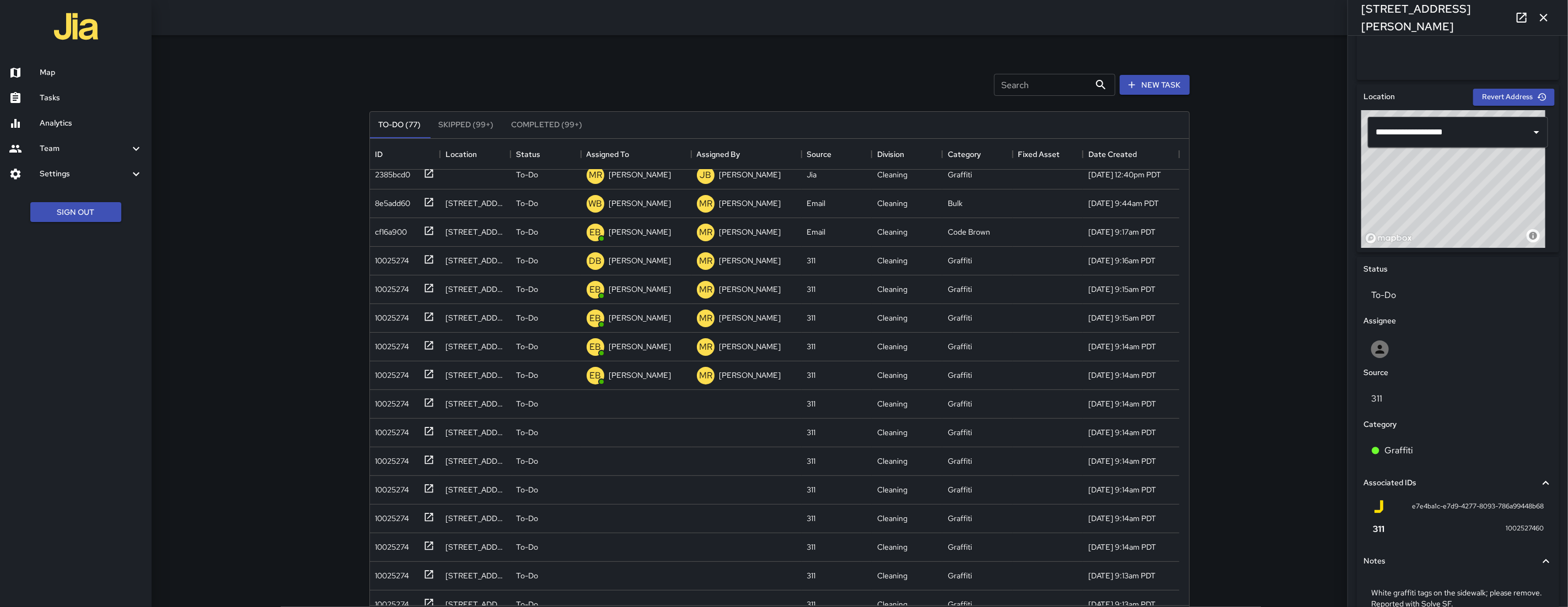
click at [36, 66] on div at bounding box center [24, 72] width 31 height 13
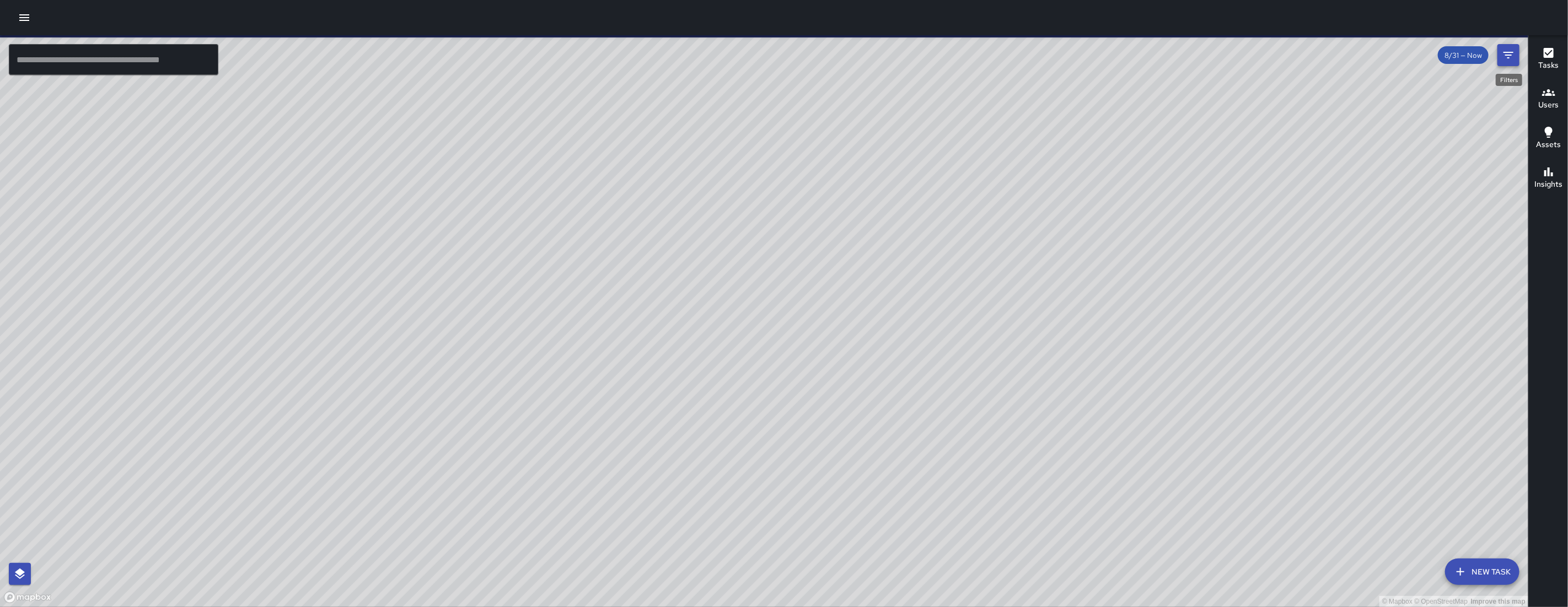
click at [1507, 52] on icon "Filters" at bounding box center [1508, 55] width 10 height 7
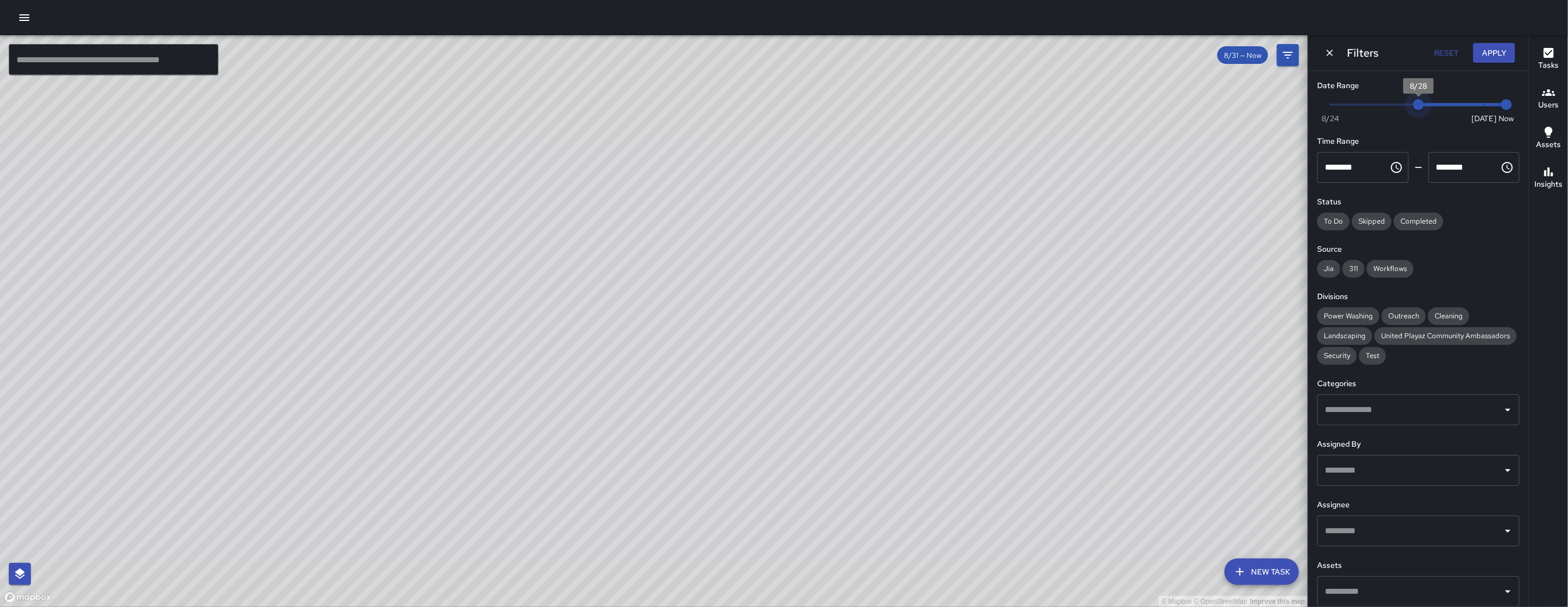
type input "*"
drag, startPoint x: 1472, startPoint y: 105, endPoint x: 1391, endPoint y: 113, distance: 81.4
click at [1413, 110] on span "8/28" at bounding box center [1419, 105] width 11 height 11
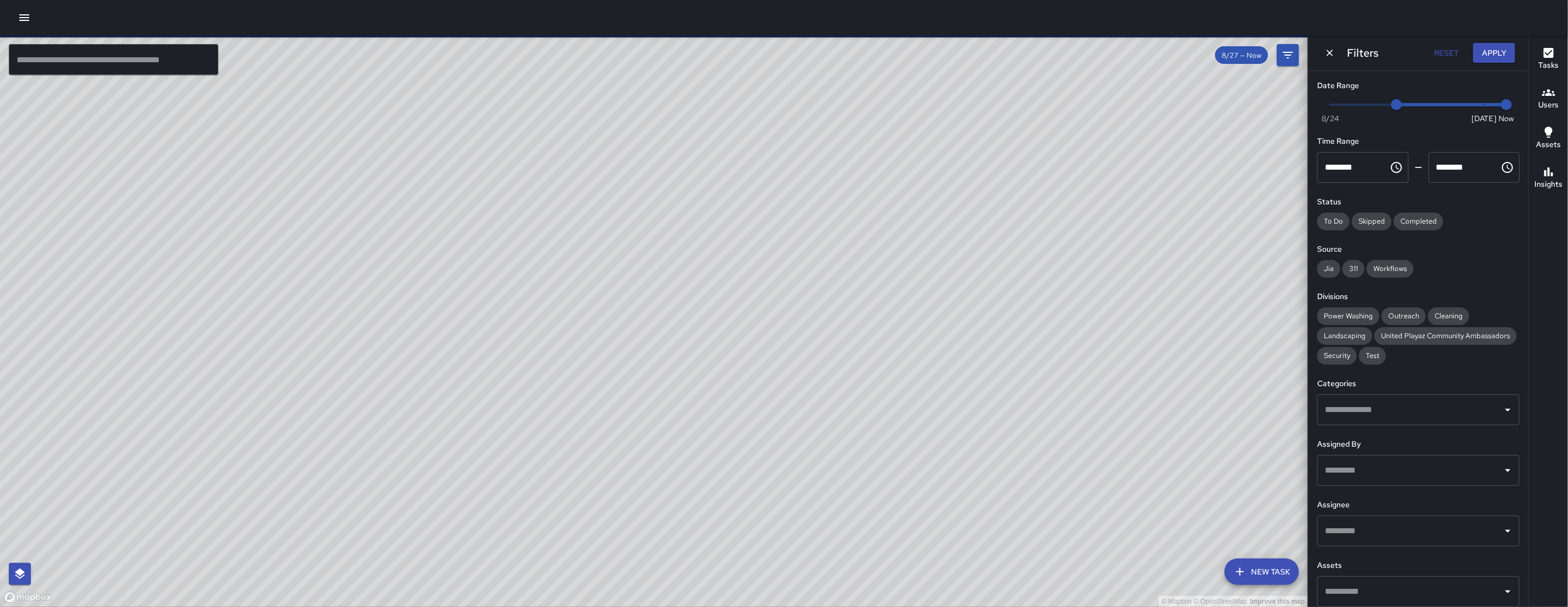
click at [209, 69] on input "text" at bounding box center [113, 59] width 209 height 31
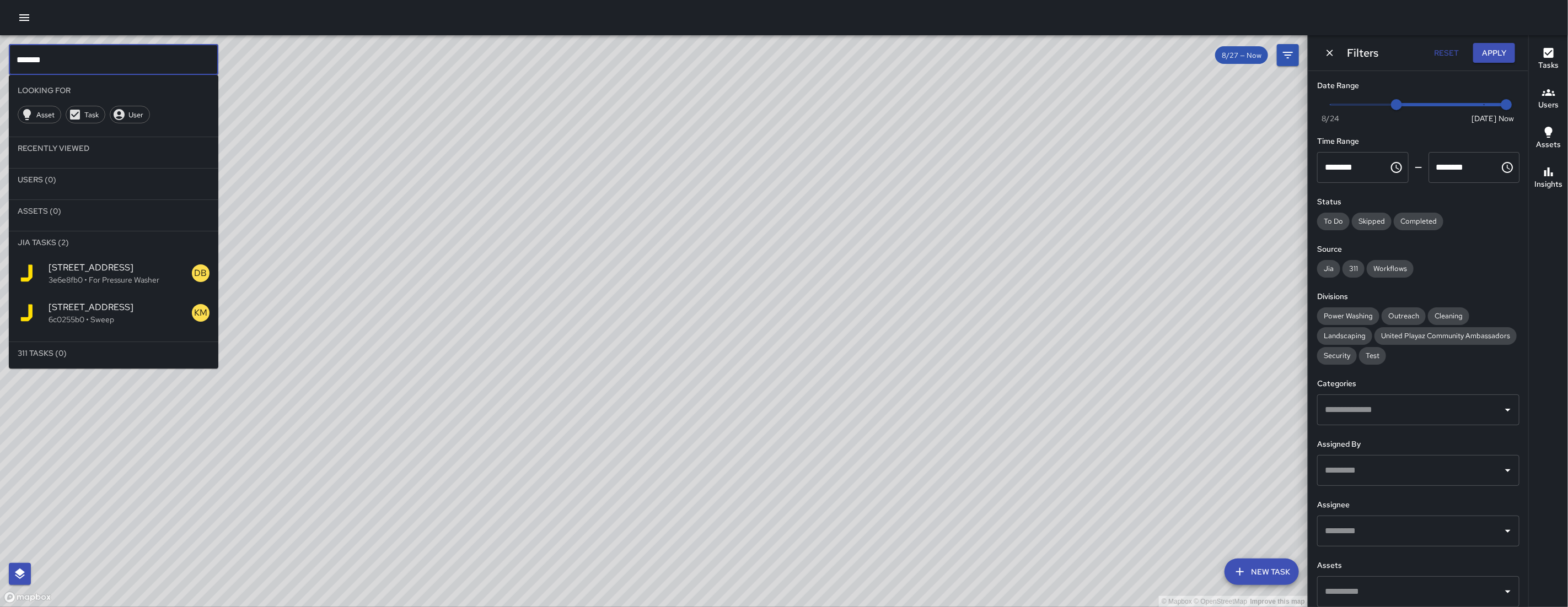
type input "*******"
click at [135, 301] on span "[STREET_ADDRESS]" at bounding box center [120, 307] width 143 height 13
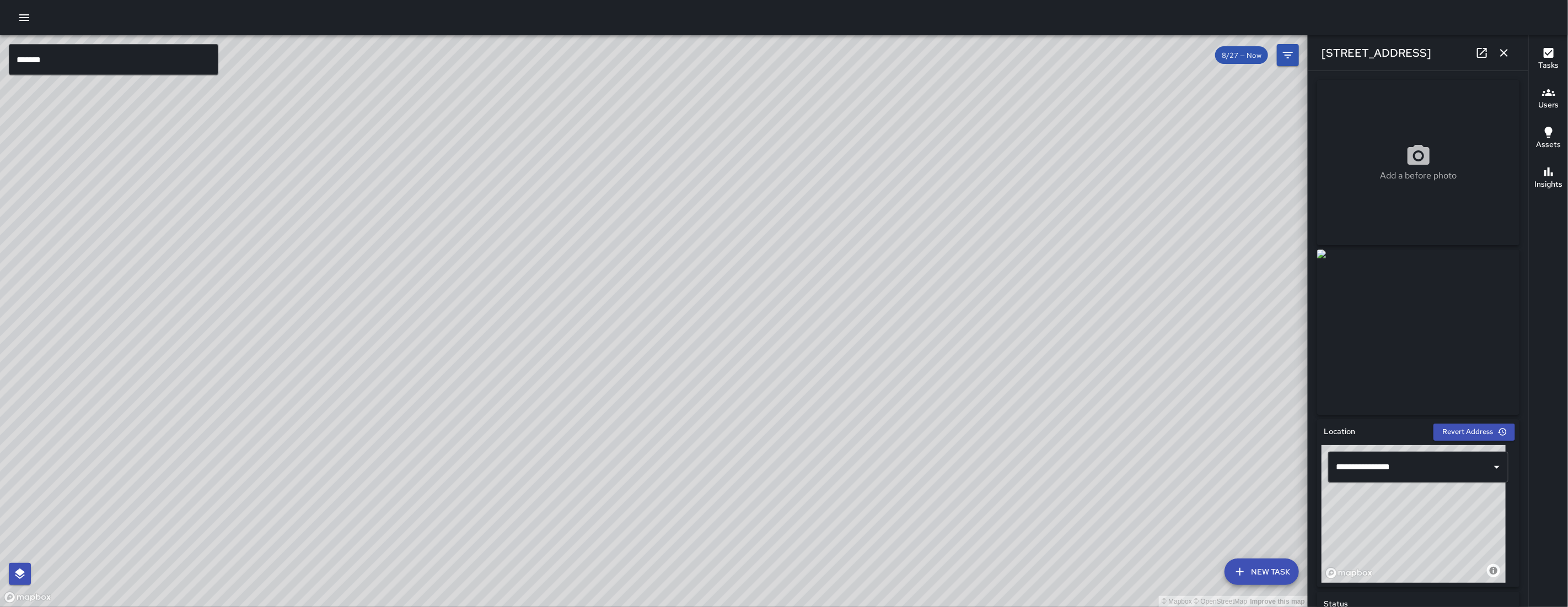
click at [1512, 52] on button "button" at bounding box center [1503, 53] width 22 height 22
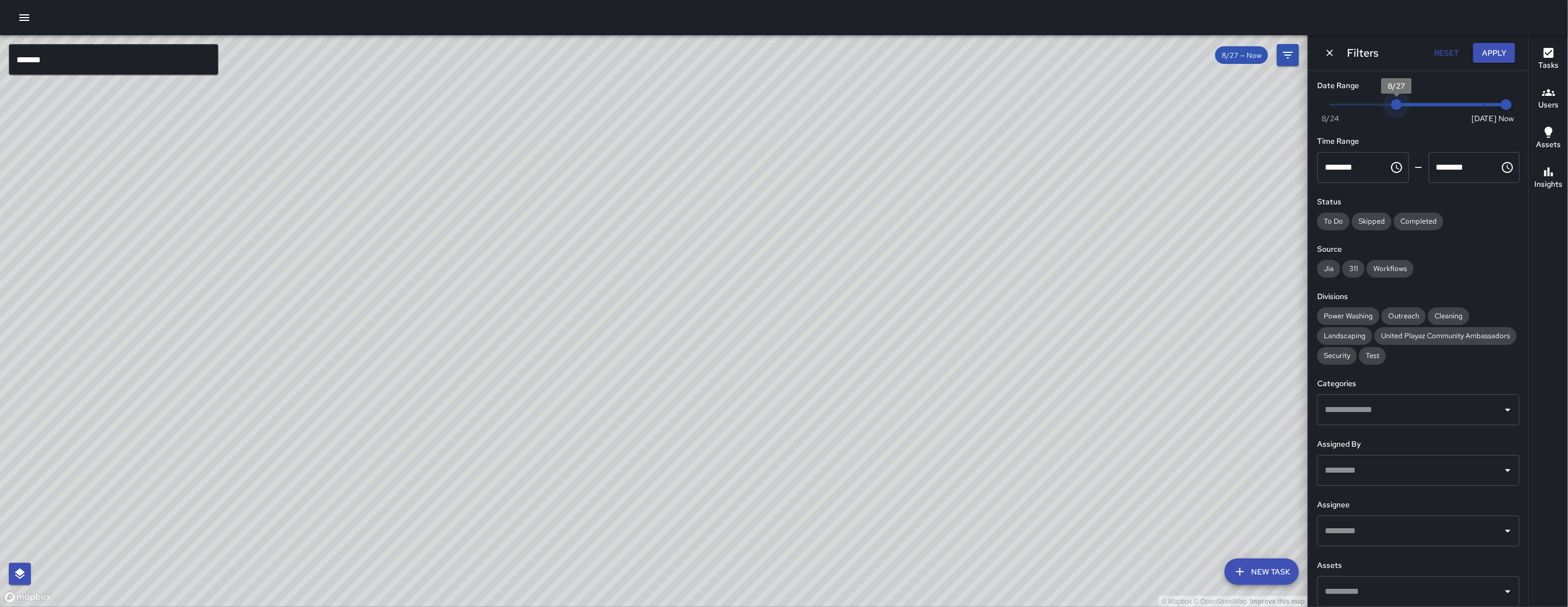
type input "*"
drag, startPoint x: 1395, startPoint y: 107, endPoint x: 1512, endPoint y: 93, distance: 117.8
click at [1512, 93] on div "Date Range Now [DATE] [DATE] 7:43 am Time Range ******** ​ ******** ​ Status To…" at bounding box center [1419, 339] width 220 height 536
click at [1328, 54] on icon "Dismiss" at bounding box center [1330, 53] width 7 height 7
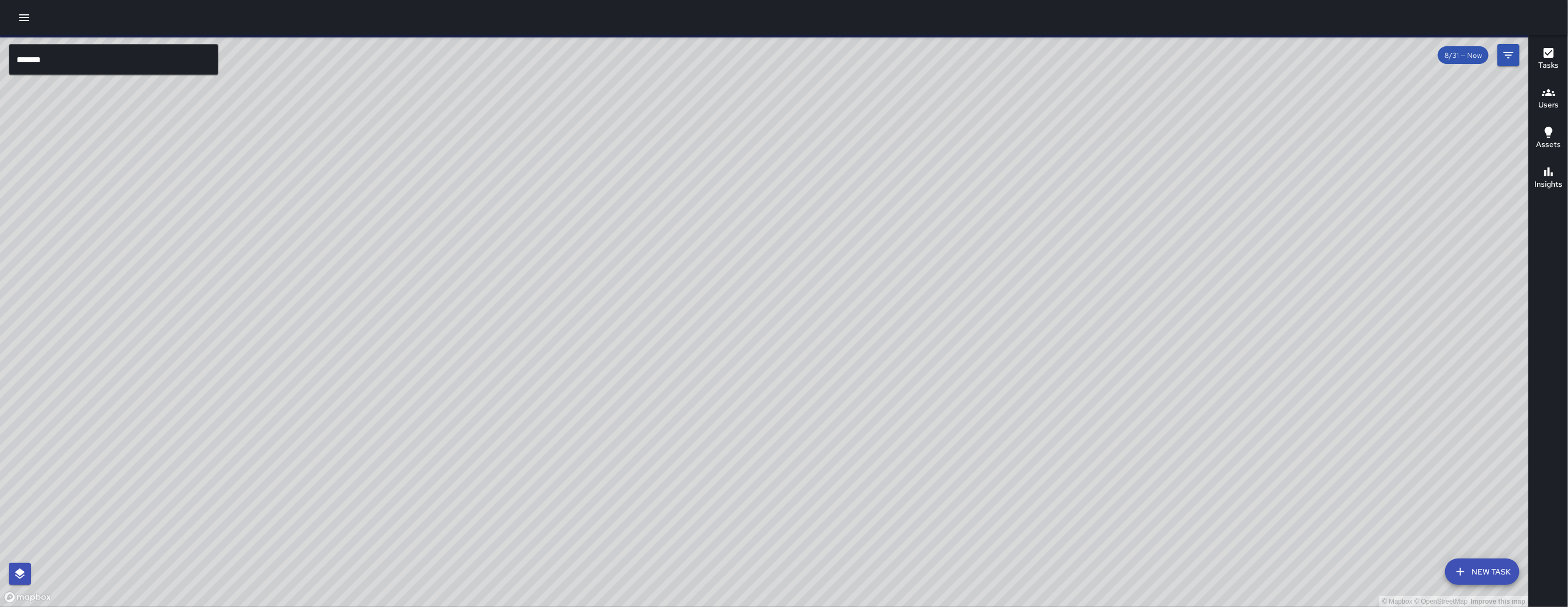
drag, startPoint x: 1175, startPoint y: 530, endPoint x: 949, endPoint y: 321, distance: 307.8
click at [950, 323] on div "© Mapbox © OpenStreetMap Improve this map" at bounding box center [764, 321] width 1528 height 572
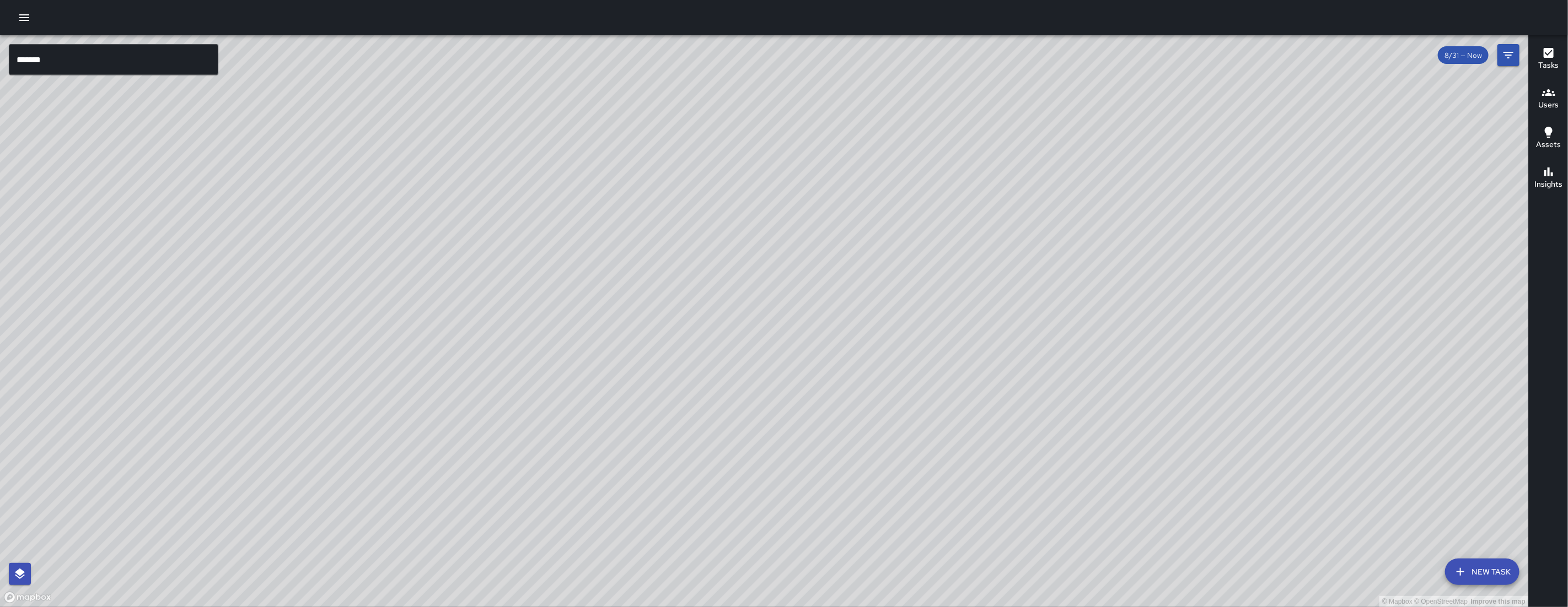
drag, startPoint x: 891, startPoint y: 391, endPoint x: 841, endPoint y: 419, distance: 57.3
click at [841, 419] on div "© Mapbox © OpenStreetMap Improve this map" at bounding box center [764, 321] width 1528 height 572
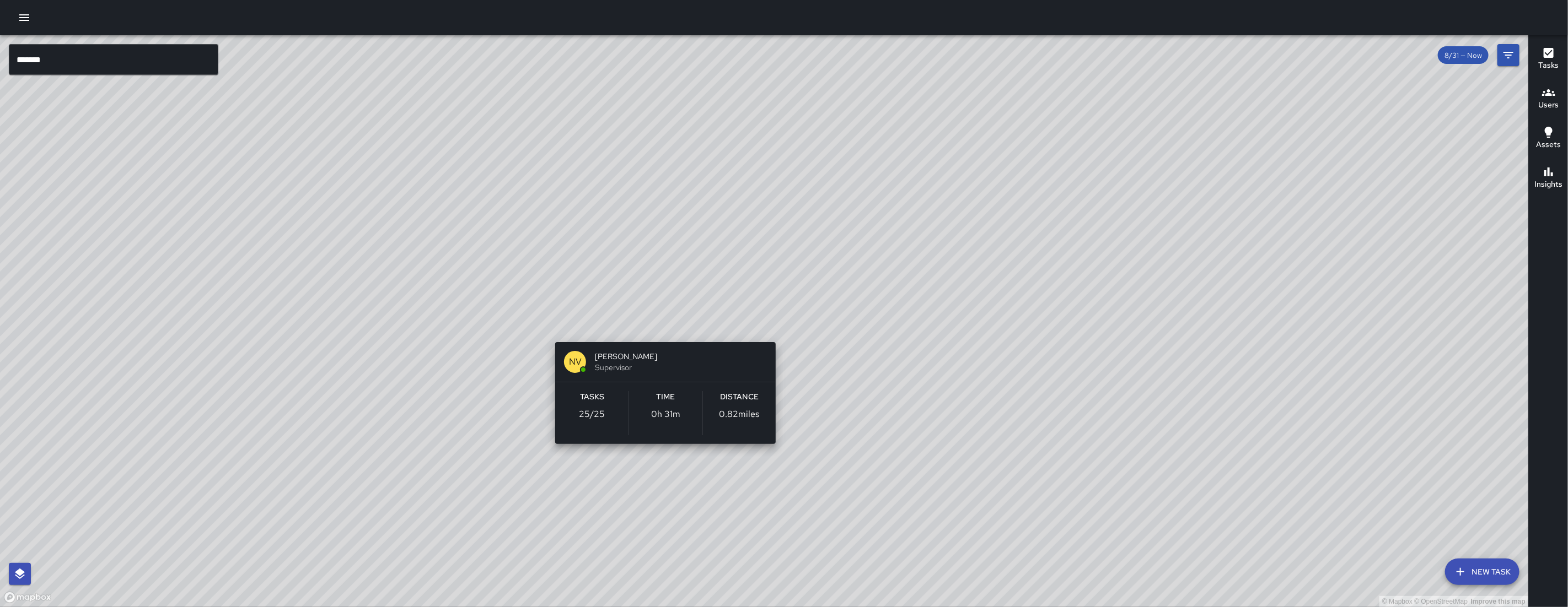
click at [661, 326] on div "© Mapbox © OpenStreetMap Improve this map NV [PERSON_NAME] Supervisor Tasks 25 …" at bounding box center [764, 321] width 1528 height 572
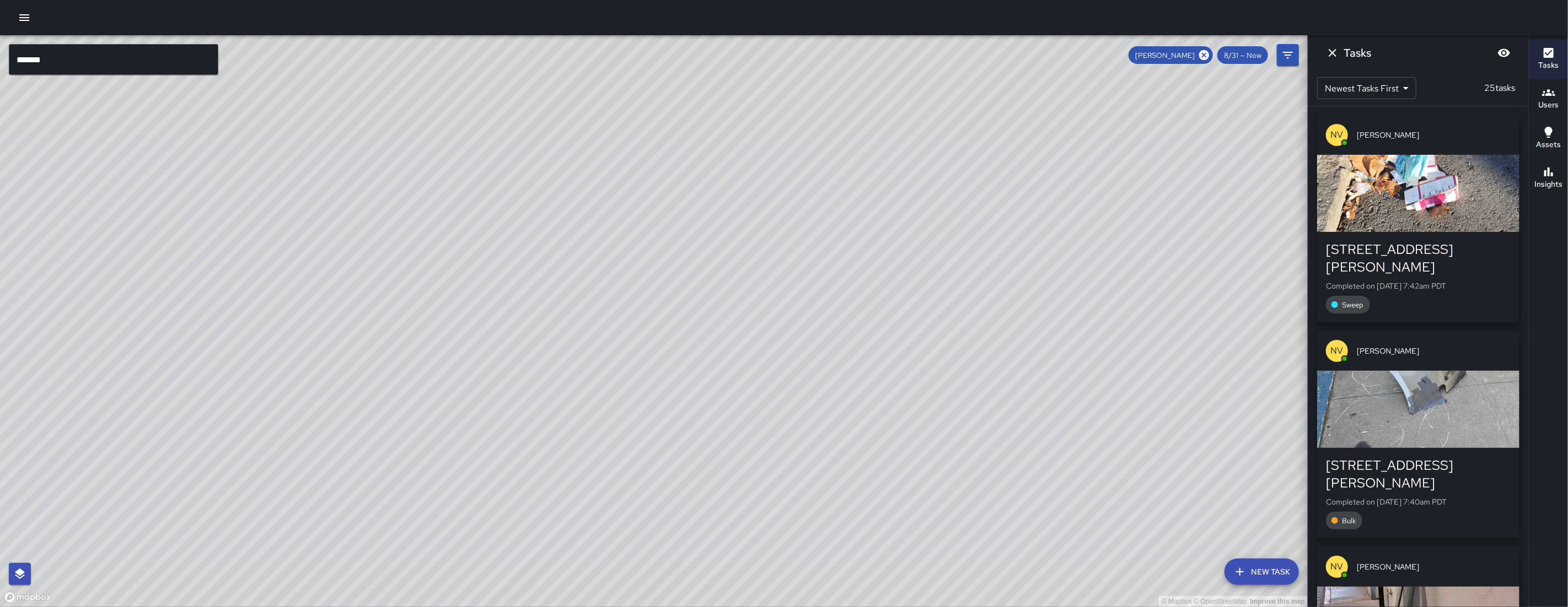
drag, startPoint x: 959, startPoint y: 471, endPoint x: 912, endPoint y: 373, distance: 108.7
click at [912, 374] on div "© Mapbox © OpenStreetMap Improve this map" at bounding box center [654, 321] width 1308 height 572
click at [1335, 52] on icon "Dismiss" at bounding box center [1332, 52] width 13 height 13
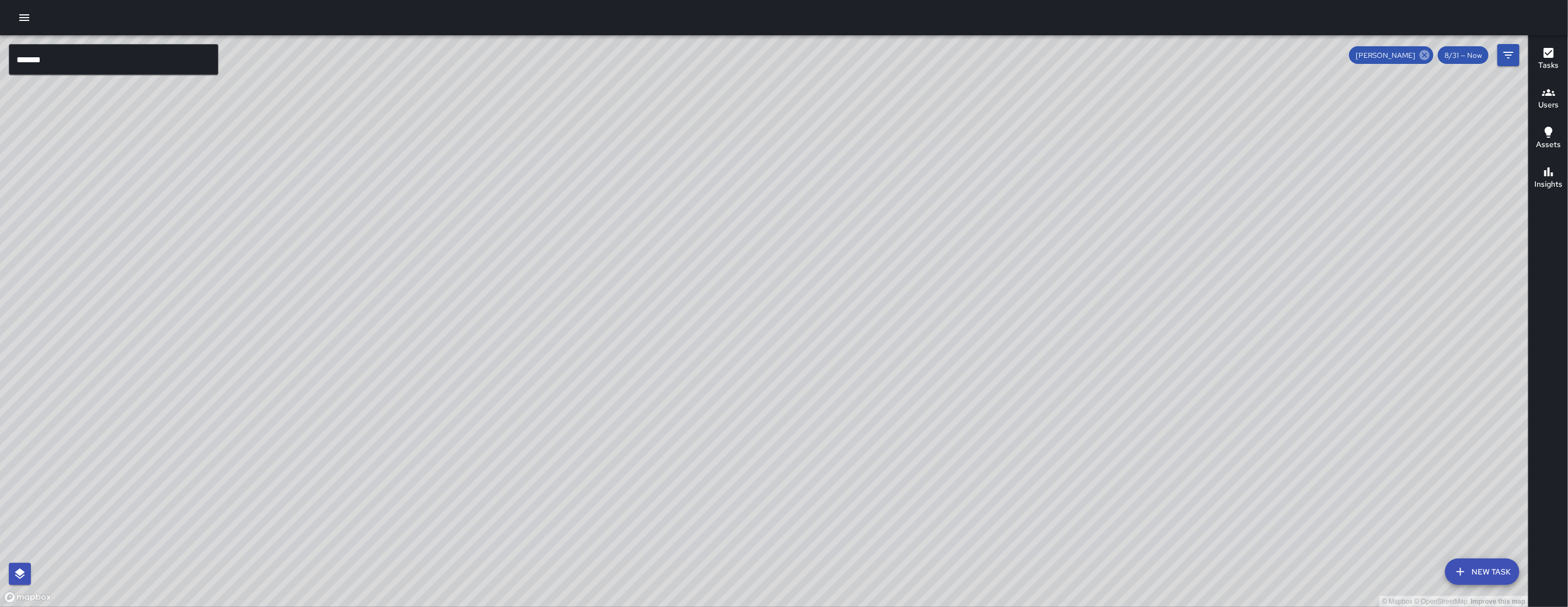
click at [1423, 56] on icon at bounding box center [1425, 55] width 12 height 12
click at [1027, 492] on div "© Mapbox © OpenStreetMap Improve this map" at bounding box center [764, 321] width 1528 height 572
click at [28, 20] on icon "button" at bounding box center [24, 18] width 10 height 7
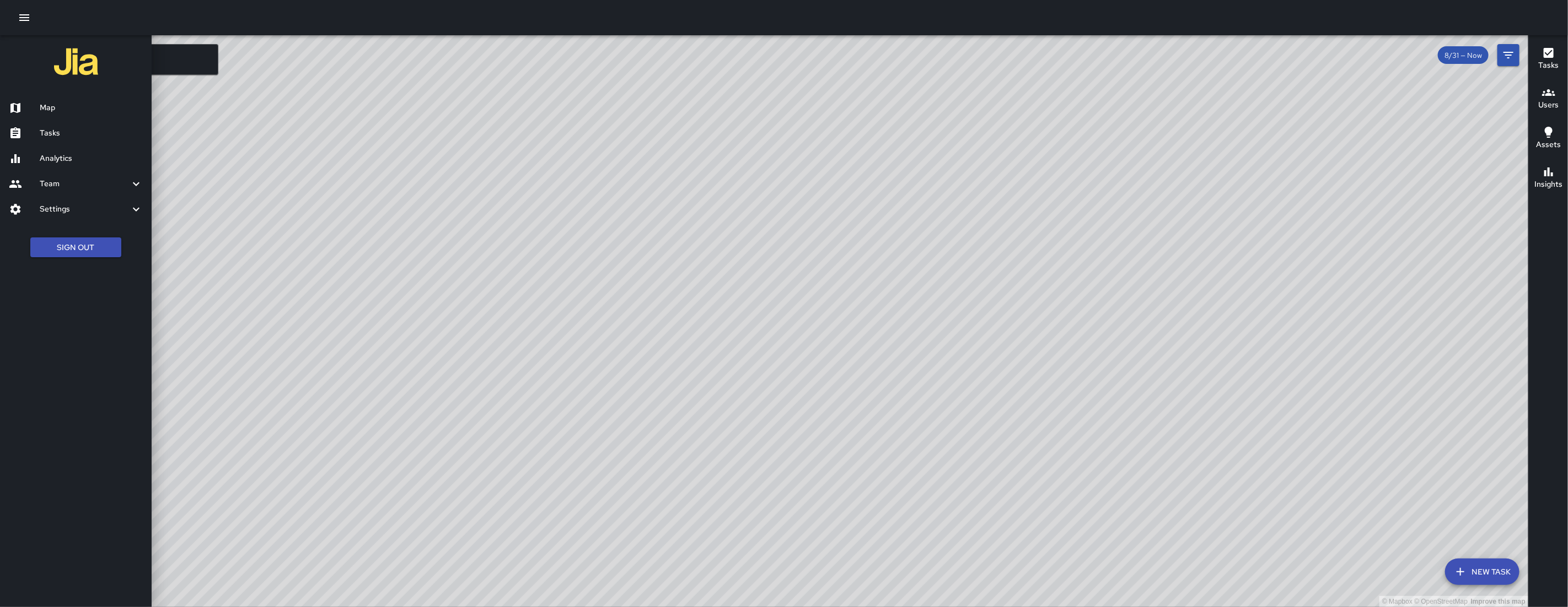
click at [74, 132] on h6 "Tasks" at bounding box center [91, 133] width 103 height 12
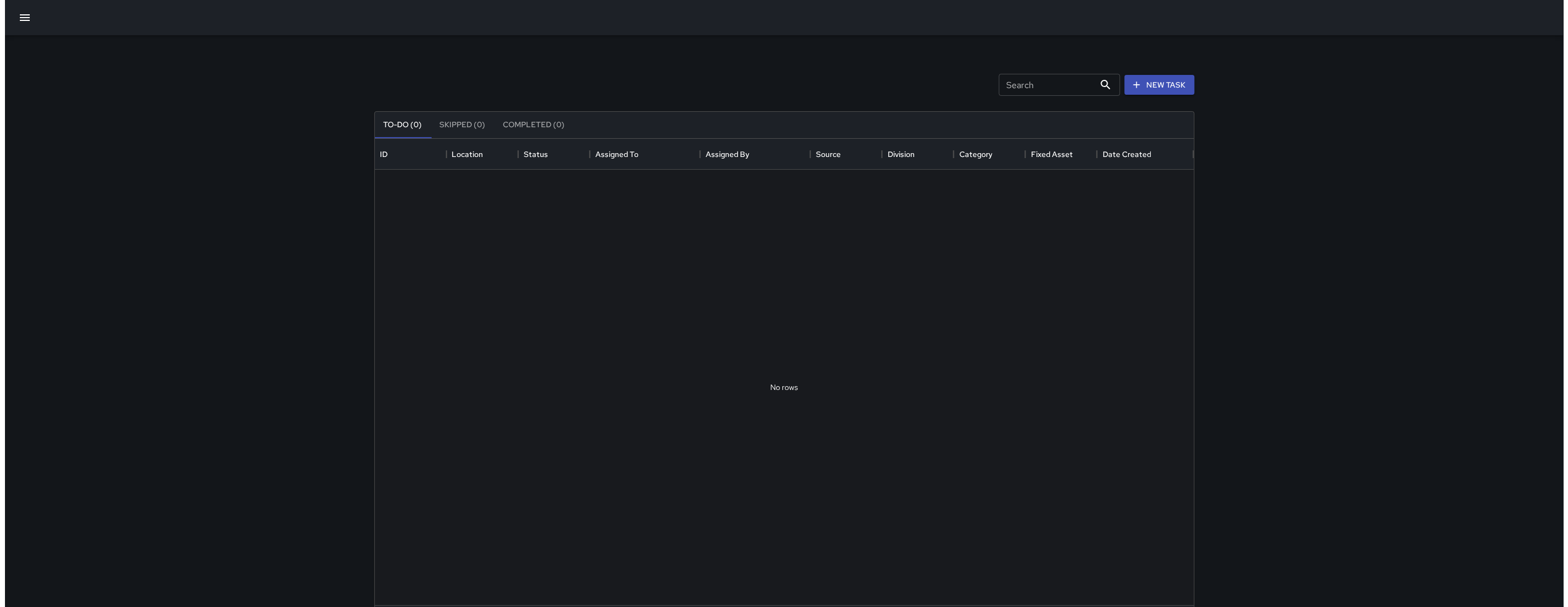
scroll to position [458, 809]
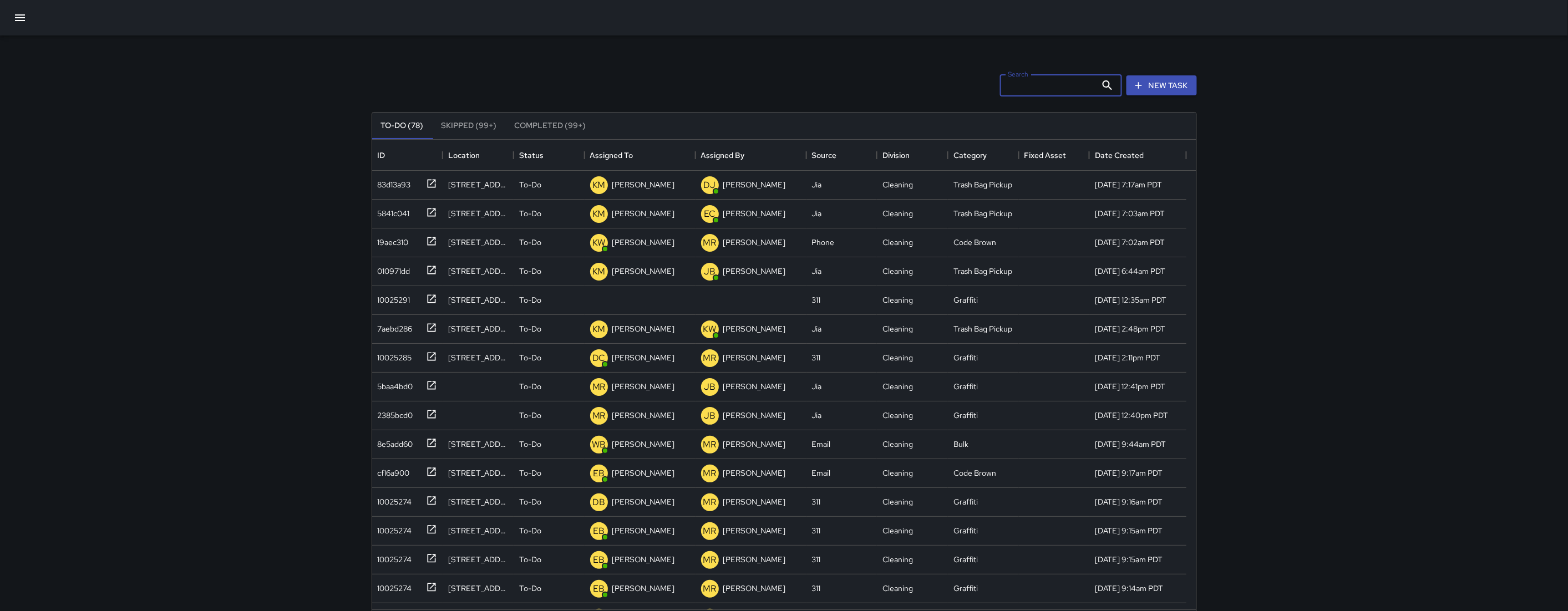
click at [1023, 85] on input "Search" at bounding box center [1048, 85] width 96 height 22
click at [31, 23] on button "button" at bounding box center [20, 17] width 27 height 27
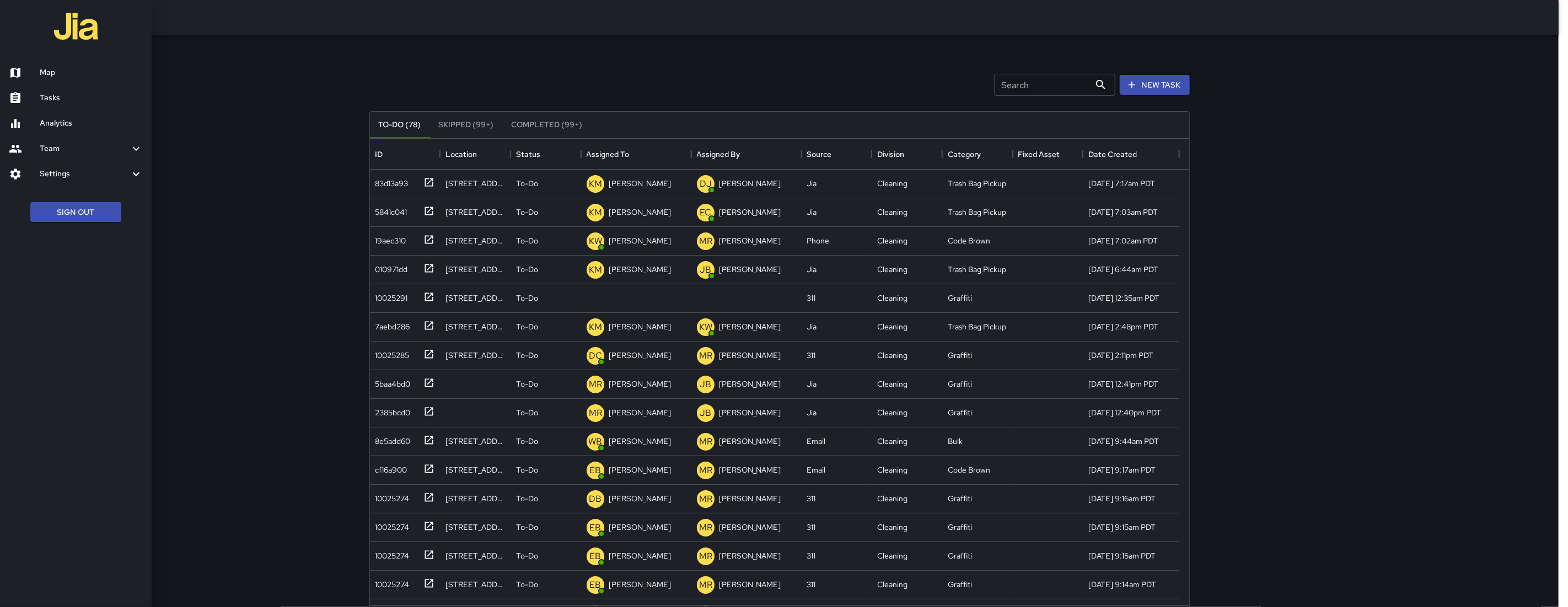
click at [80, 68] on h6 "Map" at bounding box center [91, 73] width 103 height 12
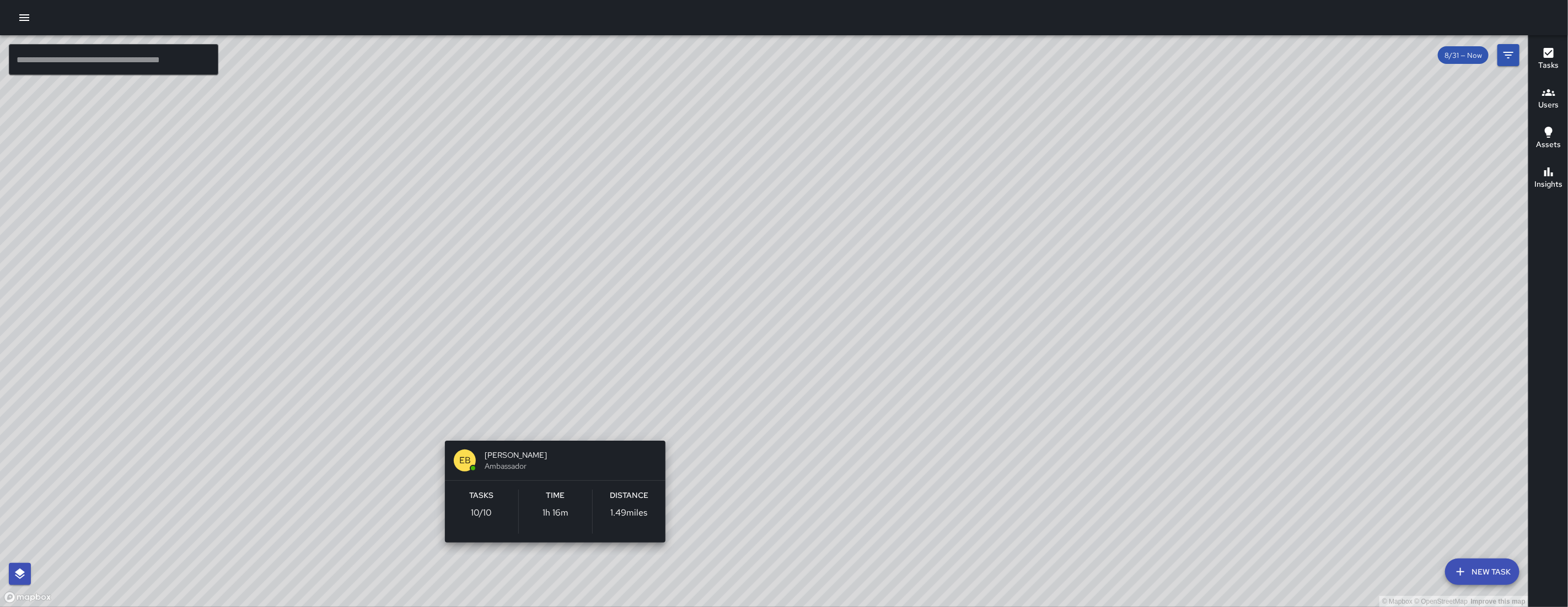
click at [553, 434] on div "© Mapbox © OpenStreetMap Improve this map EB [PERSON_NAME] Ambassador Tasks 10 …" at bounding box center [764, 321] width 1528 height 572
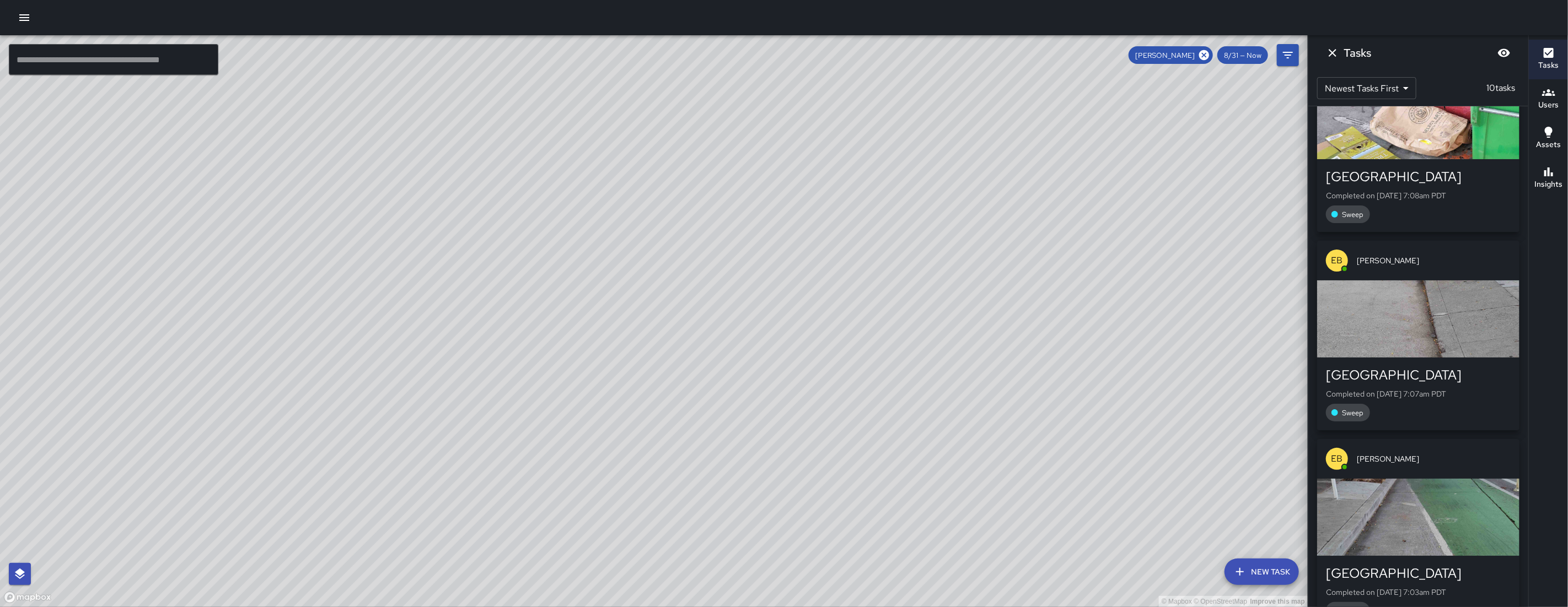
scroll to position [1490, 0]
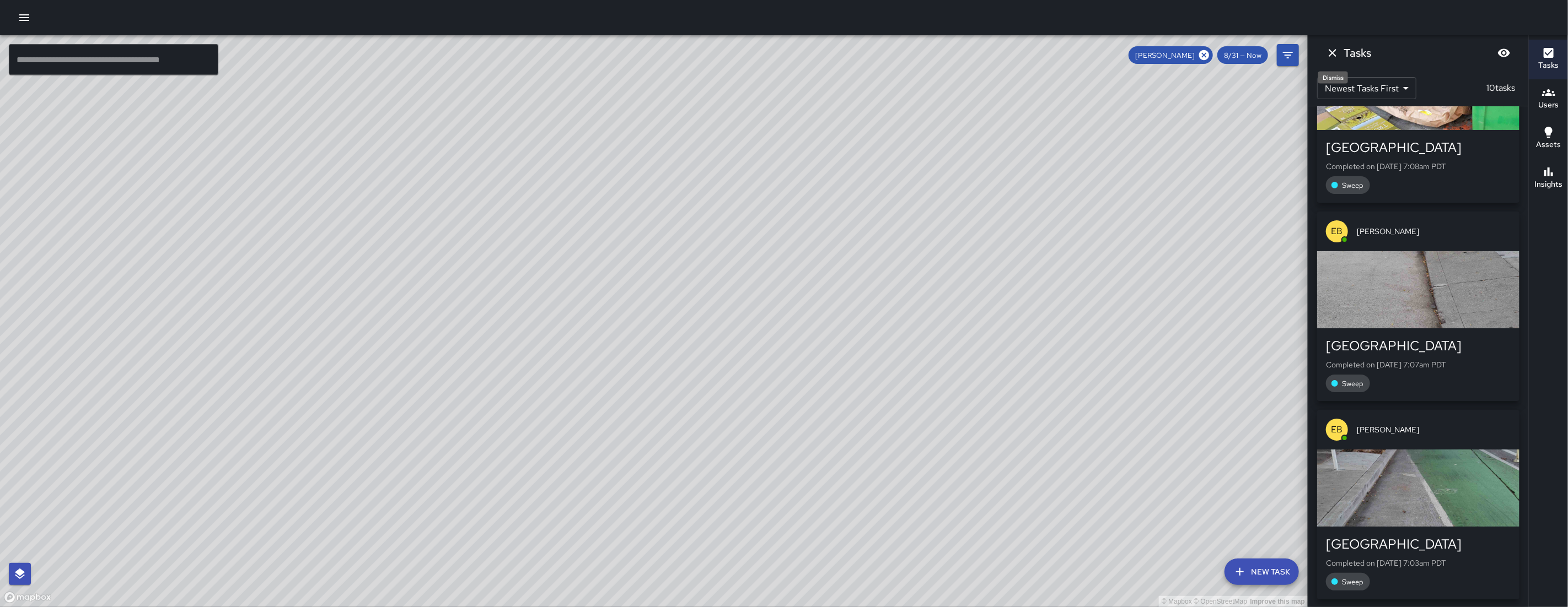
click at [1336, 58] on icon "Dismiss" at bounding box center [1332, 52] width 13 height 13
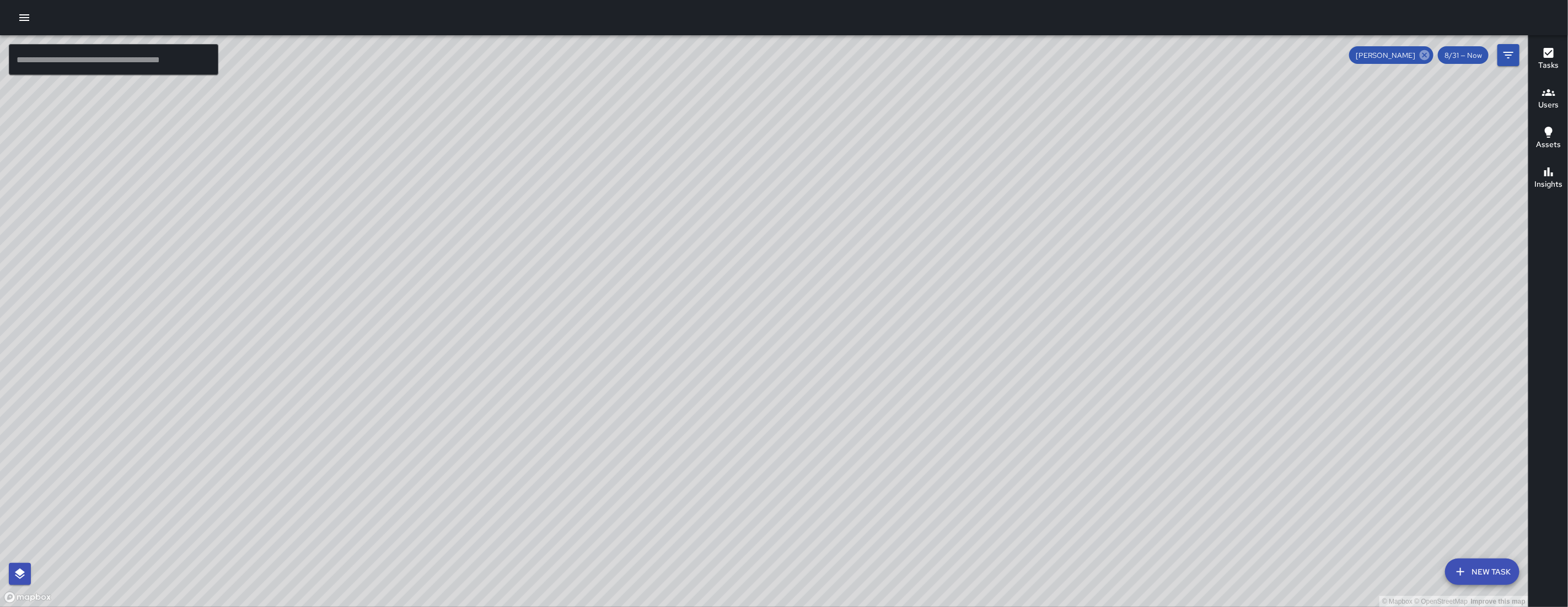
click at [1425, 60] on icon at bounding box center [1425, 55] width 10 height 10
drag, startPoint x: 971, startPoint y: 298, endPoint x: 888, endPoint y: 498, distance: 216.5
click at [888, 498] on div "© Mapbox © OpenStreetMap Improve this map" at bounding box center [764, 321] width 1528 height 572
drag, startPoint x: 1200, startPoint y: 405, endPoint x: 933, endPoint y: 534, distance: 296.5
click at [944, 541] on div "© Mapbox © OpenStreetMap Improve this map" at bounding box center [764, 321] width 1528 height 572
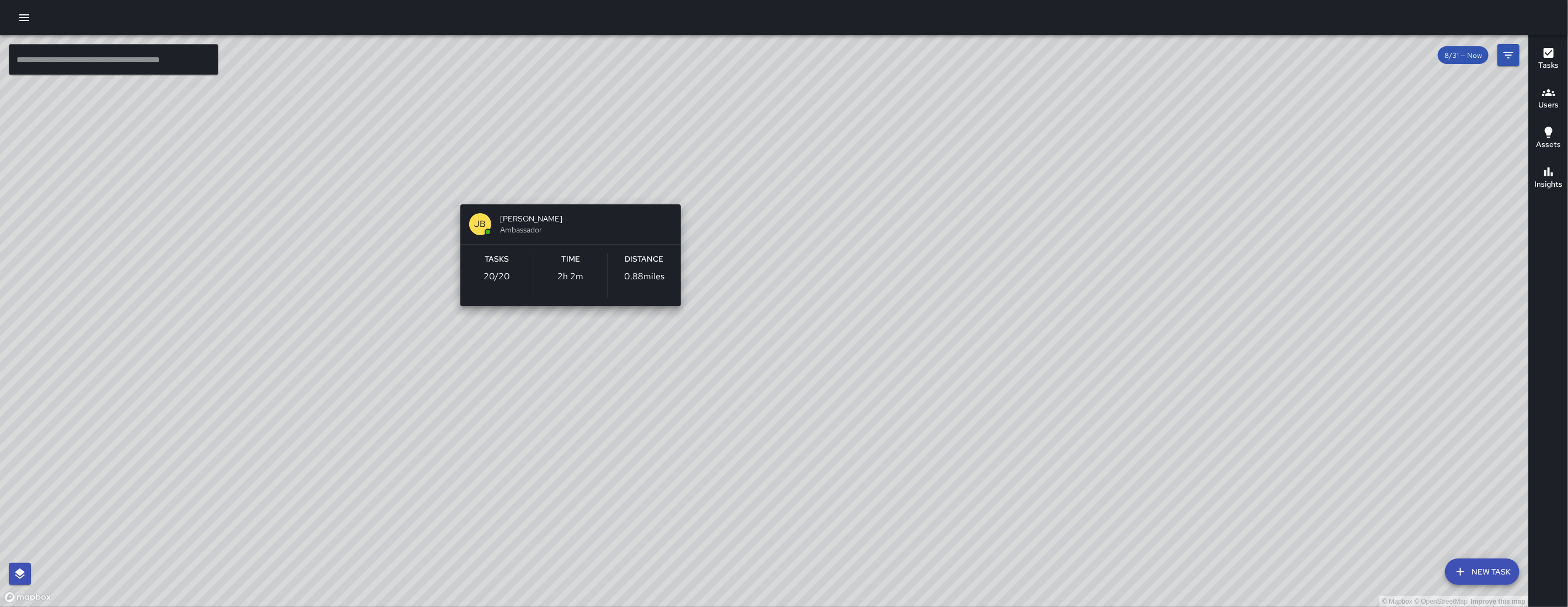
click at [563, 189] on div "© Mapbox © OpenStreetMap Improve this map [PERSON_NAME] Ambassador Tasks 20 / 2…" at bounding box center [764, 321] width 1528 height 572
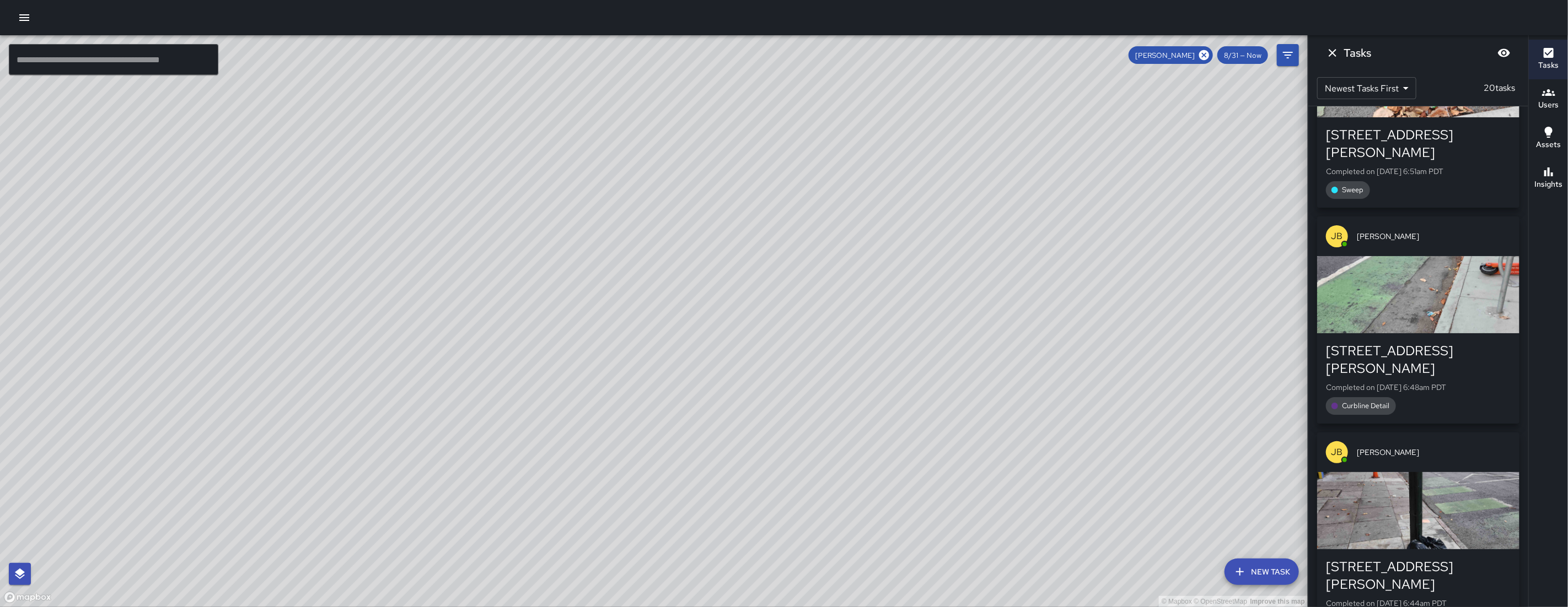
scroll to position [3474, 0]
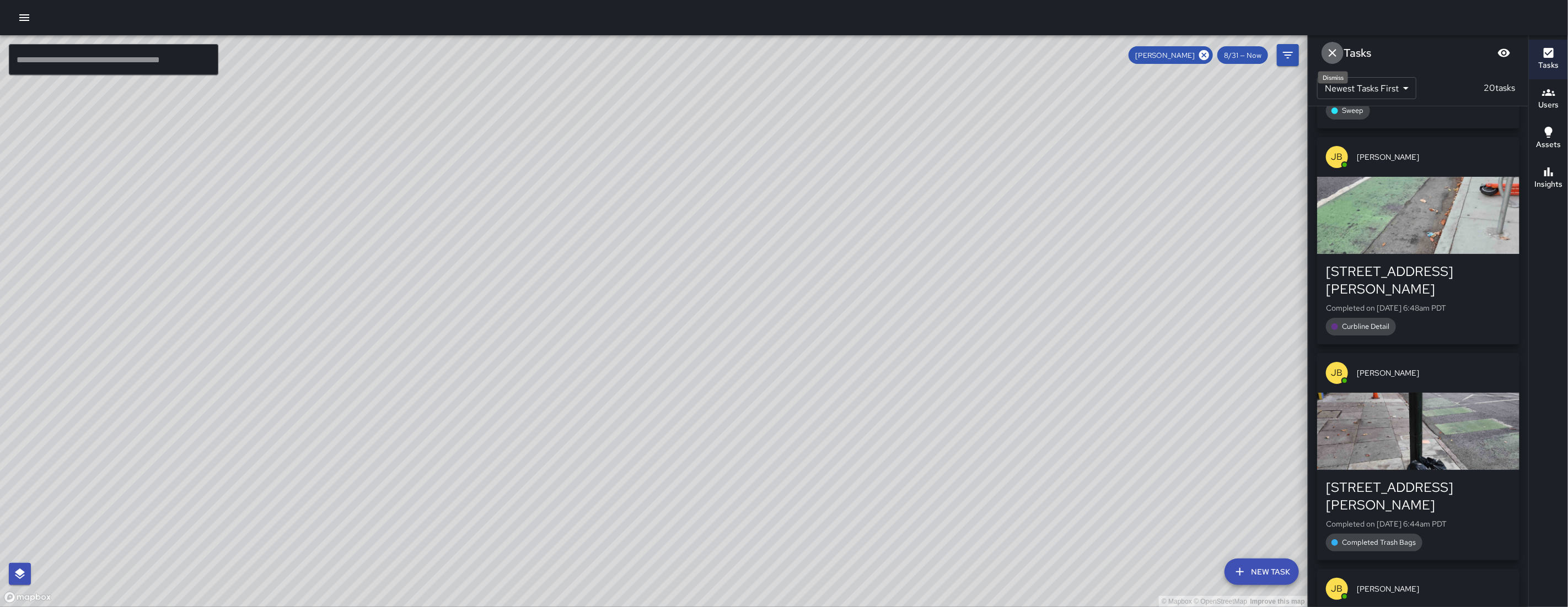
click at [1339, 52] on button "Dismiss" at bounding box center [1332, 53] width 22 height 22
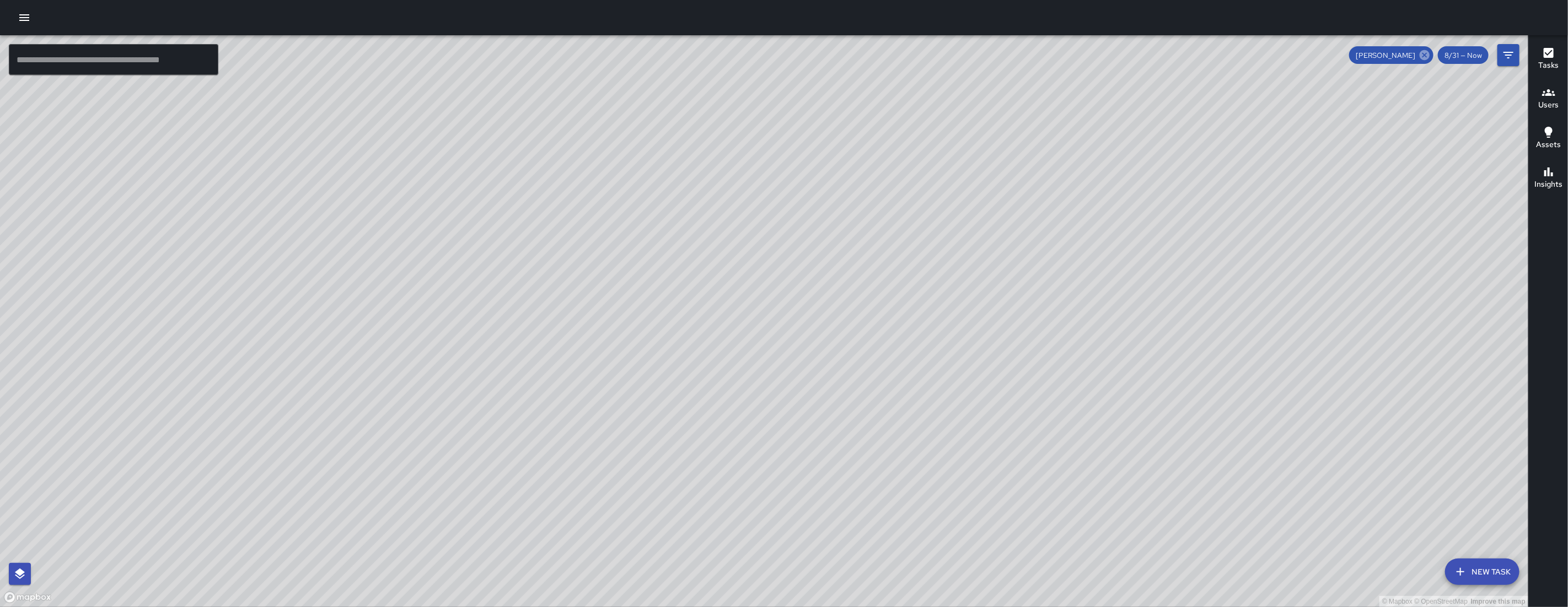
click at [1419, 55] on icon at bounding box center [1425, 55] width 12 height 12
drag, startPoint x: 1056, startPoint y: 302, endPoint x: 977, endPoint y: 385, distance: 114.6
click at [978, 386] on div "© Mapbox © OpenStreetMap Improve this map" at bounding box center [764, 321] width 1528 height 572
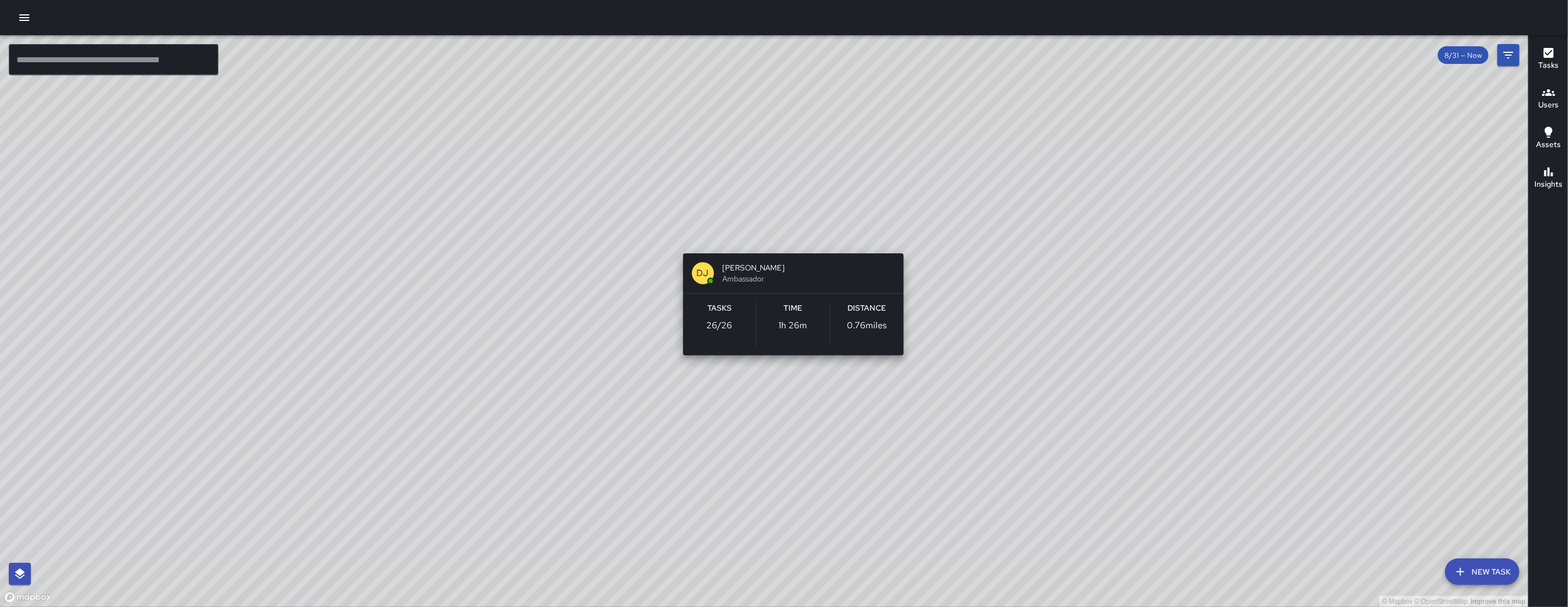
click at [792, 238] on div "© Mapbox © OpenStreetMap Improve this map [PERSON_NAME] Ambassador Tasks 26 / 2…" at bounding box center [764, 321] width 1528 height 572
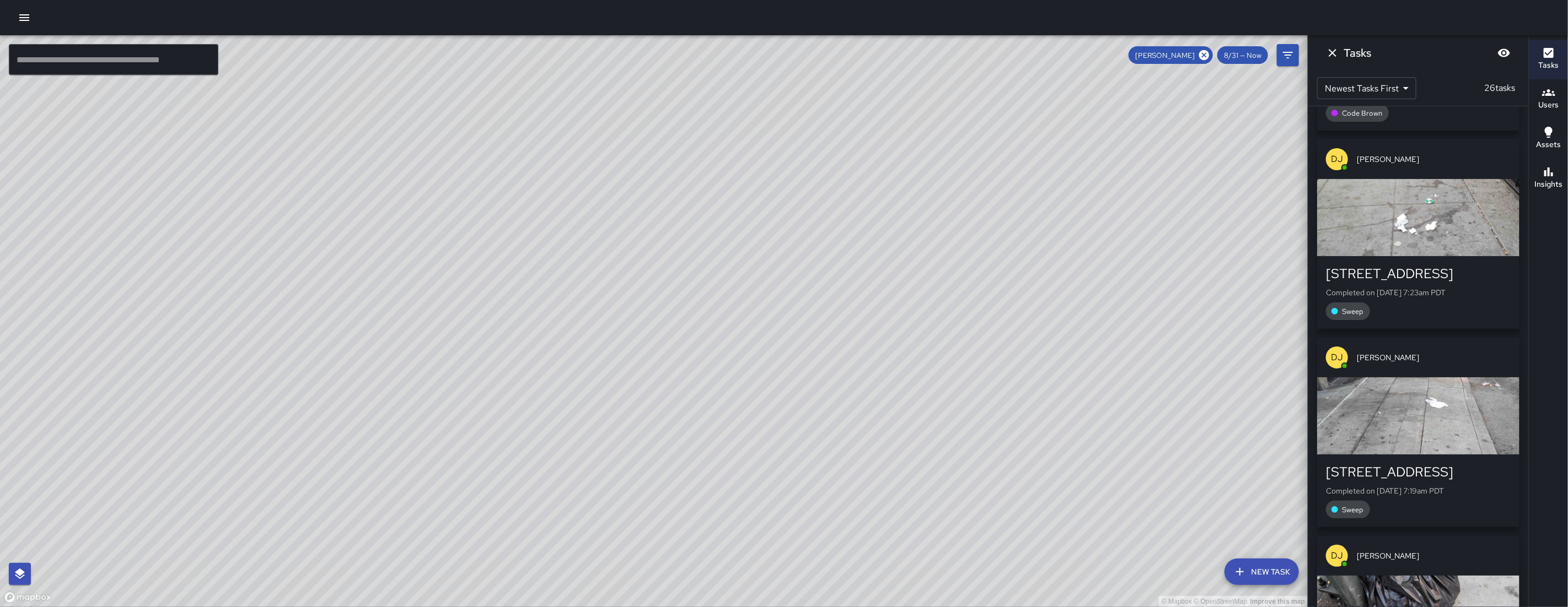
scroll to position [2182, 0]
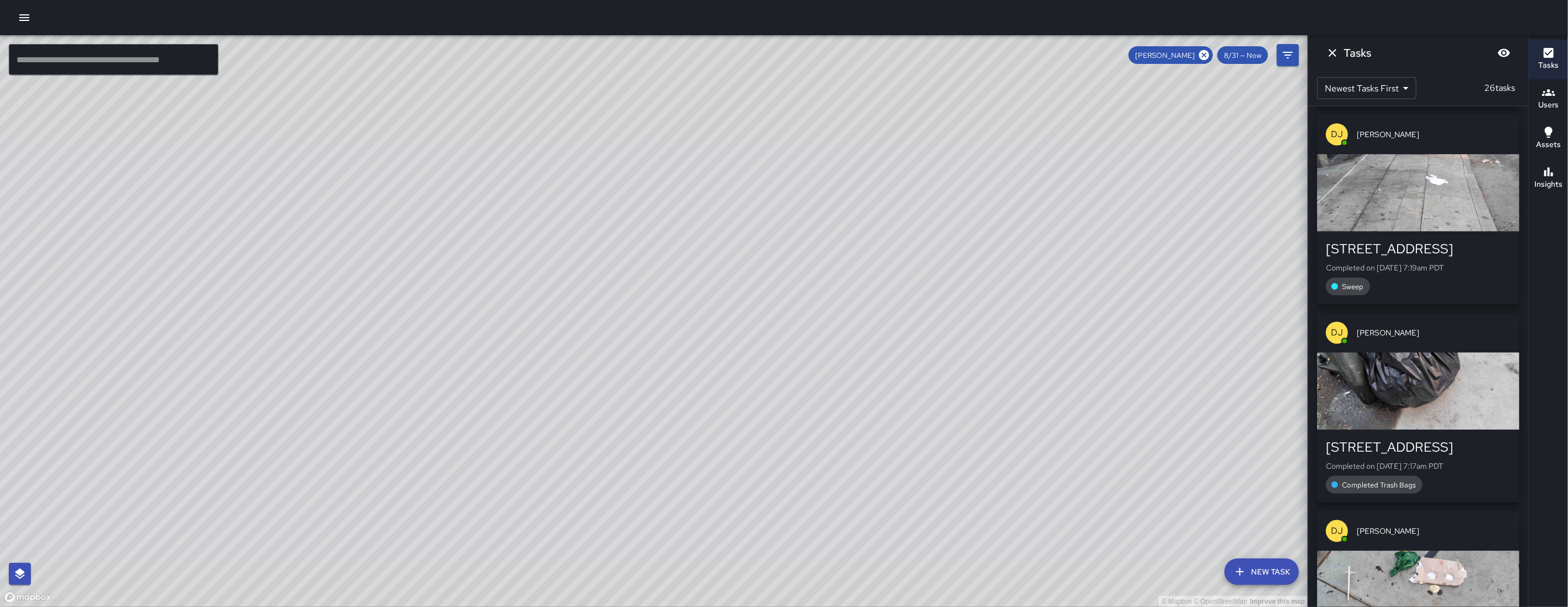
click at [1450, 446] on div "[STREET_ADDRESS]" at bounding box center [1419, 447] width 185 height 18
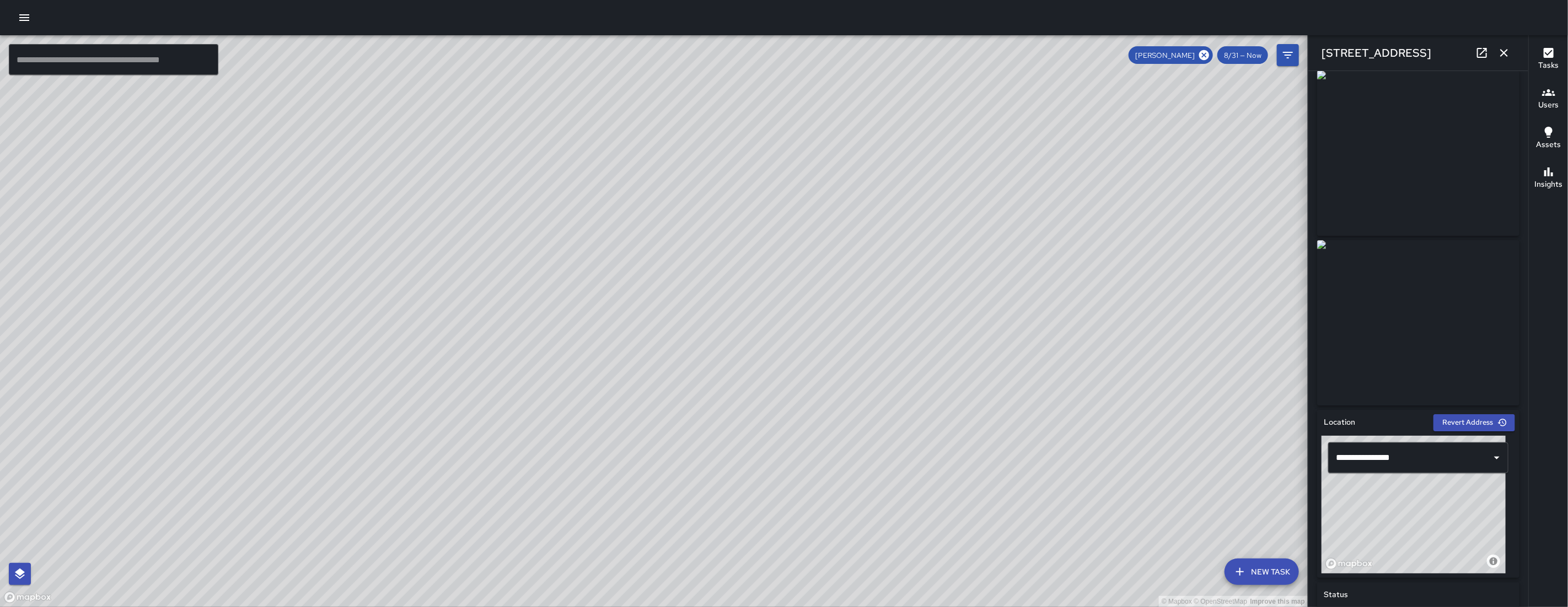
scroll to position [0, 0]
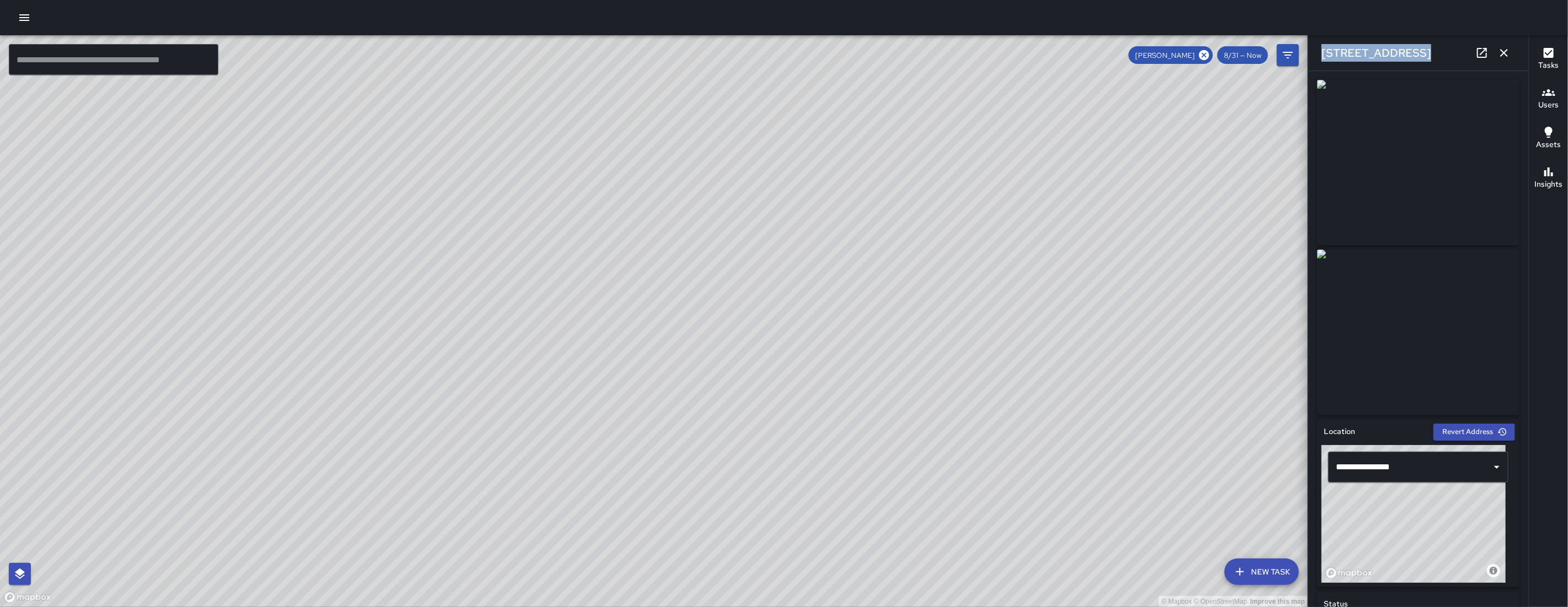
drag, startPoint x: 1414, startPoint y: 57, endPoint x: 1321, endPoint y: 56, distance: 93.0
click at [1321, 56] on div "[STREET_ADDRESS]" at bounding box center [1419, 53] width 220 height 35
copy h6 "[STREET_ADDRESS]"
click at [1388, 273] on img at bounding box center [1419, 332] width 202 height 165
click at [1508, 48] on icon "button" at bounding box center [1503, 52] width 13 height 13
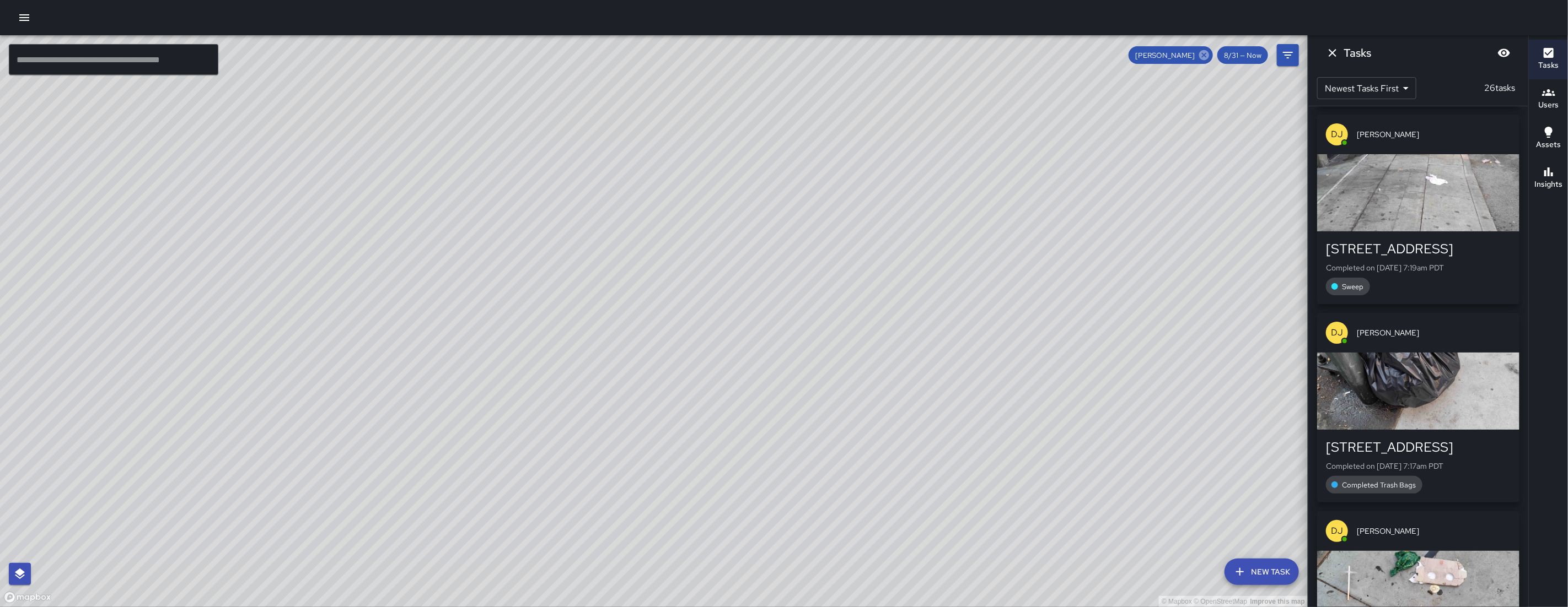
click at [1207, 54] on icon at bounding box center [1204, 55] width 10 height 10
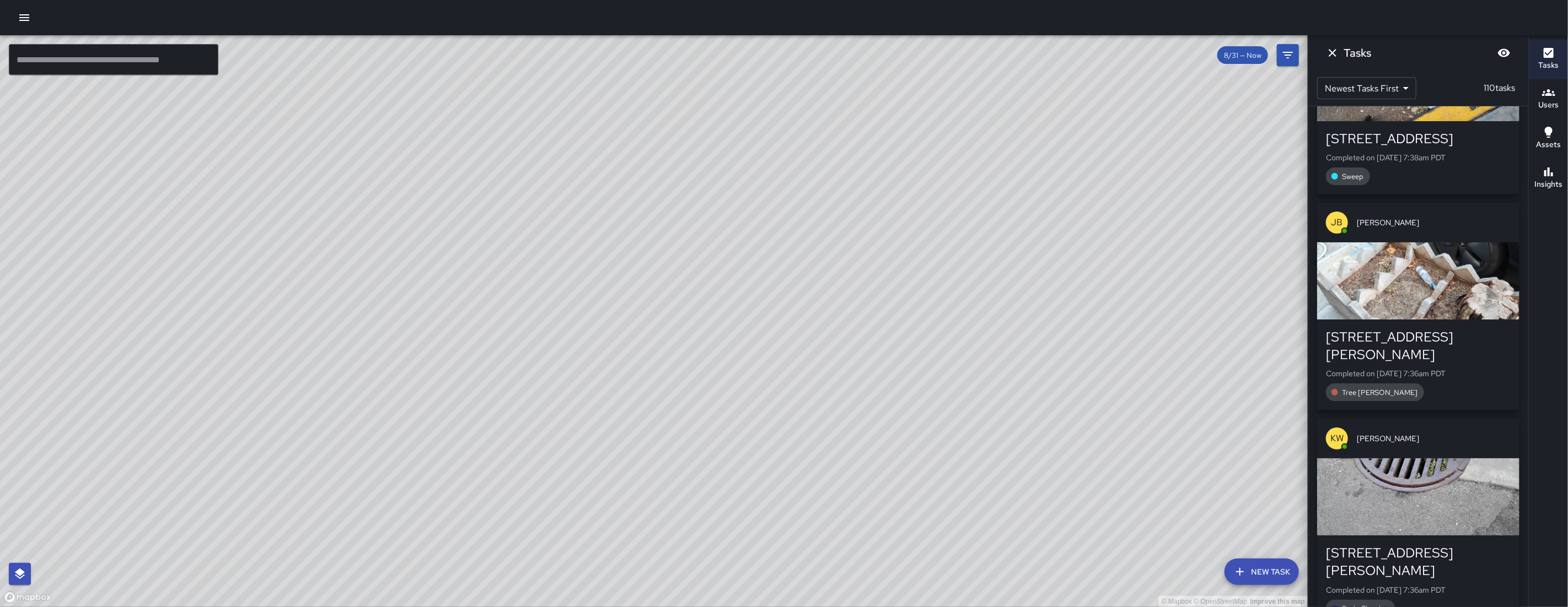
scroll to position [9123, 0]
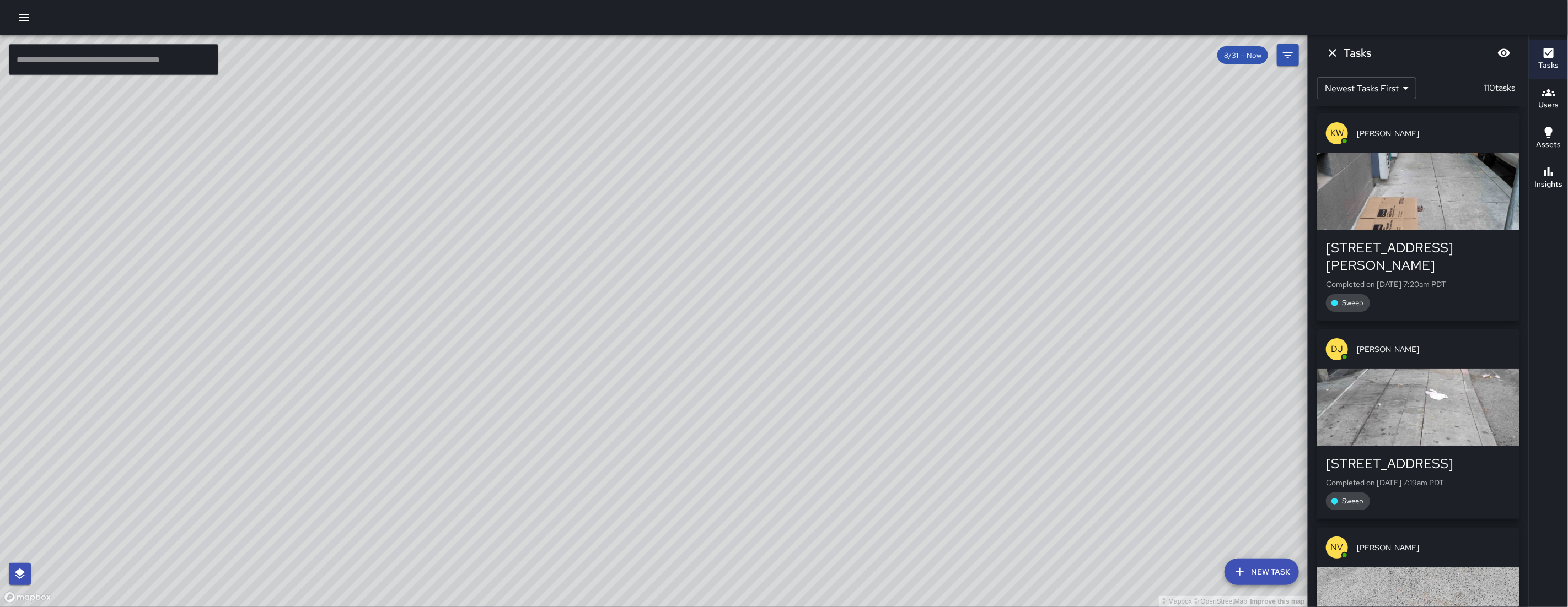
click at [1329, 56] on icon "Dismiss" at bounding box center [1332, 52] width 13 height 13
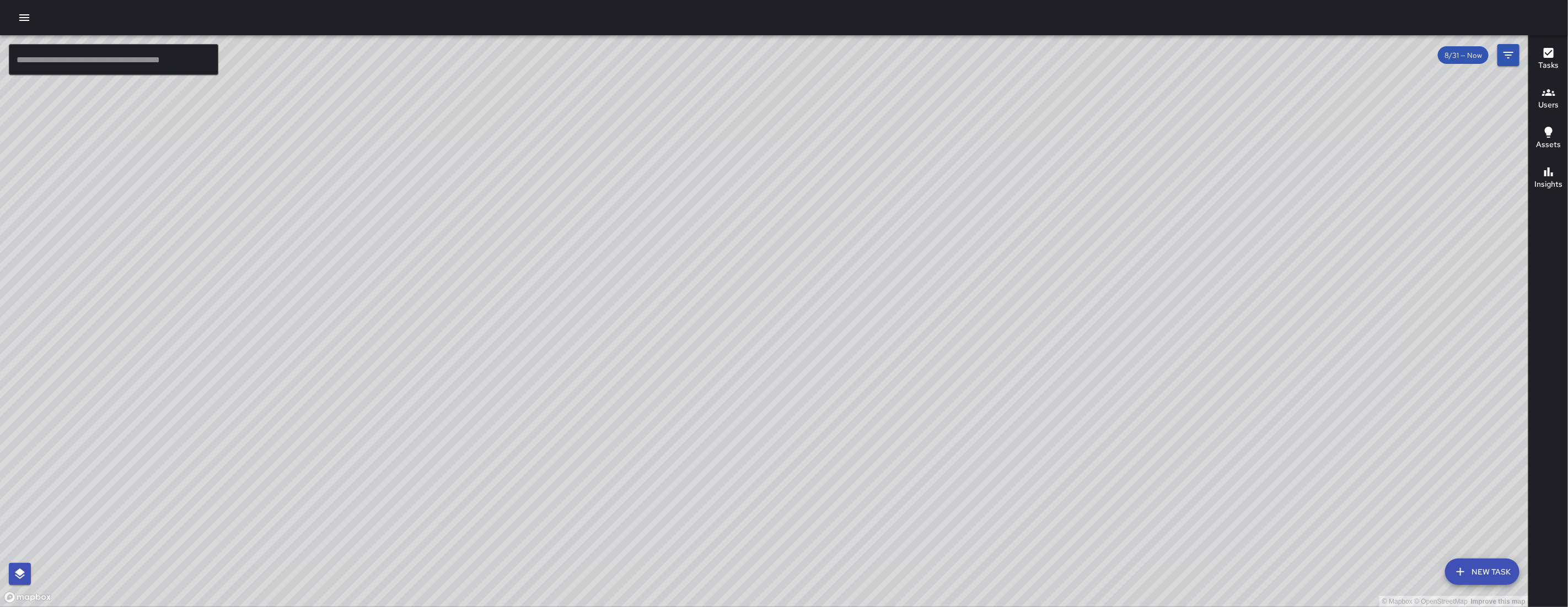
click at [1503, 572] on button "New Task" at bounding box center [1482, 572] width 75 height 26
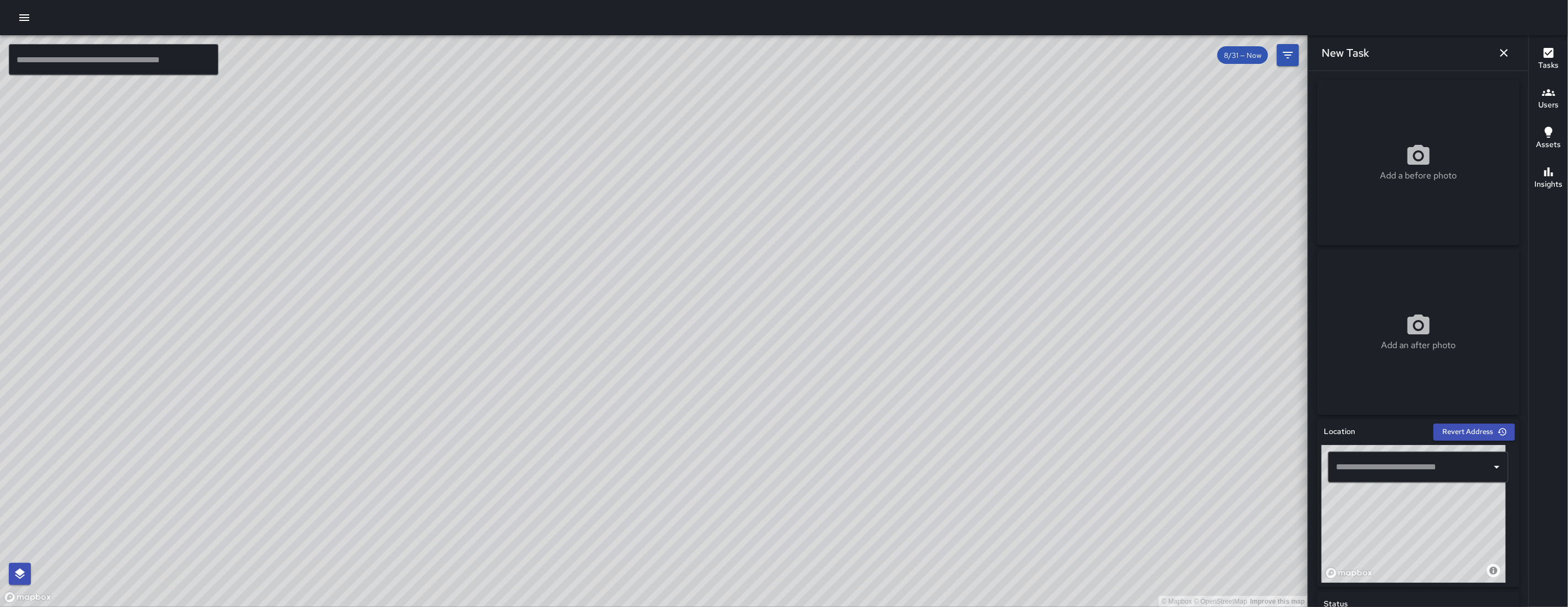
click at [1387, 478] on div "​" at bounding box center [1418, 466] width 180 height 31
paste input "**********"
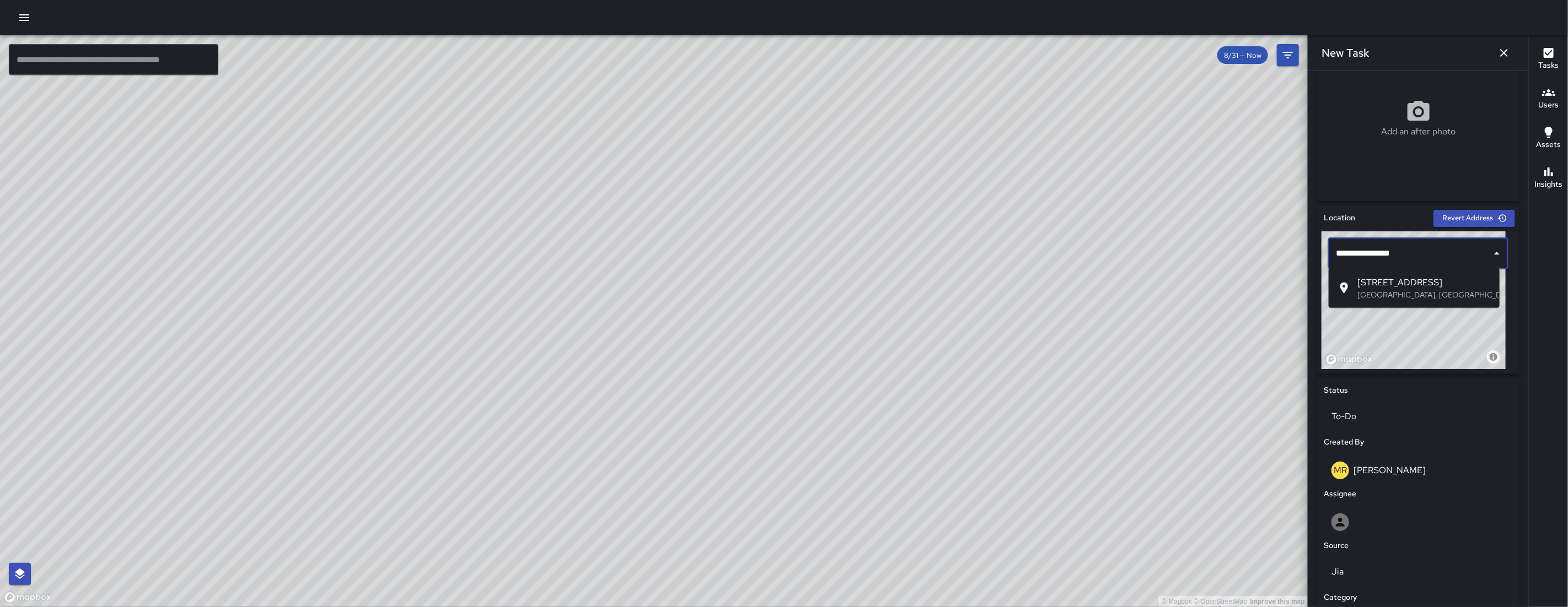
click at [1413, 287] on span "[STREET_ADDRESS]" at bounding box center [1424, 282] width 133 height 13
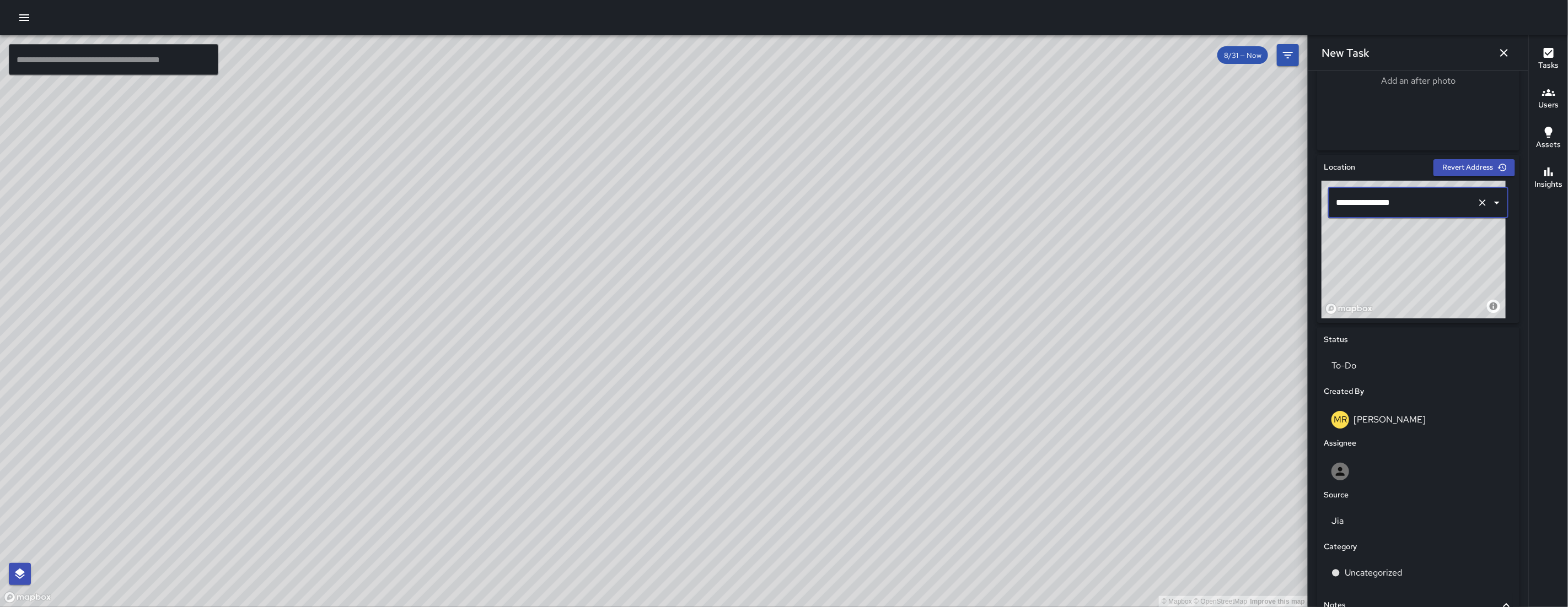
scroll to position [373, 0]
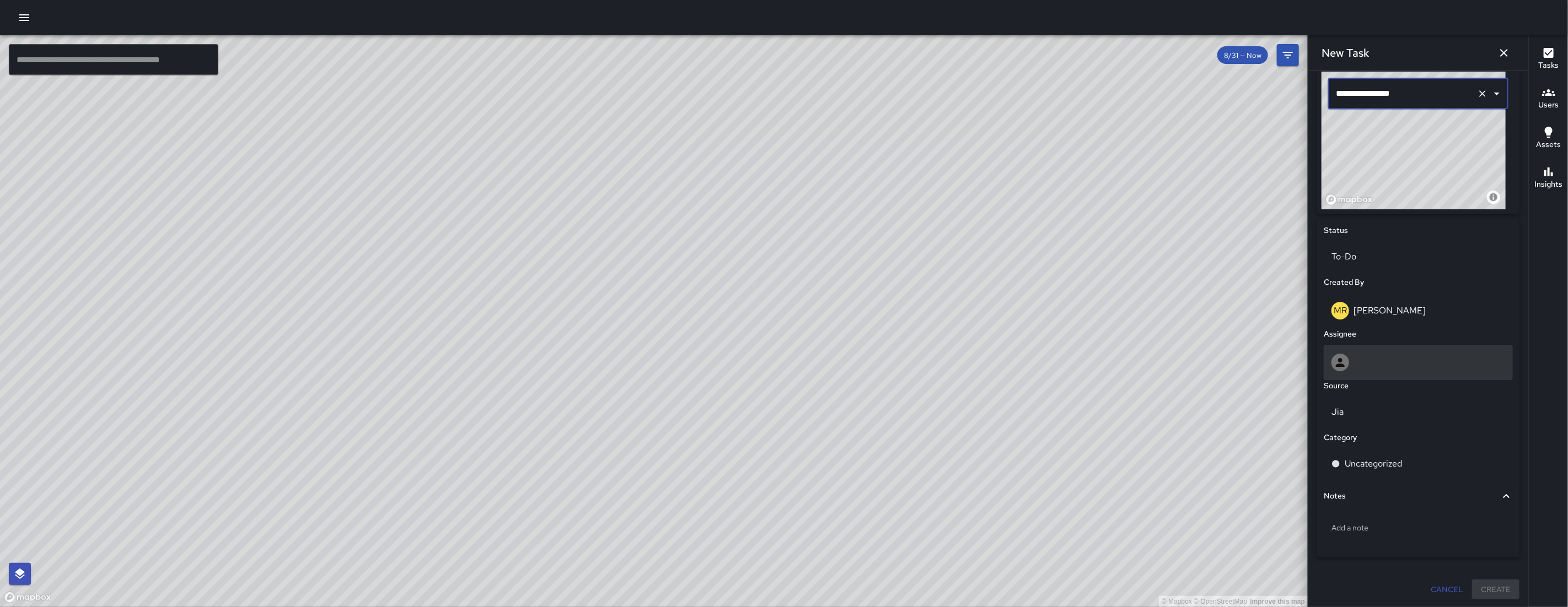
type input "**********"
click at [1370, 368] on div at bounding box center [1419, 363] width 174 height 18
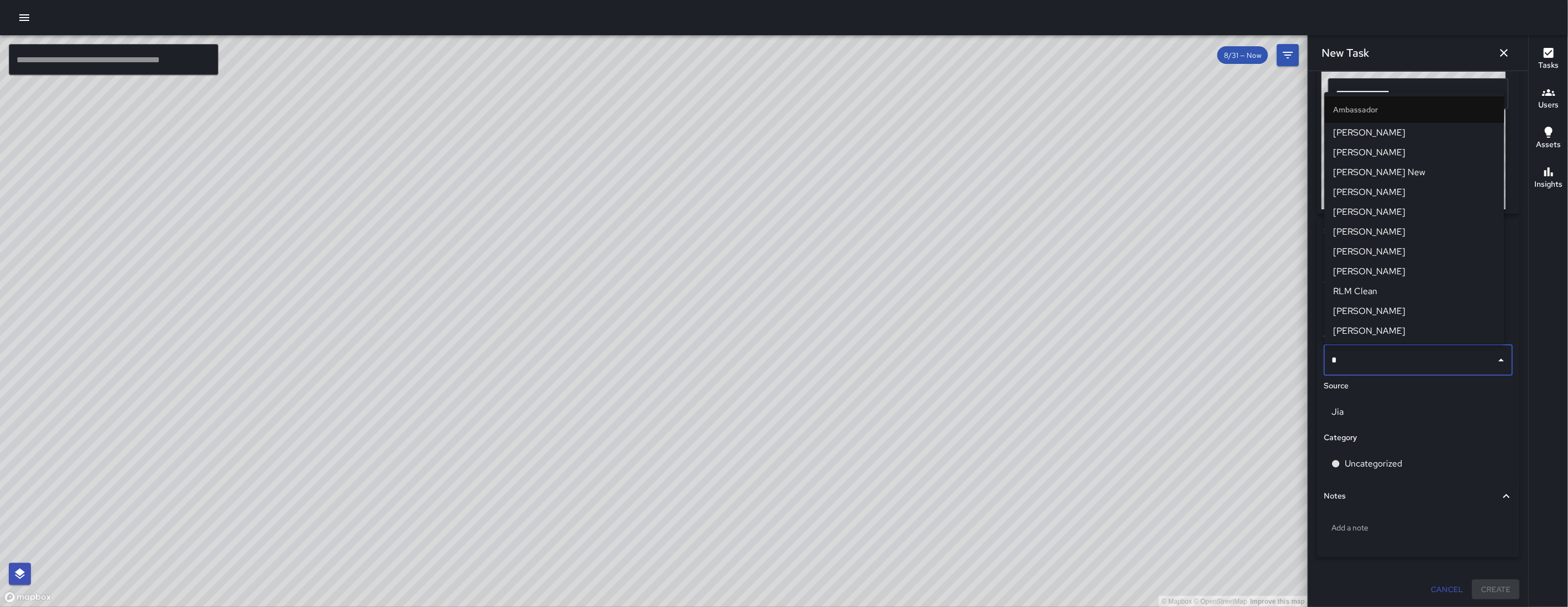
type input "**"
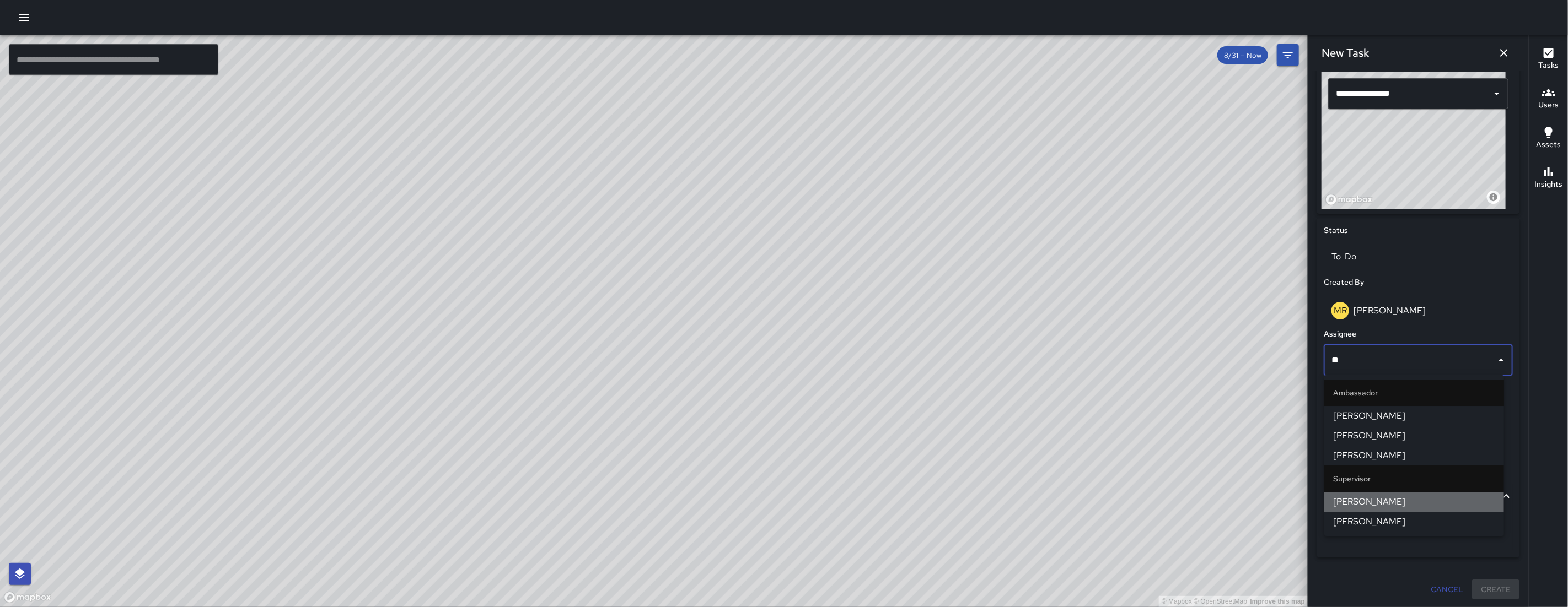
click at [1391, 501] on span "[PERSON_NAME]" at bounding box center [1414, 502] width 162 height 13
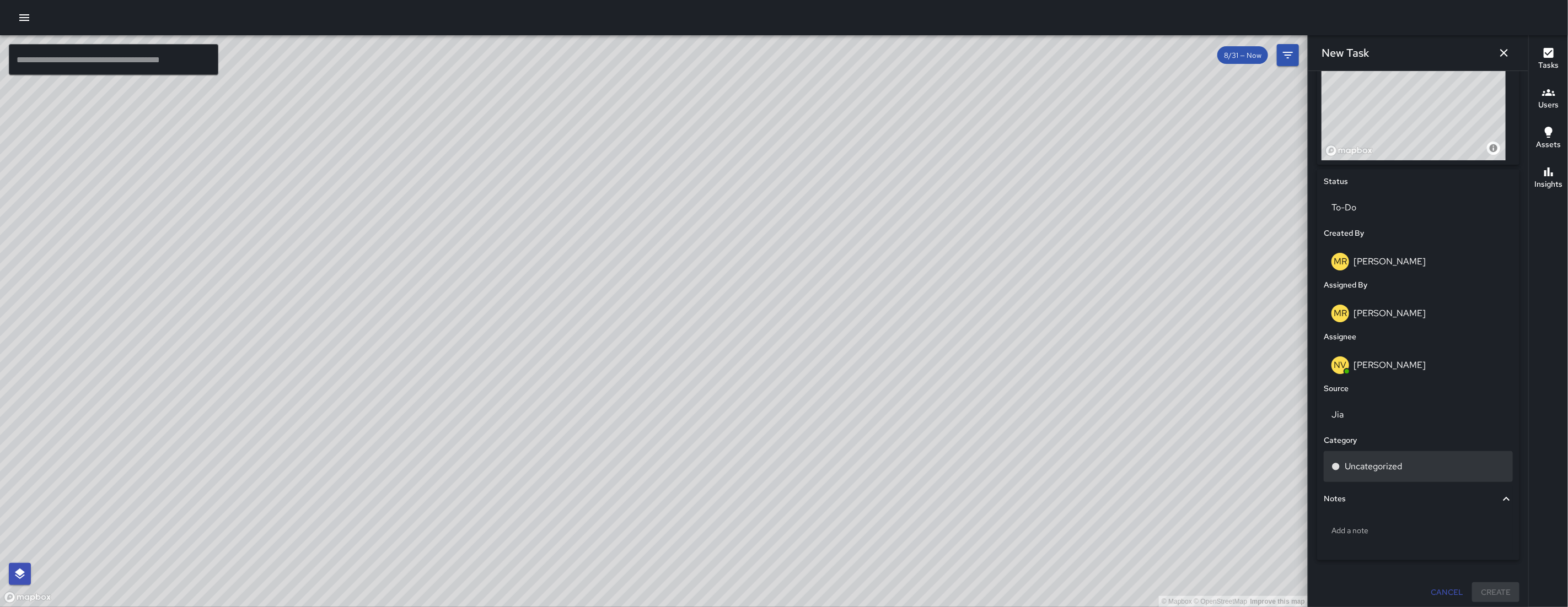
scroll to position [426, 0]
click at [1393, 475] on div "Uncategorized" at bounding box center [1418, 463] width 189 height 31
type input "**"
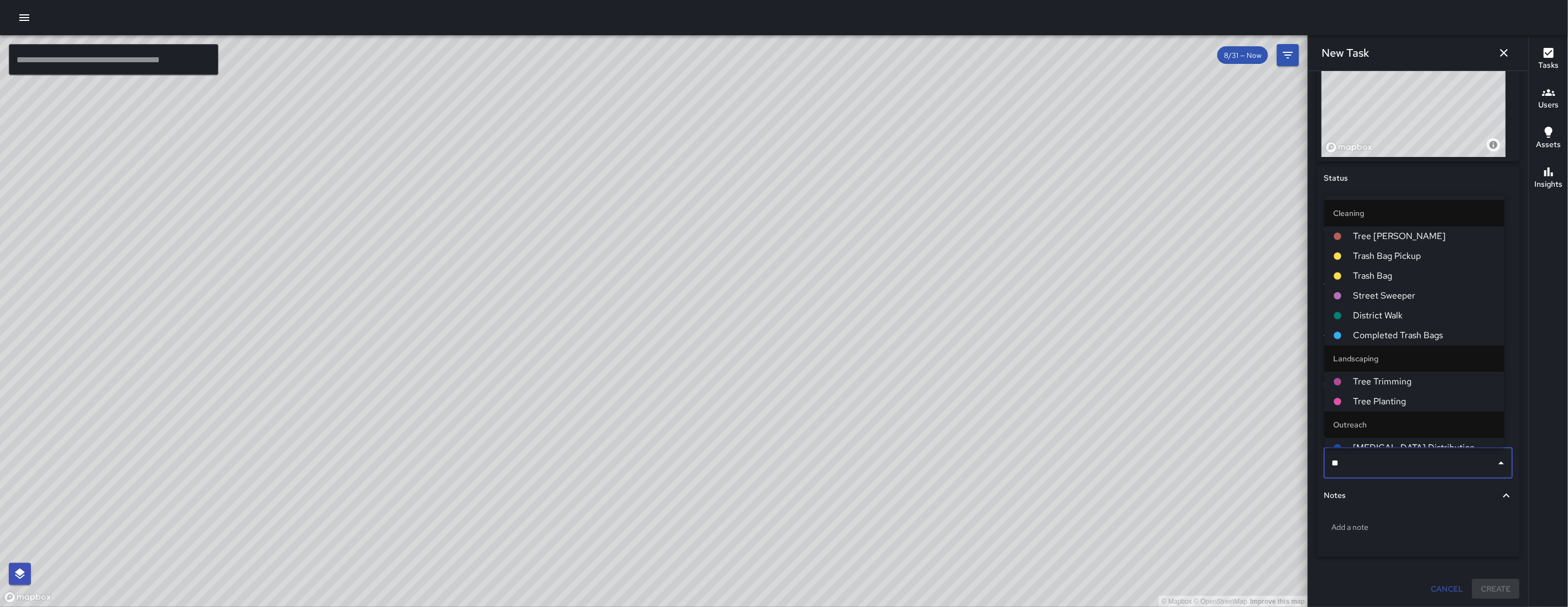
click at [1420, 259] on span "Trash Bag Pickup" at bounding box center [1423, 256] width 142 height 13
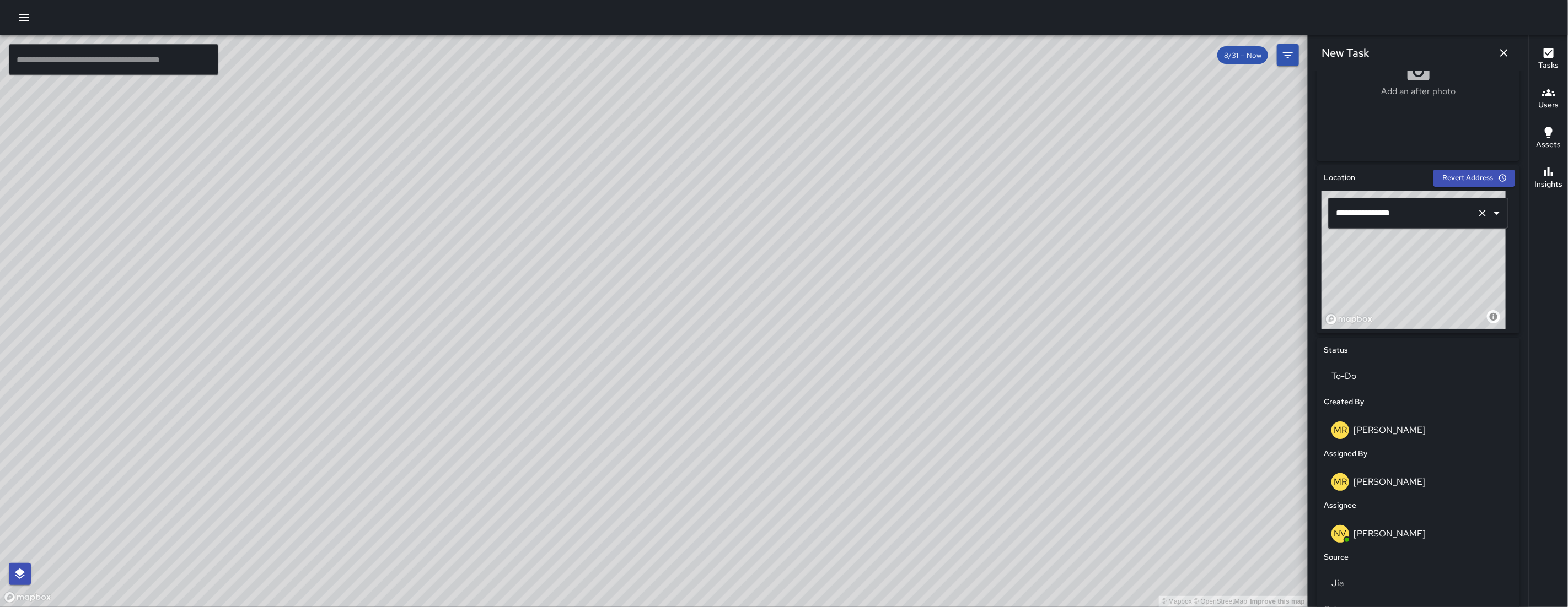
scroll to position [167, 0]
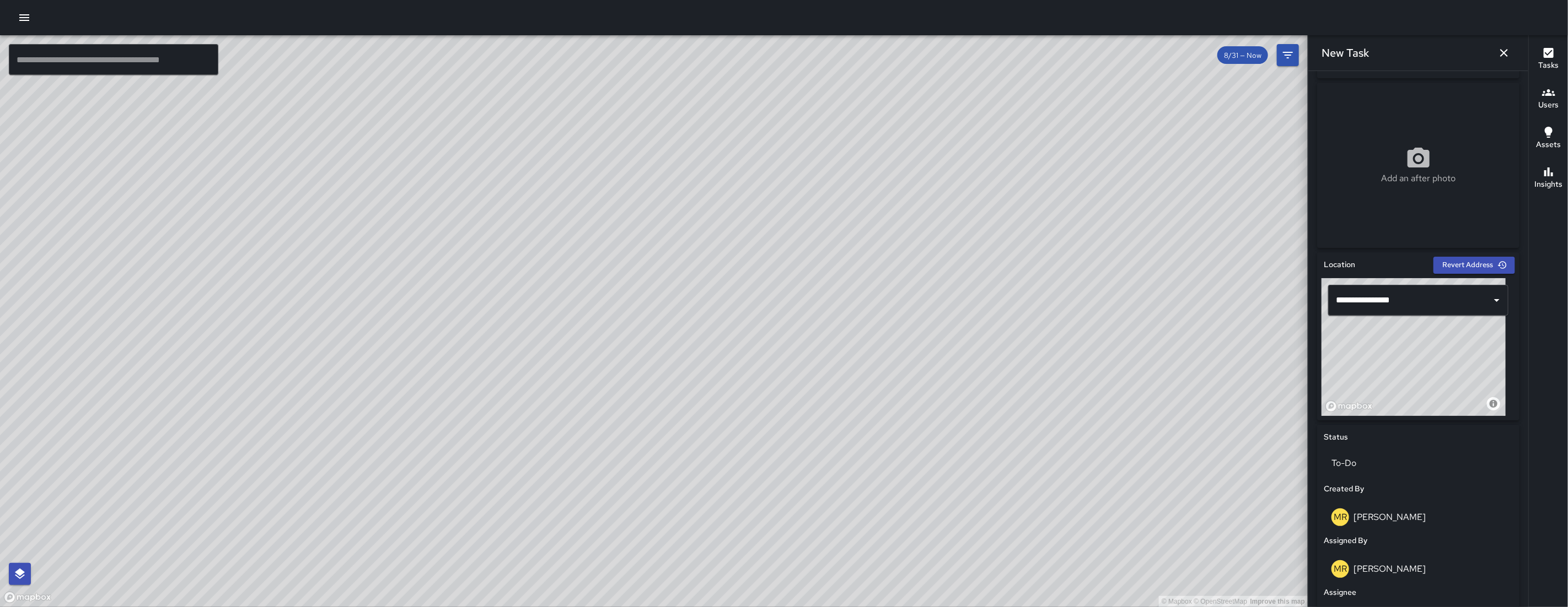
click at [1430, 142] on div "Add an after photo" at bounding box center [1419, 165] width 202 height 165
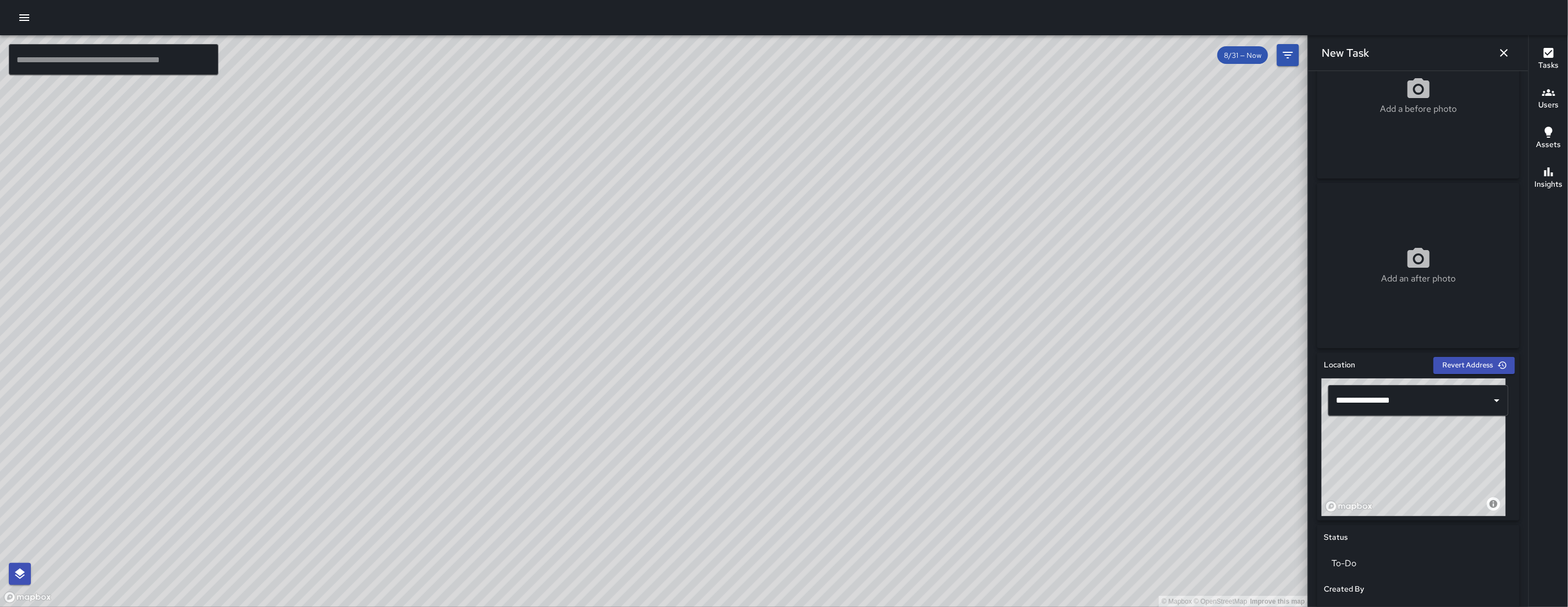
scroll to position [65, 0]
click at [1463, 128] on div "Add a before photo" at bounding box center [1419, 98] width 202 height 165
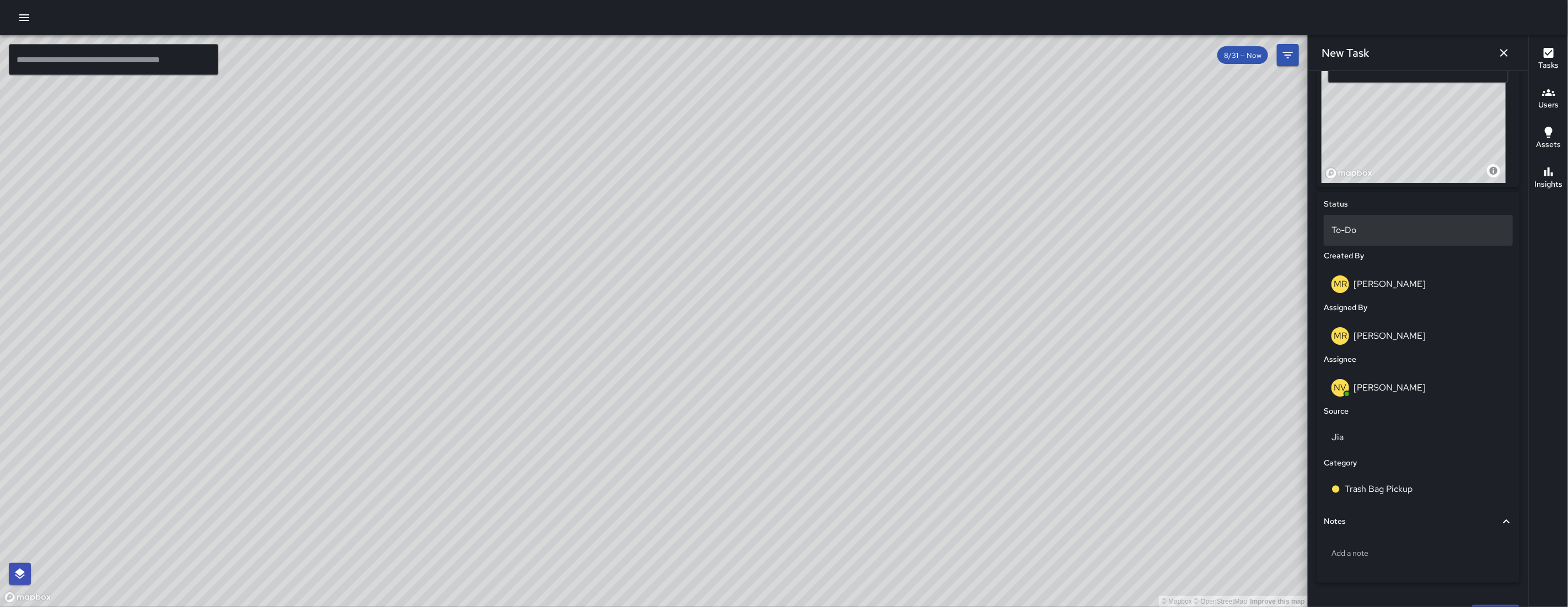
scroll to position [426, 0]
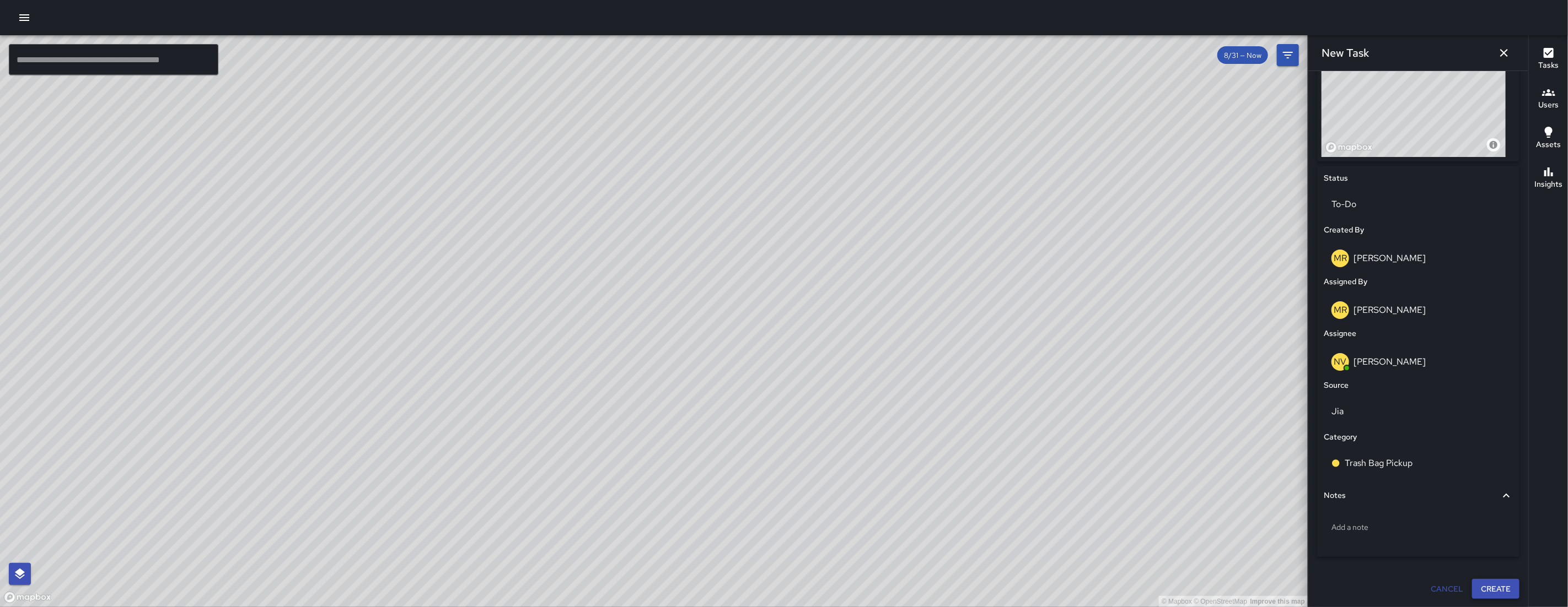
click at [1482, 582] on button "Create" at bounding box center [1496, 589] width 48 height 20
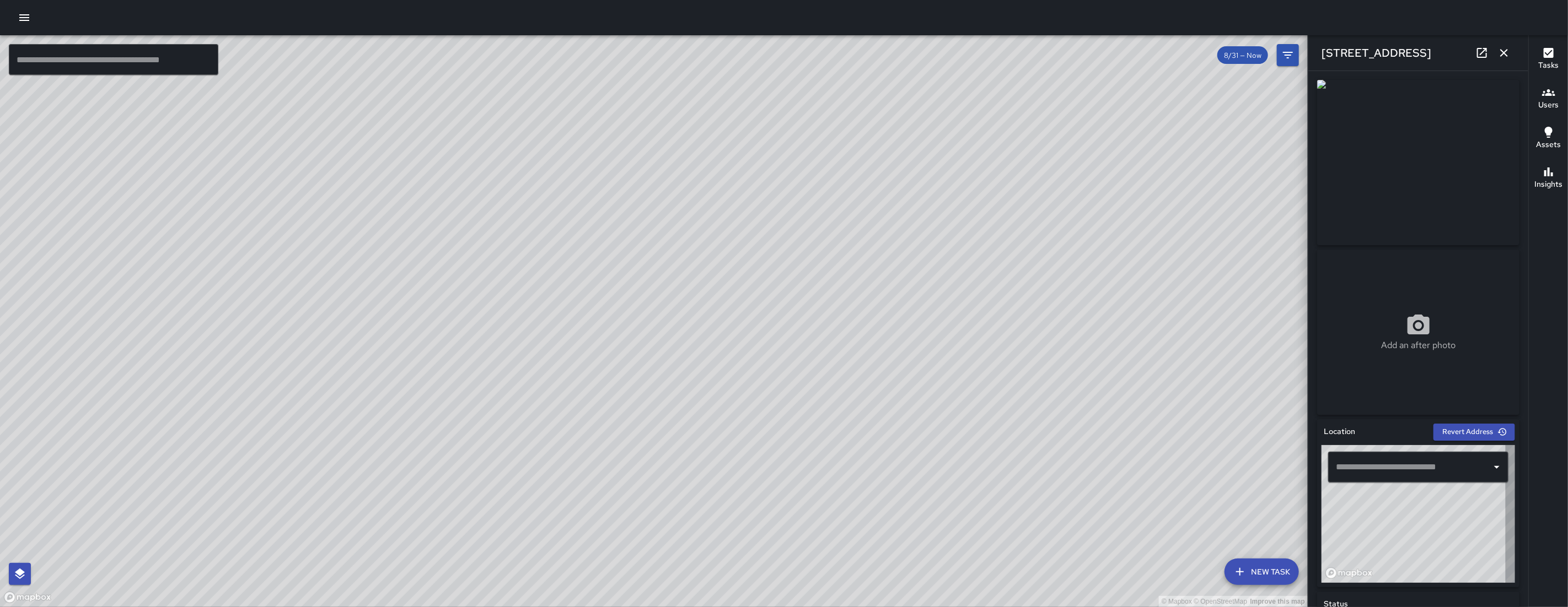
type input "**********"
click at [1508, 55] on icon "button" at bounding box center [1503, 52] width 13 height 13
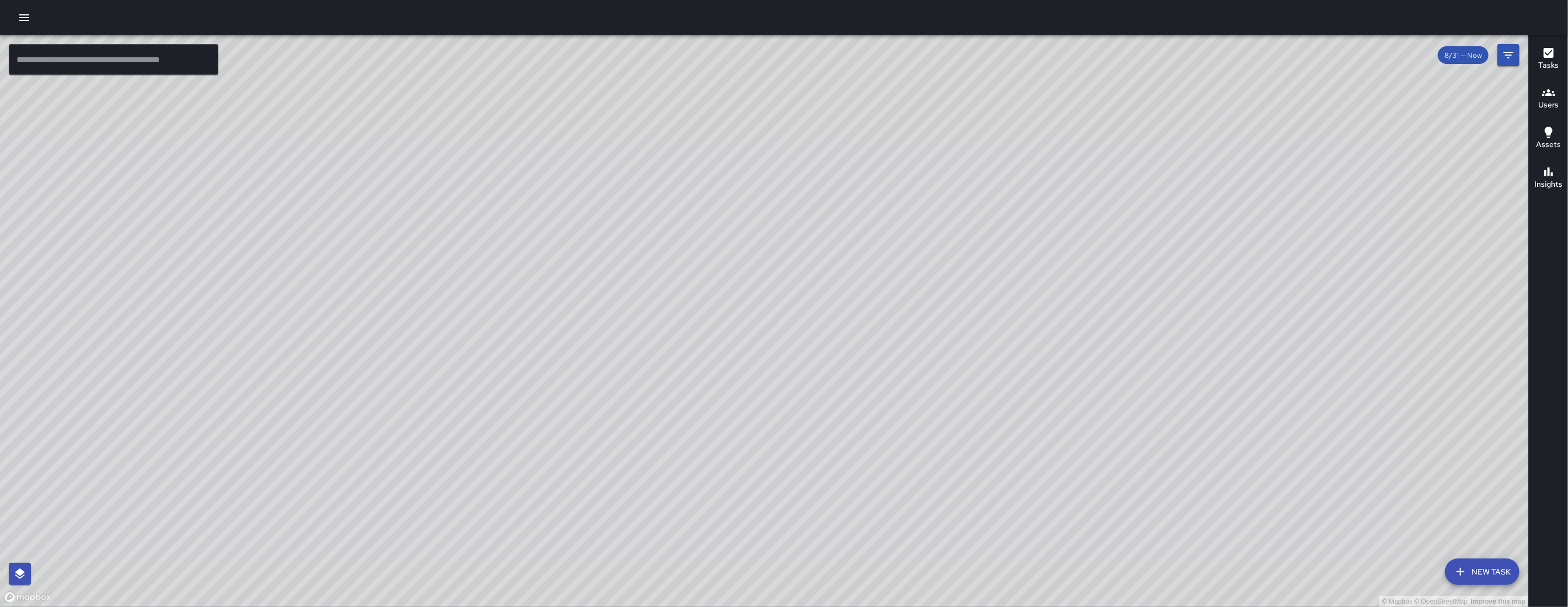
click at [866, 265] on div "© Mapbox © OpenStreetMap Improve this map [PERSON_NAME] Ambassador Tasks 26 / 2…" at bounding box center [764, 321] width 1528 height 572
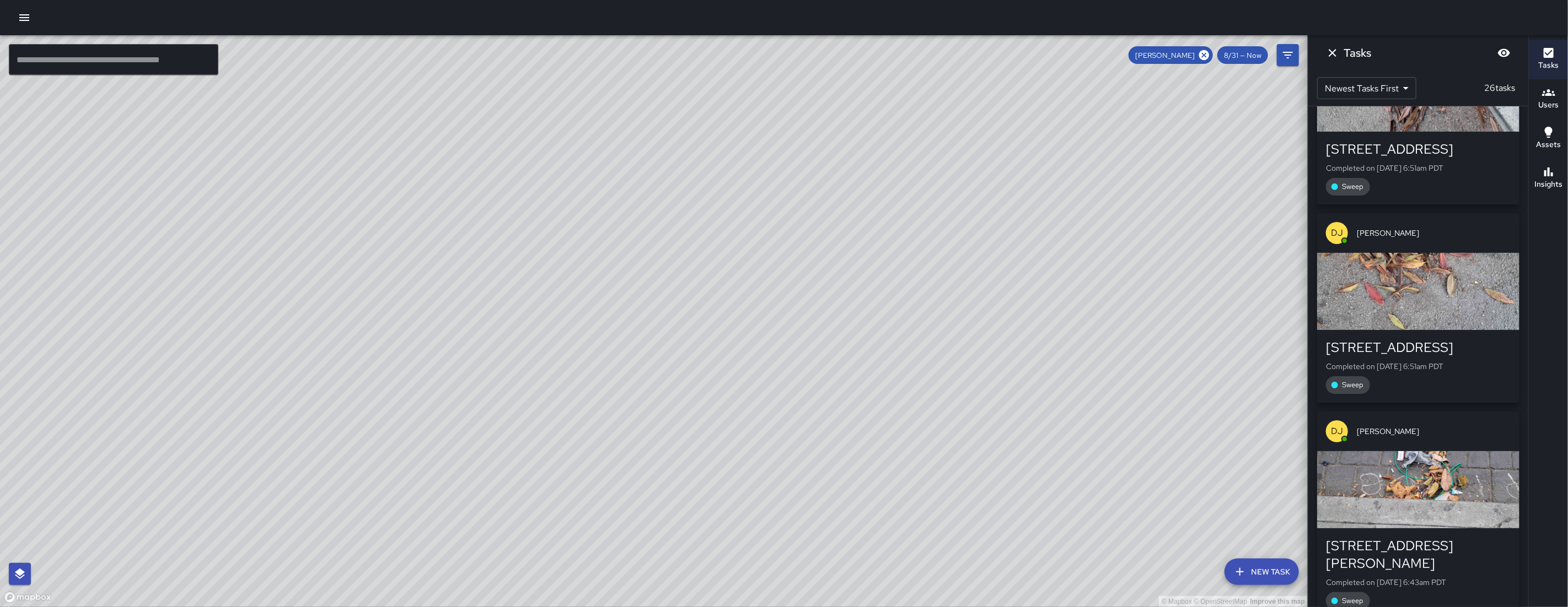
scroll to position [4663, 0]
click at [1334, 49] on icon "Dismiss" at bounding box center [1332, 52] width 13 height 13
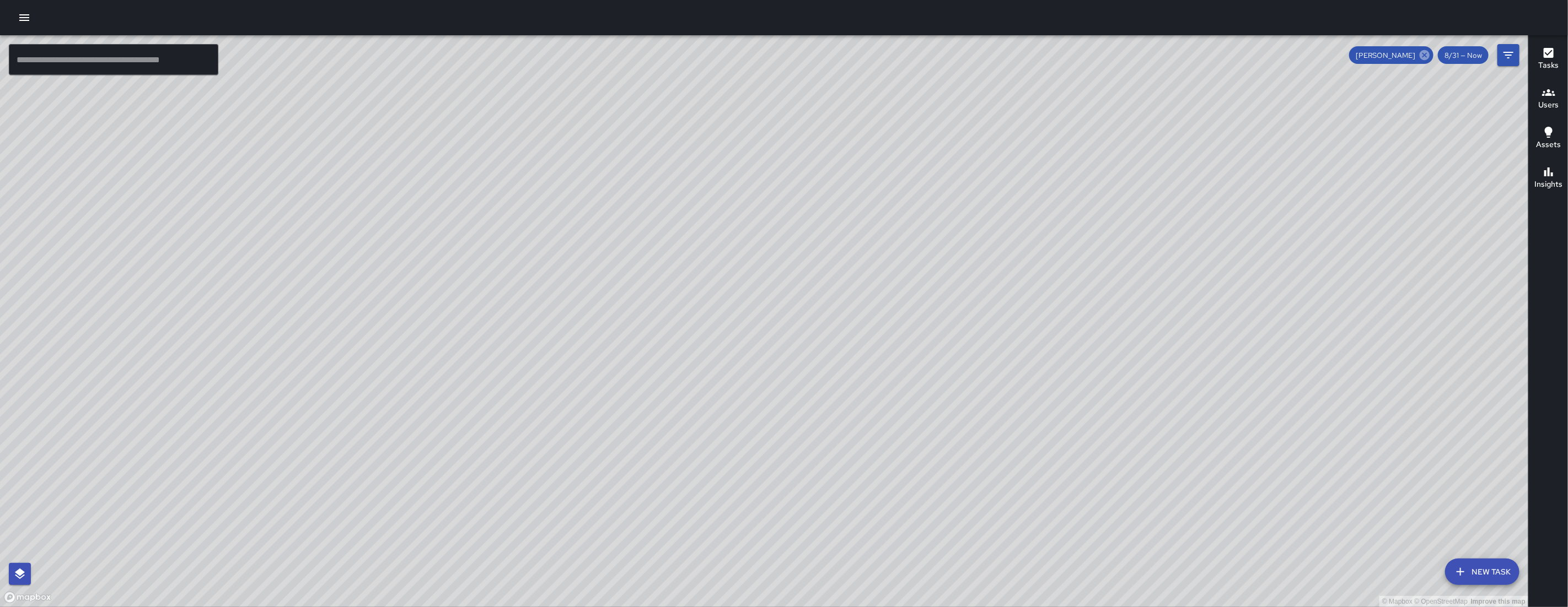
click at [1424, 51] on icon at bounding box center [1425, 55] width 10 height 10
drag, startPoint x: 1262, startPoint y: 426, endPoint x: 737, endPoint y: 375, distance: 527.5
click at [738, 376] on div "© Mapbox © OpenStreetMap Improve this map" at bounding box center [764, 321] width 1528 height 572
click at [918, 313] on div "© Mapbox © OpenStreetMap Improve this map KW [PERSON_NAME] Ambassador Tasks 9 /…" at bounding box center [764, 321] width 1528 height 572
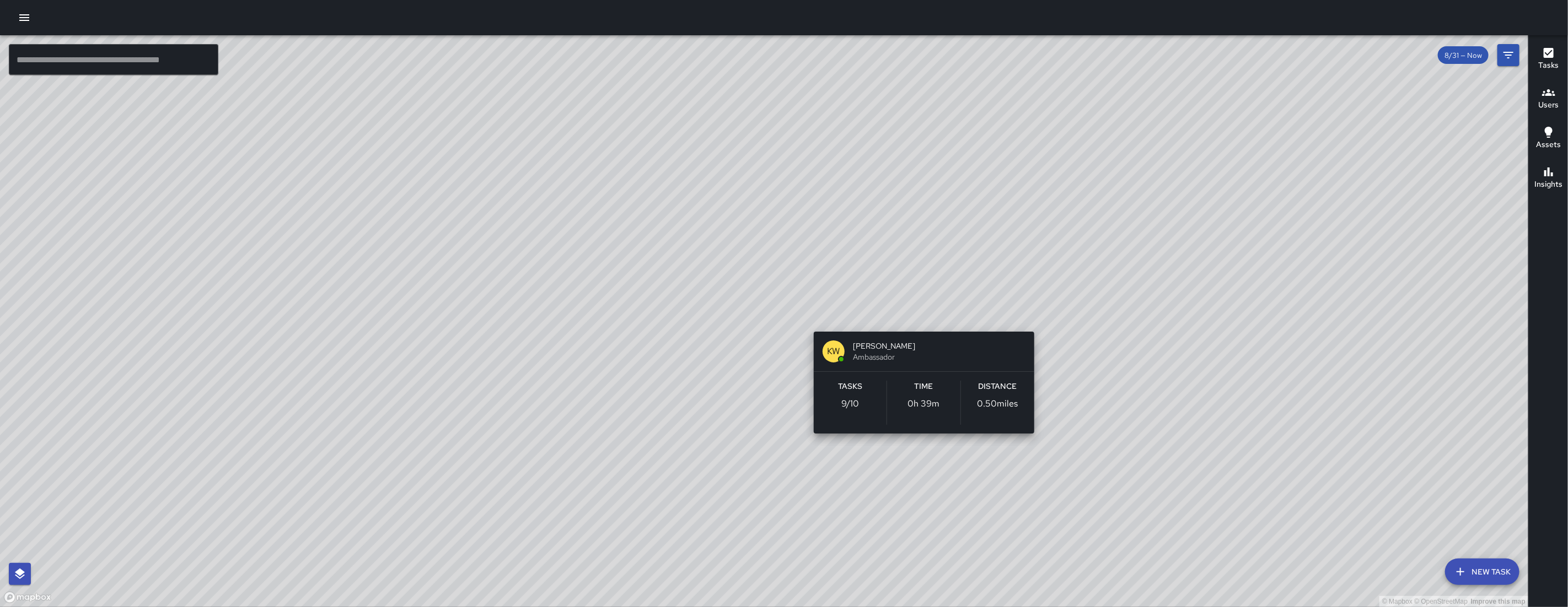
scroll to position [1422, 0]
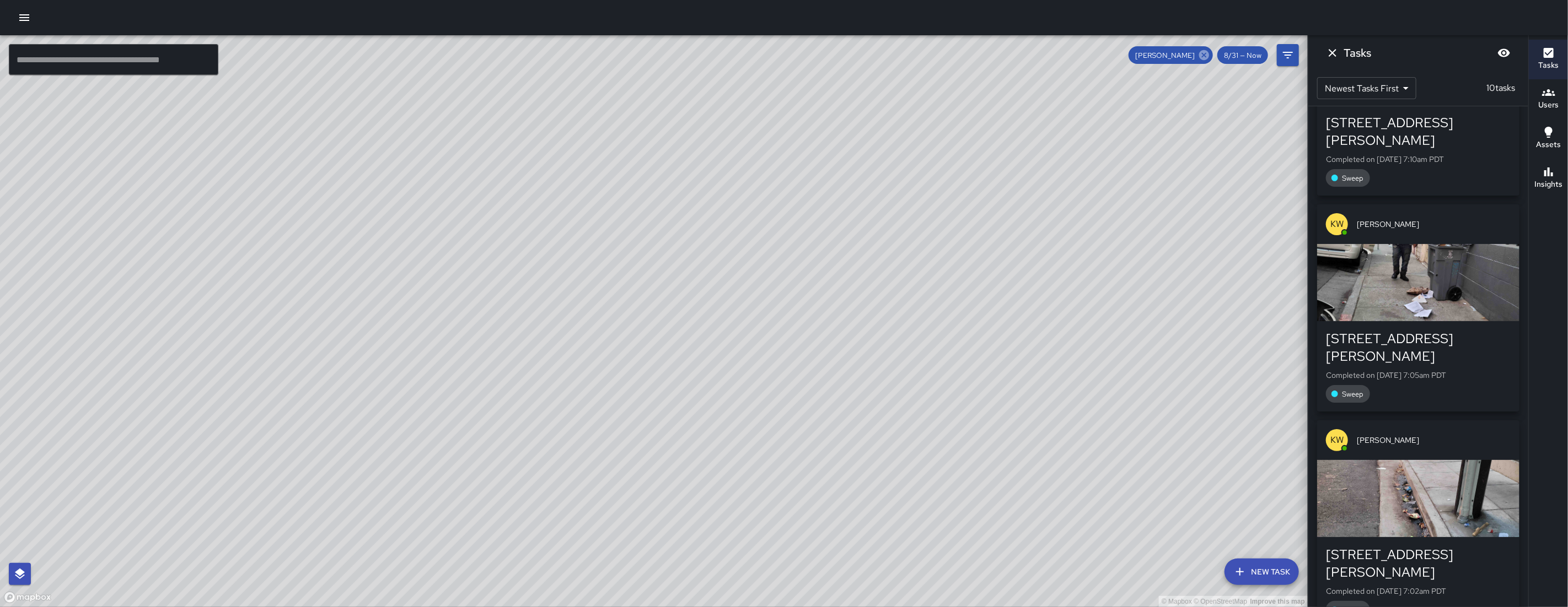
click at [1206, 54] on icon at bounding box center [1204, 55] width 12 height 12
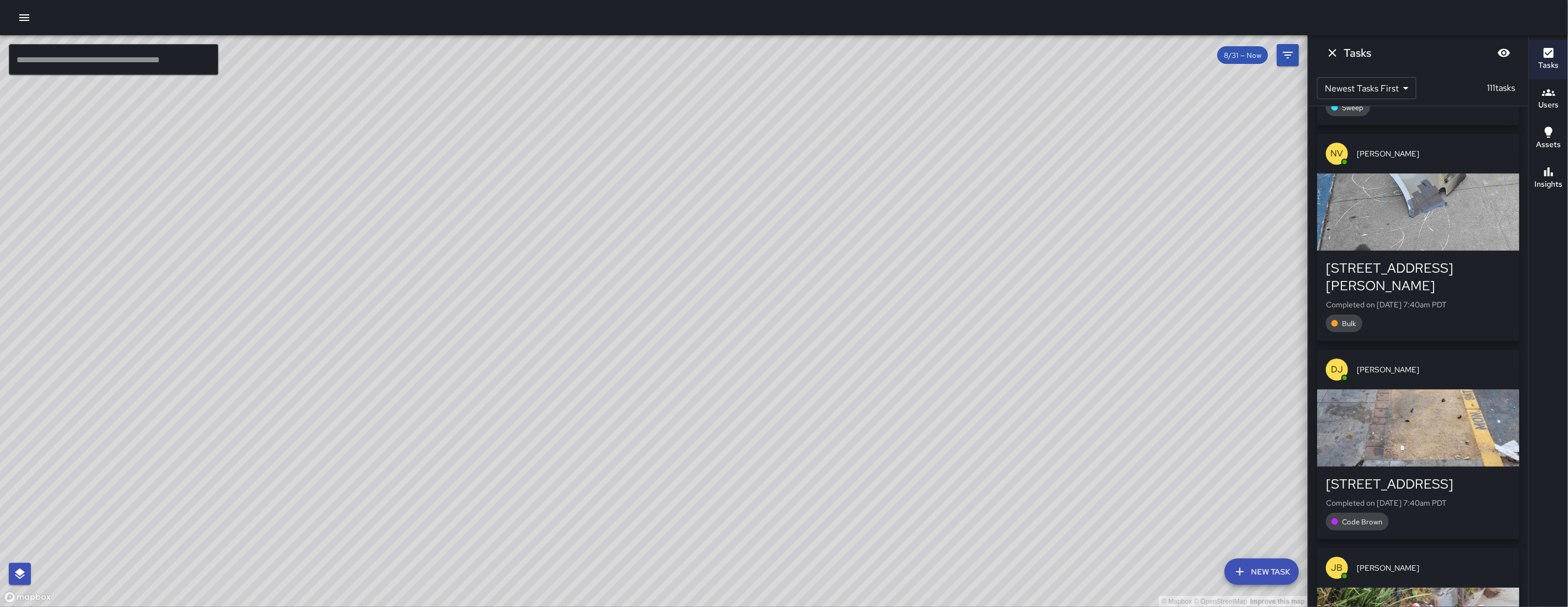
scroll to position [19486, 0]
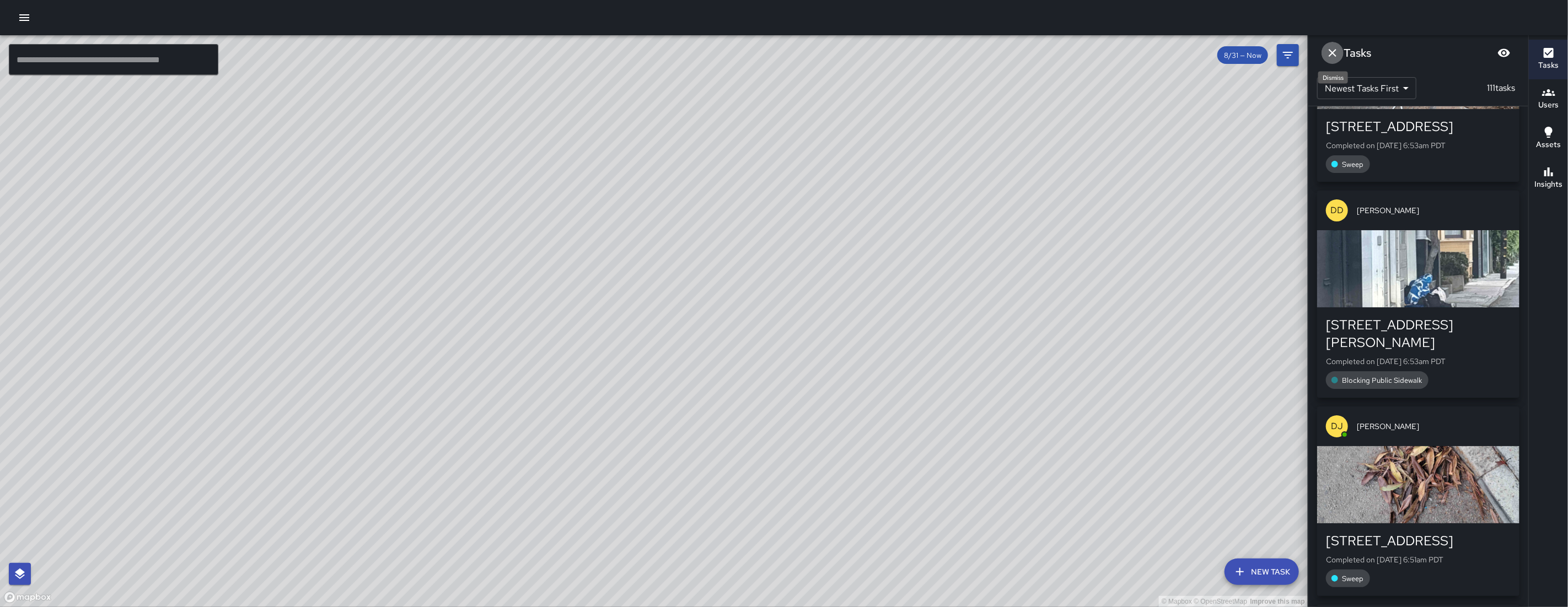
click at [1334, 51] on icon "Dismiss" at bounding box center [1332, 52] width 13 height 13
